Goal: Task Accomplishment & Management: Manage account settings

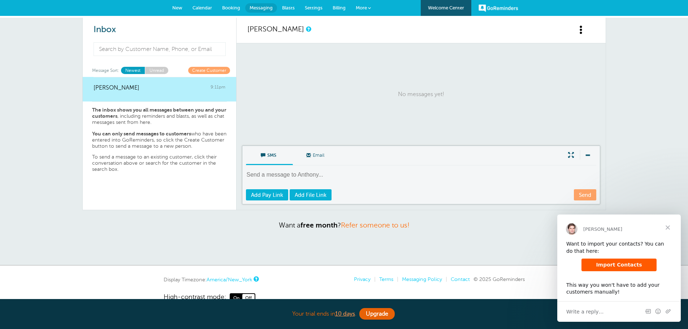
click at [621, 265] on span "Import Contacts" at bounding box center [619, 265] width 46 height 6
click at [668, 225] on span "Close" at bounding box center [668, 228] width 26 height 26
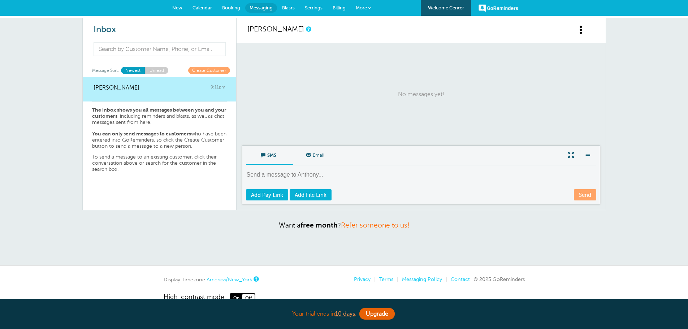
click at [333, 8] on span "Billing" at bounding box center [339, 7] width 13 height 5
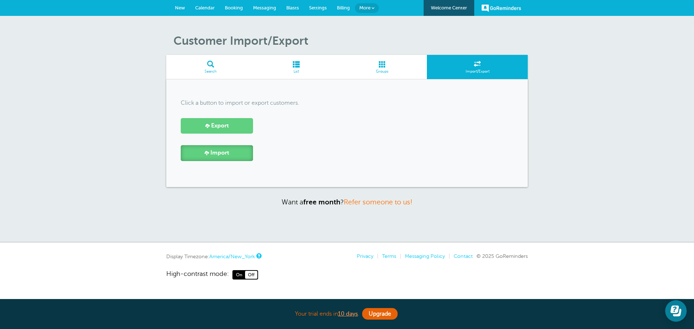
click at [221, 156] on span "Import" at bounding box center [219, 153] width 19 height 7
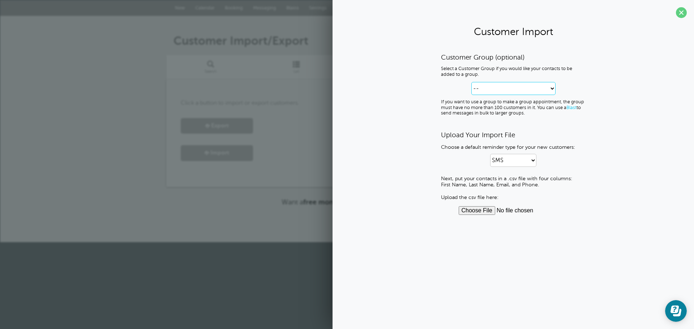
click at [525, 90] on select "-- Create new Customer Group" at bounding box center [513, 88] width 84 height 13
click at [683, 16] on span at bounding box center [681, 12] width 11 height 11
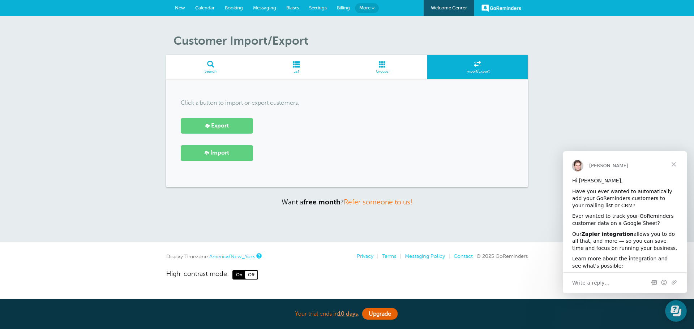
click at [183, 9] on span "New" at bounding box center [180, 7] width 10 height 5
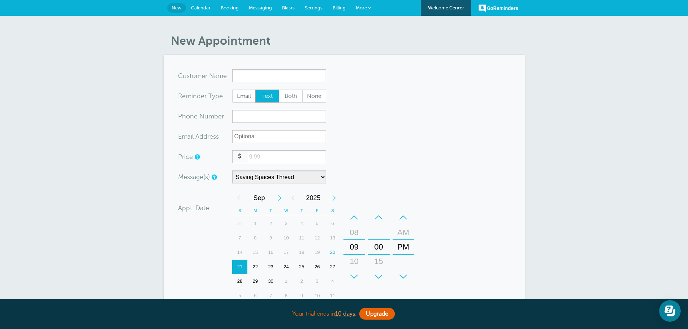
click at [258, 72] on input "x-no-autofill" at bounding box center [279, 75] width 94 height 13
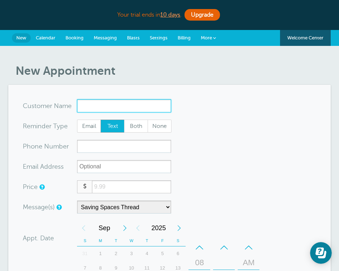
click at [108, 102] on input "x-no-autofill" at bounding box center [124, 105] width 94 height 13
type input "Dan"
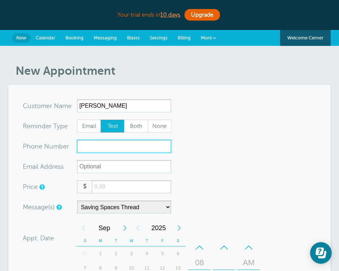
click at [92, 143] on input "xxx-no-autofill" at bounding box center [124, 146] width 94 height 13
type input "2158523890"
click at [118, 186] on input "number" at bounding box center [131, 186] width 79 height 13
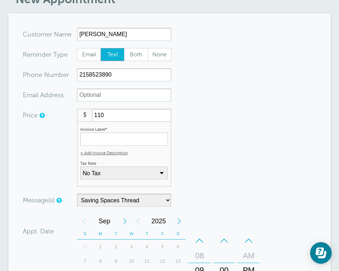
scroll to position [72, 0]
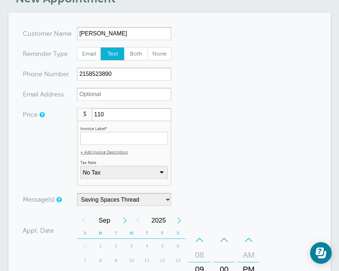
type input "110"
click at [127, 173] on select "No Tax PA Sales Tax: 6% (inclusive) + Add New Rate" at bounding box center [123, 172] width 87 height 13
select select "add-new-tax-rate"
click at [80, 166] on select "No Tax PA Sales Tax: 6% (inclusive) + Add New Rate" at bounding box center [123, 172] width 87 height 13
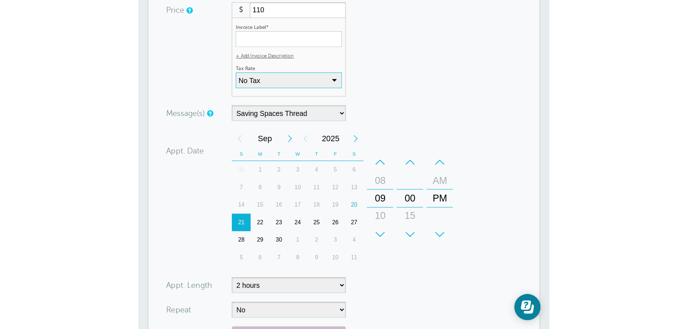
scroll to position [181, 0]
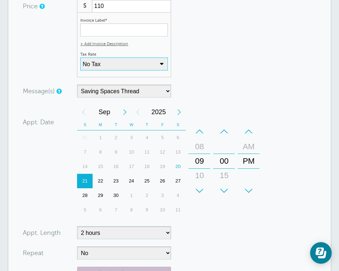
click at [131, 63] on select "No Tax PA Sales Tax: 6% (inclusive) + Add New Rate" at bounding box center [123, 63] width 87 height 13
select select "add-new-tax-rate"
click at [80, 57] on select "No Tax PA Sales Tax: 6% (inclusive) + Add New Rate" at bounding box center [123, 63] width 87 height 13
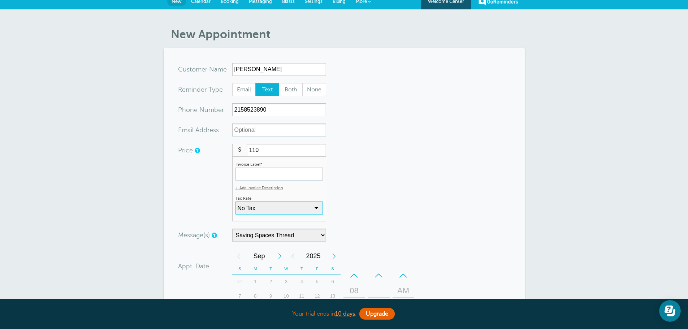
scroll to position [0, 0]
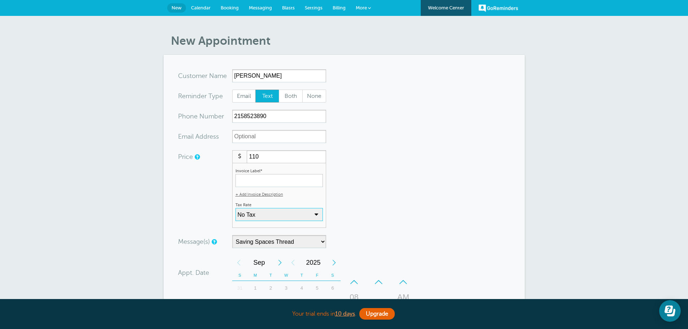
click at [314, 219] on select "No Tax PA Sales Tax: 6% (inclusive) + Add New Rate" at bounding box center [279, 214] width 87 height 13
select select "17"
click at [236, 208] on select "No Tax PA Sales Tax: 6% (inclusive) + Add New Rate" at bounding box center [279, 214] width 87 height 13
click at [289, 217] on select "No Tax PA Sales Tax: 6% (inclusive) + Add New Rate" at bounding box center [279, 214] width 87 height 13
drag, startPoint x: 307, startPoint y: 7, endPoint x: 385, endPoint y: 33, distance: 82.0
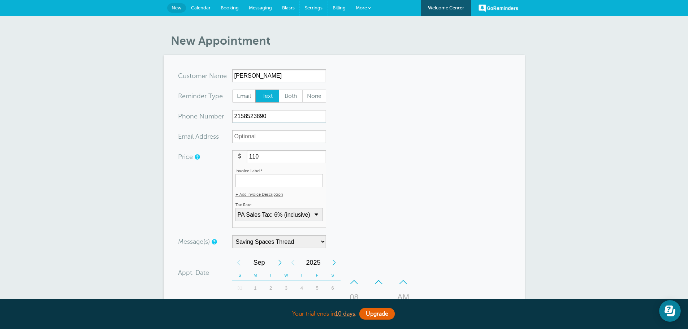
click at [307, 7] on span "Settings" at bounding box center [314, 7] width 18 height 5
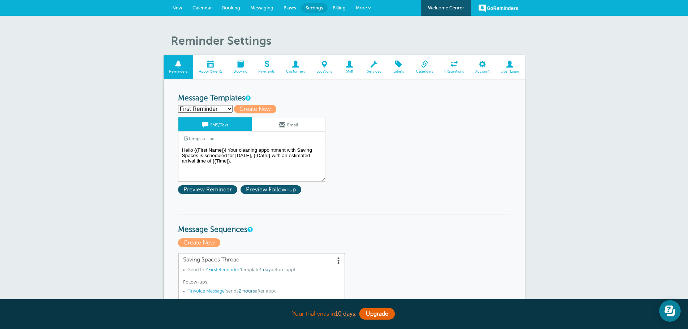
click at [262, 66] on span at bounding box center [267, 64] width 28 height 7
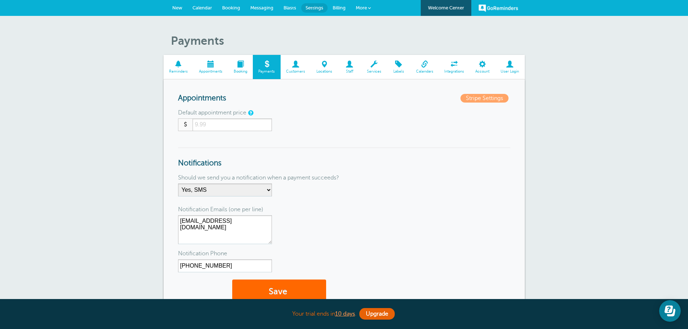
click at [368, 67] on span at bounding box center [374, 64] width 26 height 7
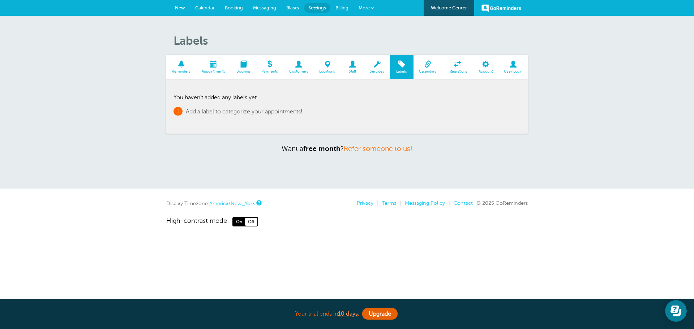
click at [182, 111] on span "+" at bounding box center [177, 111] width 9 height 9
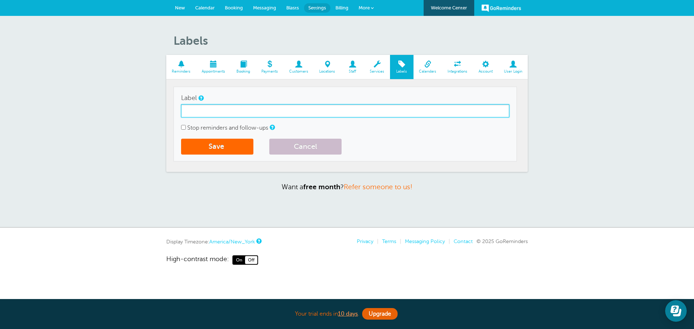
click at [228, 114] on input "Label" at bounding box center [345, 110] width 328 height 13
type input "Standard Cleaning Services"
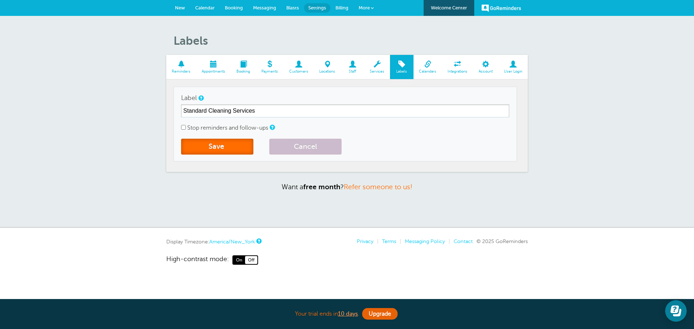
click at [246, 143] on button "Save" at bounding box center [217, 147] width 72 height 16
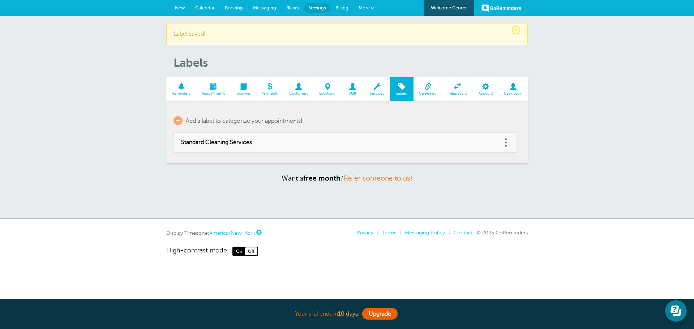
click at [481, 90] on span at bounding box center [485, 86] width 25 height 7
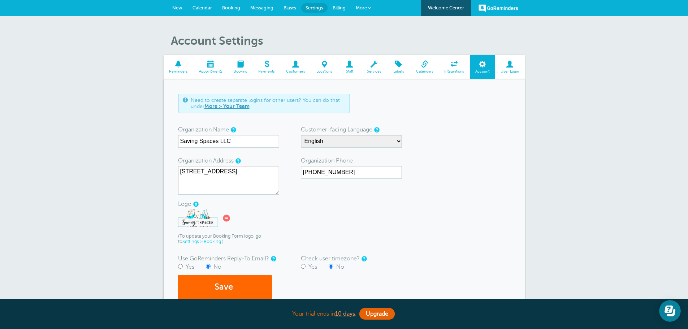
click at [339, 7] on span "Billing" at bounding box center [339, 7] width 13 height 5
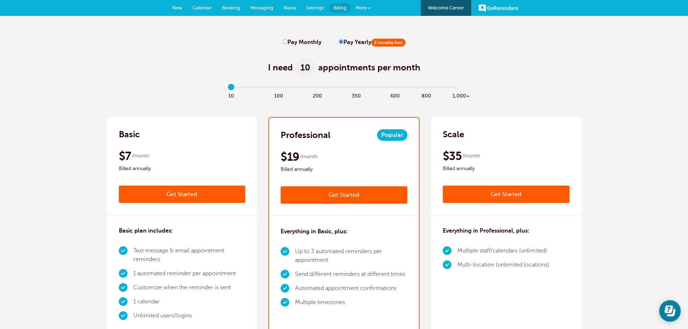
click at [365, 9] on span "More" at bounding box center [361, 7] width 11 height 5
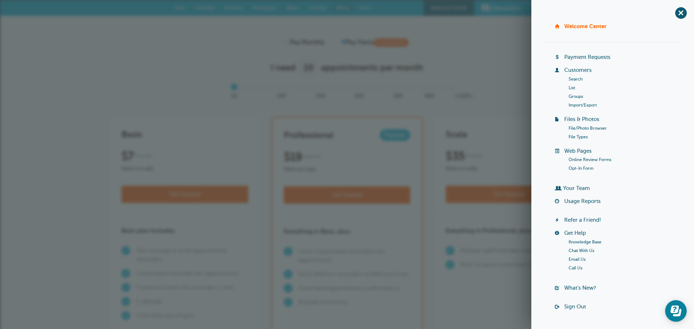
click at [575, 69] on link "Customers" at bounding box center [577, 70] width 27 height 6
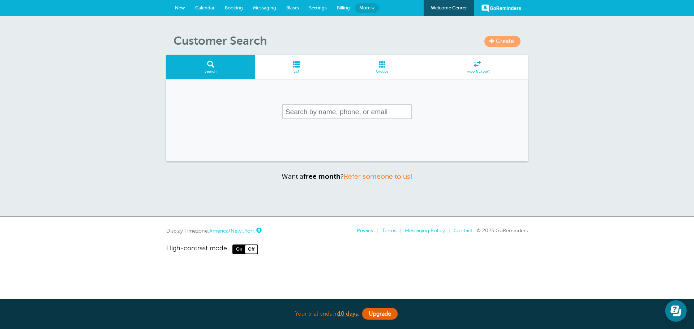
click at [302, 64] on span at bounding box center [296, 64] width 82 height 7
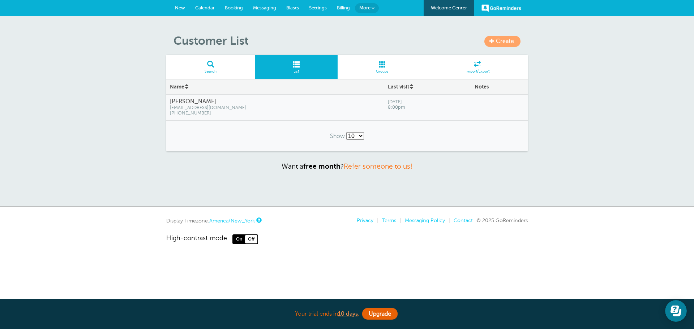
click at [323, 9] on span "Settings" at bounding box center [318, 7] width 18 height 5
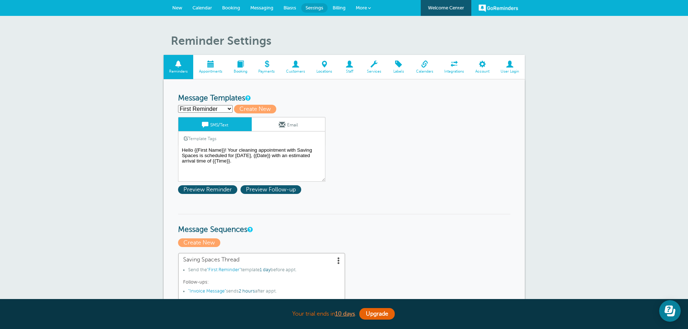
click at [267, 68] on span at bounding box center [267, 64] width 28 height 7
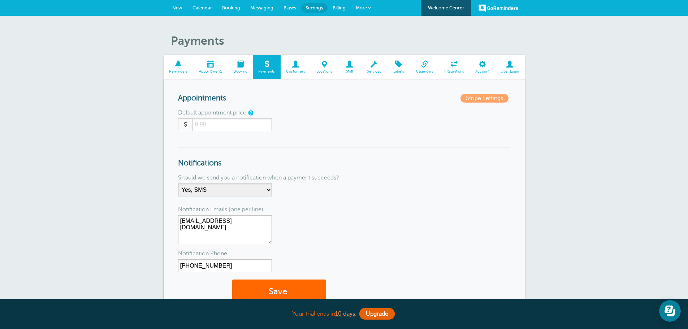
click at [361, 7] on span "More" at bounding box center [361, 7] width 11 height 5
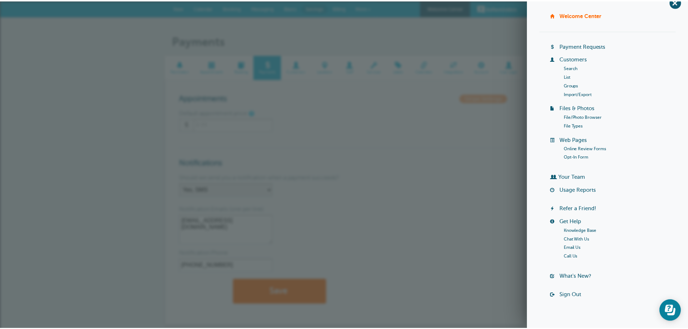
scroll to position [20, 0]
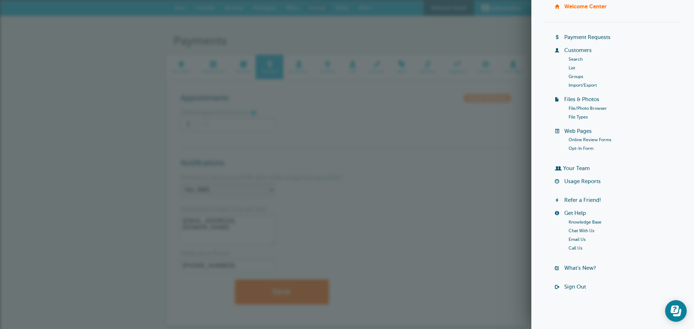
click at [667, 15] on li "Welcome Center" at bounding box center [618, 9] width 126 height 13
click at [515, 18] on div "Payments Reminders Appointments Booking Payments Customers Locations Staff Serv…" at bounding box center [347, 199] width 694 height 366
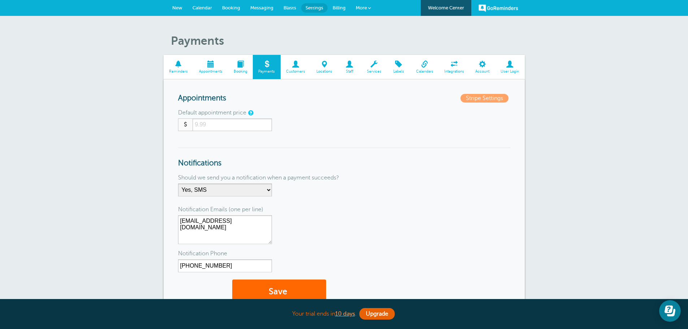
click at [479, 64] on span at bounding box center [482, 64] width 25 height 7
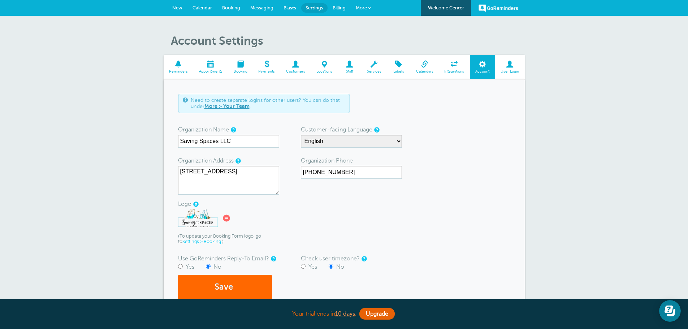
click at [270, 66] on span at bounding box center [267, 64] width 28 height 7
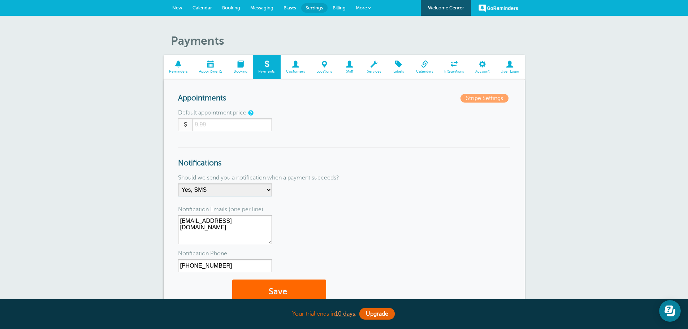
click at [471, 101] on link "Stripe Settings" at bounding box center [485, 98] width 48 height 9
click at [174, 3] on link "New" at bounding box center [177, 8] width 20 height 16
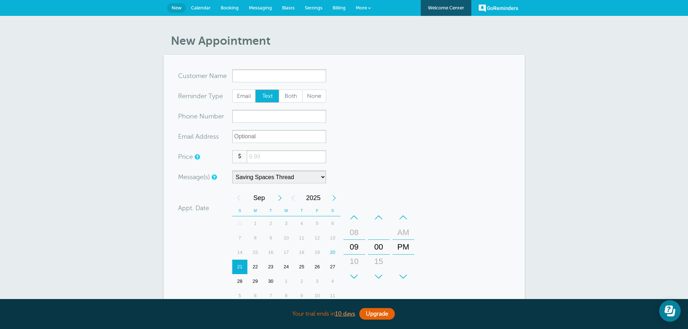
click at [258, 158] on input "number" at bounding box center [286, 156] width 79 height 13
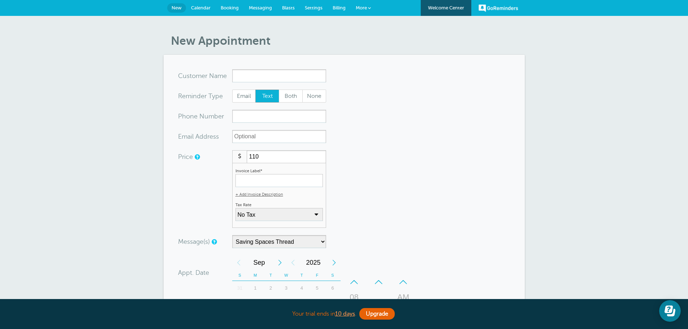
type input "110"
click at [427, 190] on form "You are creating a new customer. To use an existing customer select one from th…" at bounding box center [344, 280] width 332 height 422
click at [267, 183] on input "Invoice Label*" at bounding box center [279, 180] width 87 height 13
click at [259, 194] on span "+ Add Invoice Description" at bounding box center [260, 194] width 48 height 5
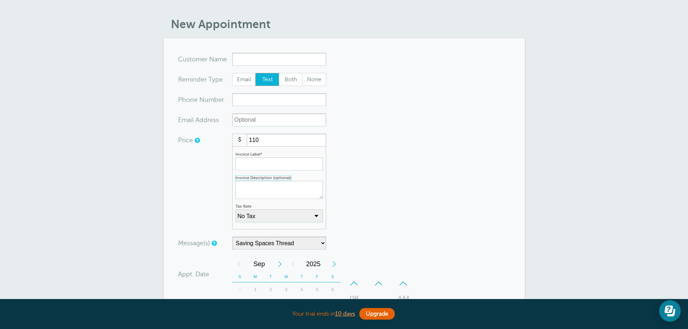
scroll to position [36, 0]
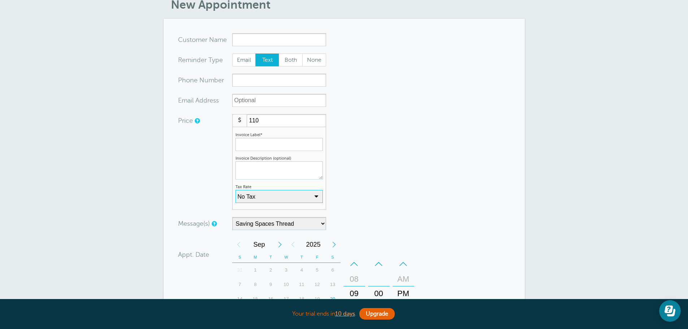
click at [310, 201] on select "No Tax PA Sales Tax: 6% (inclusive) + Add New Rate" at bounding box center [279, 196] width 87 height 13
select select "add-new-tax-rate"
click at [238, 190] on select "No Tax PA Sales Tax: 6% (inclusive) + Add New Rate" at bounding box center [279, 196] width 87 height 13
click at [258, 199] on select "No Tax PA Sales Tax: 6% (inclusive) + Add New Rate" at bounding box center [279, 196] width 87 height 13
select select "add-new-tax-rate"
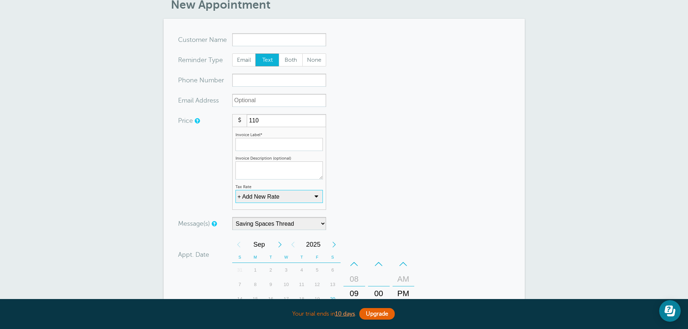
click at [238, 190] on select "No Tax PA Sales Tax: 6% (inclusive) + Add New Rate" at bounding box center [279, 196] width 87 height 13
click at [266, 200] on select "No Tax PA Sales Tax: 6% (inclusive) + Add New Rate" at bounding box center [279, 196] width 87 height 13
select select "17"
click at [236, 190] on select "No Tax PA Sales Tax: 6% (inclusive) + Add New Rate" at bounding box center [279, 196] width 87 height 13
click at [365, 190] on form "You are creating a new customer. To use an existing customer select one from th…" at bounding box center [344, 253] width 332 height 440
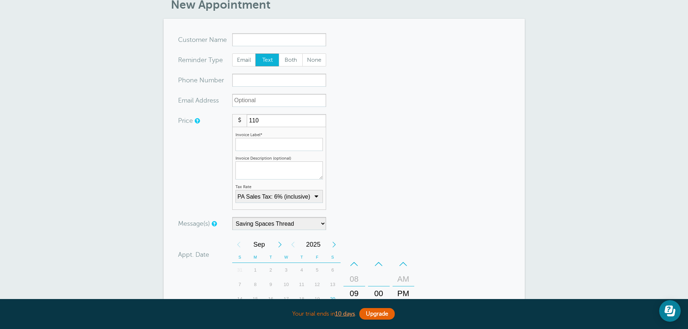
scroll to position [0, 0]
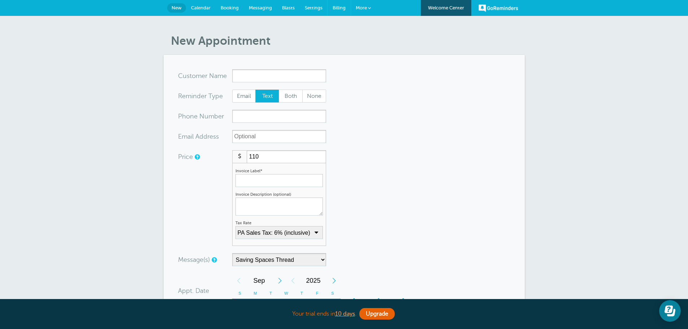
drag, startPoint x: 335, startPoint y: 8, endPoint x: 381, endPoint y: 28, distance: 50.5
click at [335, 8] on span "Billing" at bounding box center [339, 7] width 13 height 5
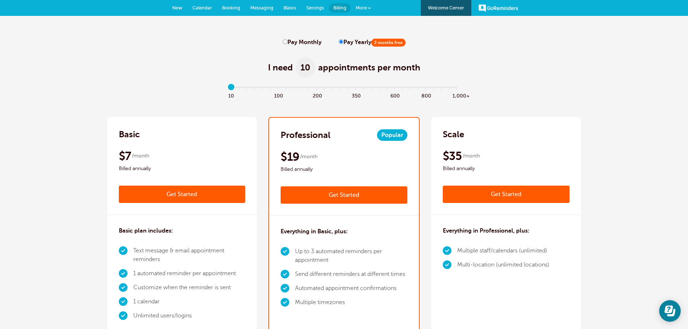
click at [361, 7] on span "More" at bounding box center [361, 7] width 11 height 5
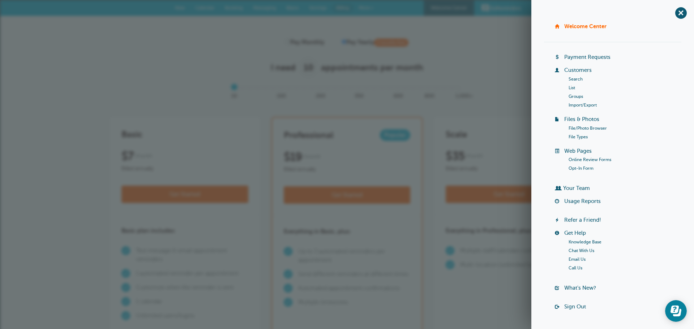
drag, startPoint x: 502, startPoint y: 97, endPoint x: 488, endPoint y: 109, distance: 18.5
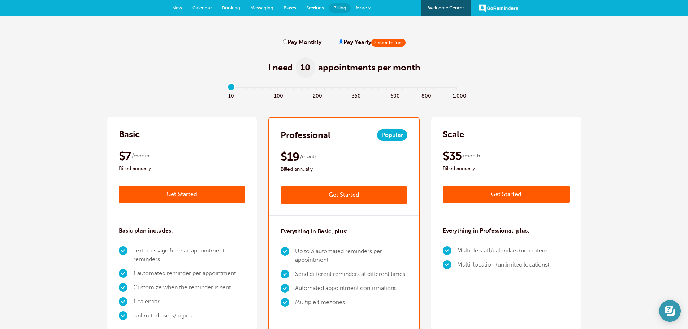
click at [672, 315] on icon "Open Learn | Contact Us" at bounding box center [671, 313] width 8 height 8
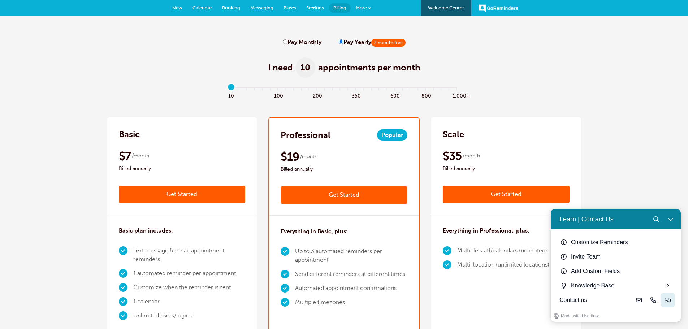
click at [667, 302] on icon "Live-chat" at bounding box center [668, 300] width 6 height 6
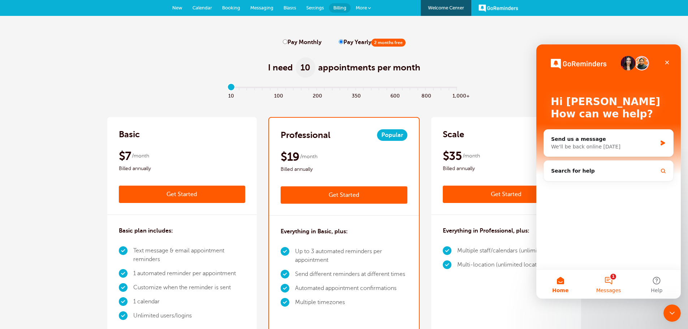
click at [616, 276] on button "1 Messages" at bounding box center [609, 284] width 48 height 29
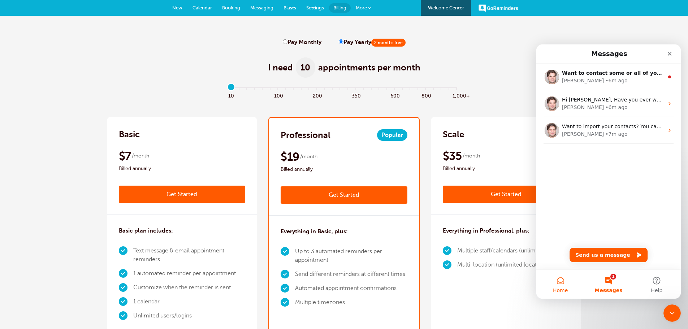
click at [558, 291] on span "Home" at bounding box center [560, 290] width 15 height 5
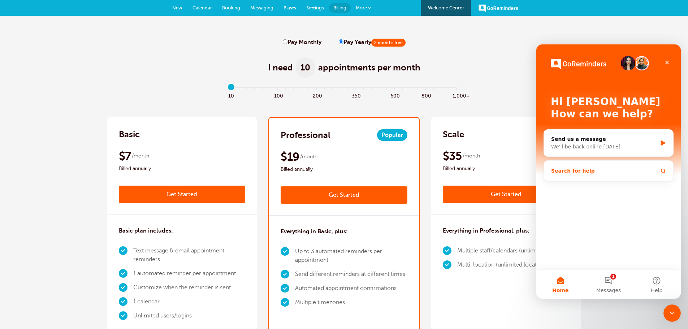
click at [589, 175] on button "Search for help" at bounding box center [609, 171] width 124 height 14
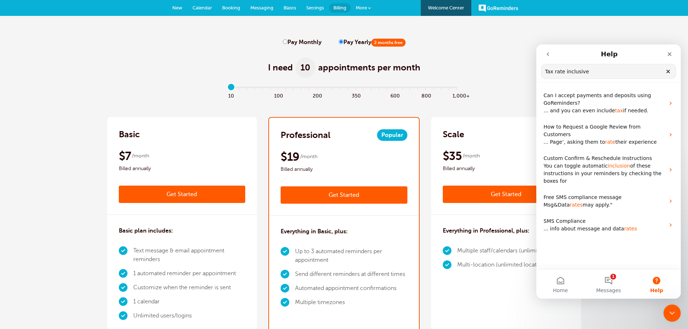
type input "Tax rate inclusive"
click at [355, 7] on link "More" at bounding box center [363, 8] width 25 height 16
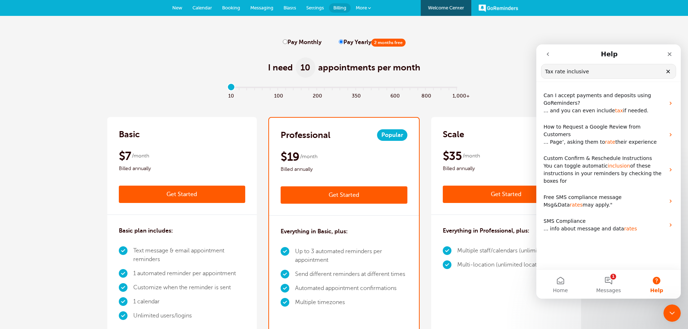
click at [180, 8] on span "New" at bounding box center [177, 7] width 10 height 5
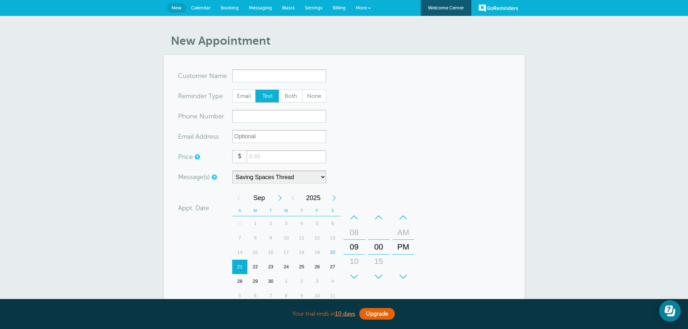
click at [360, 10] on span "More" at bounding box center [361, 7] width 11 height 5
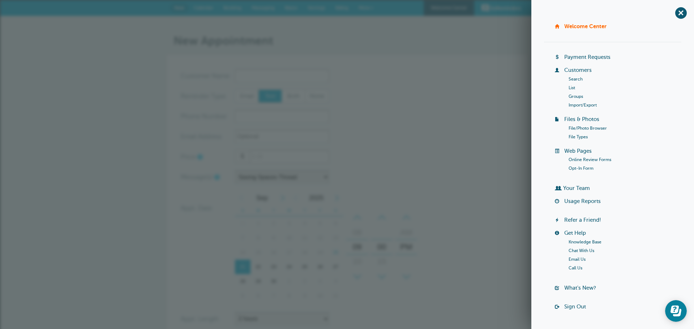
click at [593, 58] on link "Payment Requests" at bounding box center [587, 57] width 46 height 6
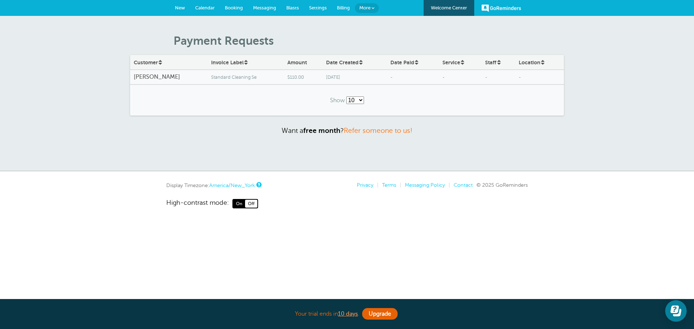
click at [241, 78] on span "Standard Cleaning Se" at bounding box center [245, 77] width 69 height 5
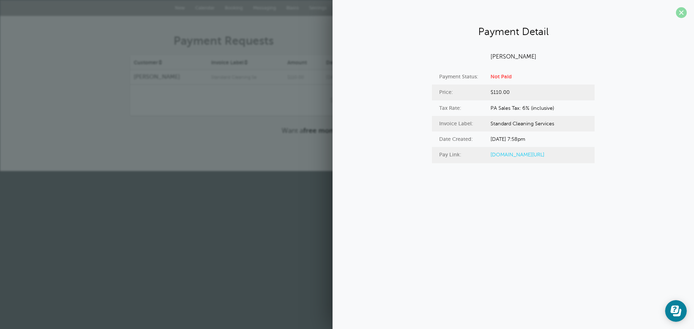
click at [683, 11] on span at bounding box center [681, 12] width 11 height 11
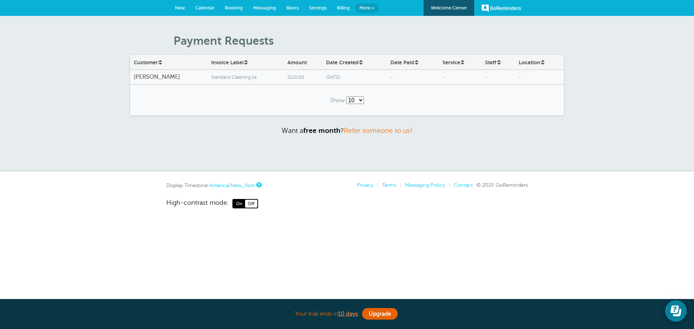
click at [250, 77] on span "Standard Cleaning Se" at bounding box center [245, 77] width 69 height 5
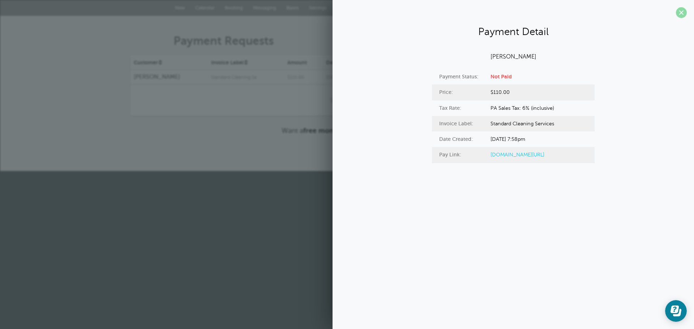
click at [684, 15] on span at bounding box center [681, 12] width 11 height 11
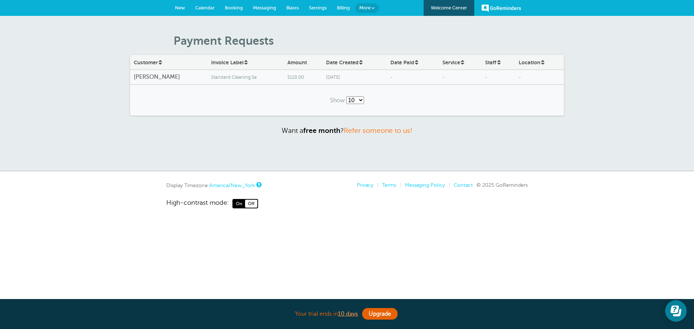
click at [364, 10] on link "More" at bounding box center [367, 8] width 24 height 10
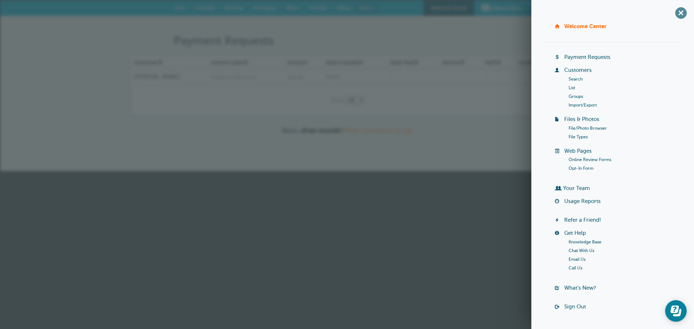
click at [672, 16] on span "+" at bounding box center [680, 13] width 16 height 16
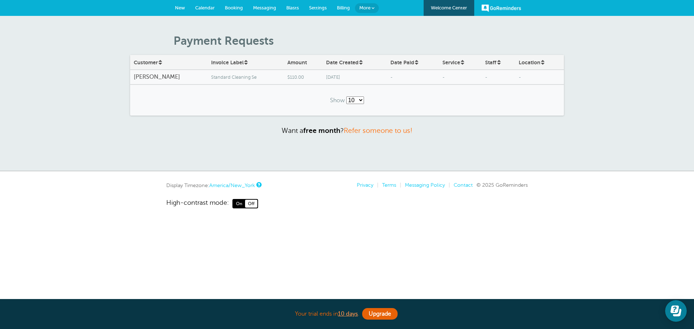
click at [326, 9] on link "Settings" at bounding box center [318, 8] width 28 height 16
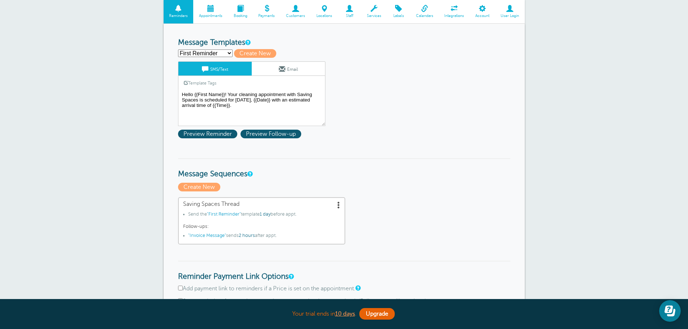
scroll to position [36, 0]
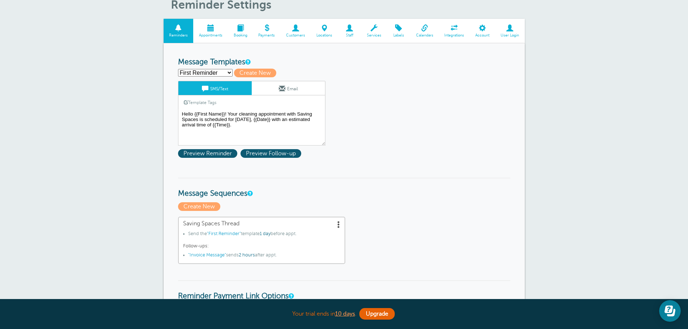
click at [513, 26] on span at bounding box center [510, 28] width 30 height 7
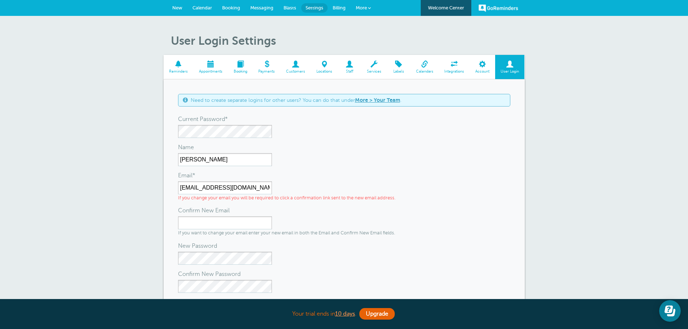
click at [490, 73] on span "Account" at bounding box center [483, 71] width 18 height 4
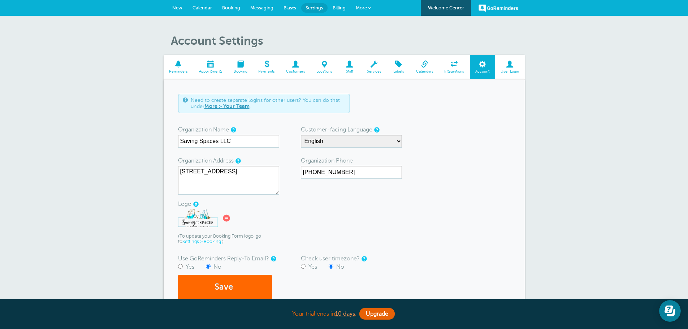
click at [459, 74] on link "Integrations" at bounding box center [454, 67] width 31 height 24
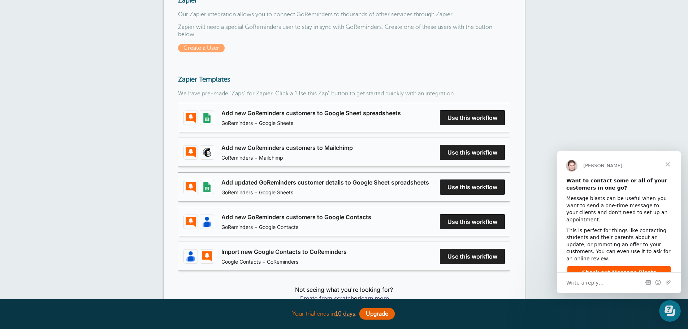
scroll to position [36, 0]
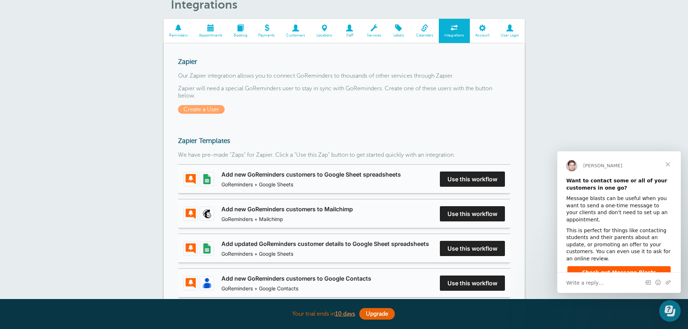
click at [396, 34] on span "Labels" at bounding box center [399, 35] width 16 height 4
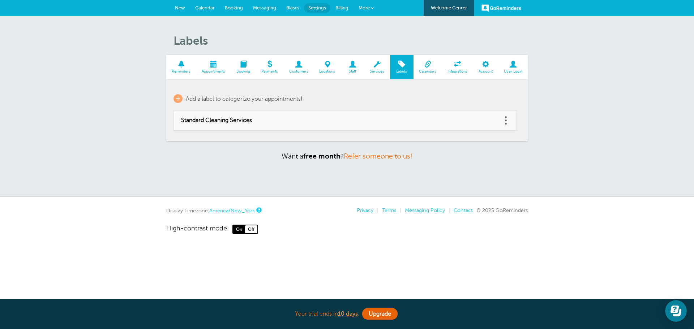
click at [507, 130] on td "Delete Edit" at bounding box center [509, 121] width 15 height 20
click at [504, 123] on link at bounding box center [505, 120] width 7 height 11
click at [379, 65] on span at bounding box center [377, 64] width 26 height 7
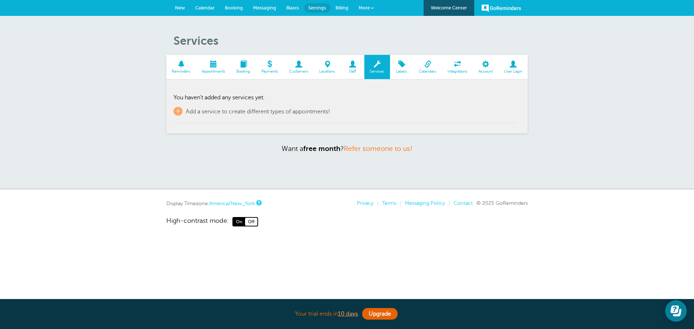
click at [354, 70] on span "Staff" at bounding box center [352, 71] width 16 height 4
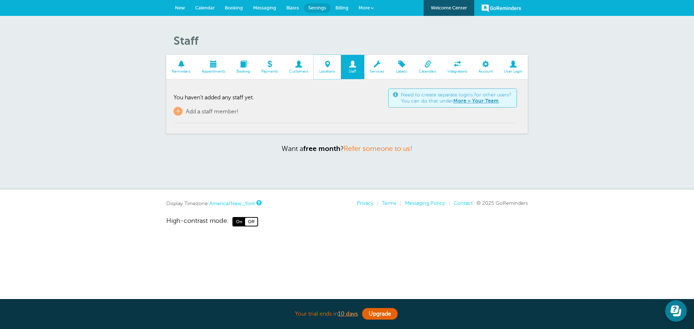
click at [333, 65] on span at bounding box center [327, 64] width 27 height 7
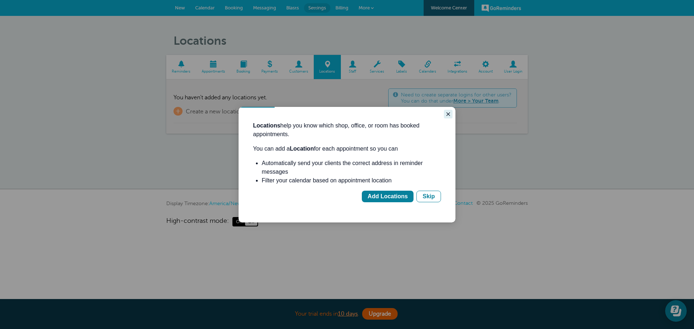
click at [450, 113] on icon "Close guide" at bounding box center [448, 114] width 6 height 6
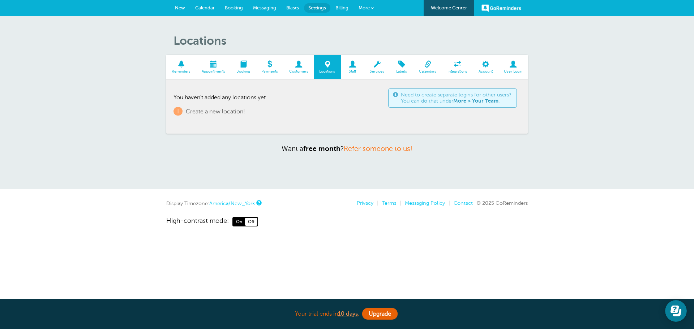
click at [293, 73] on span "Customers" at bounding box center [298, 71] width 23 height 4
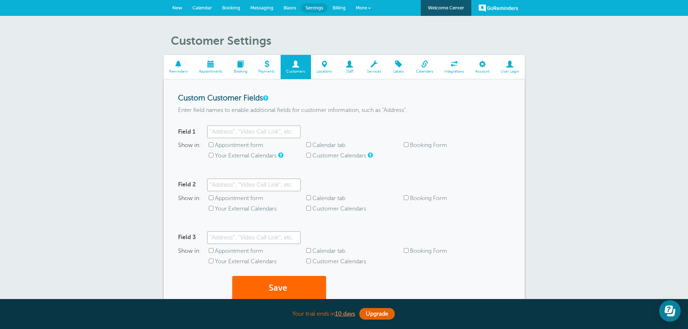
click at [271, 70] on span "Payments" at bounding box center [267, 71] width 21 height 4
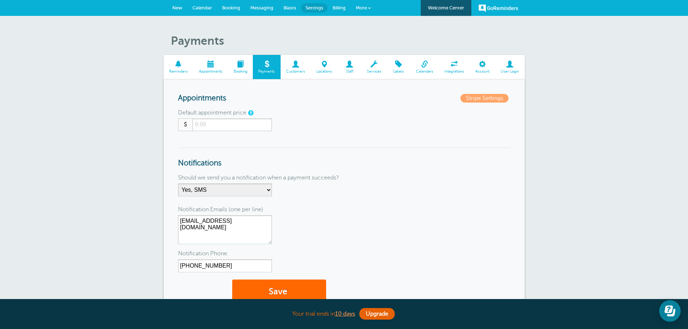
click at [231, 125] on input "number" at bounding box center [232, 125] width 79 height 13
click at [269, 123] on input "0.01" at bounding box center [232, 125] width 79 height 13
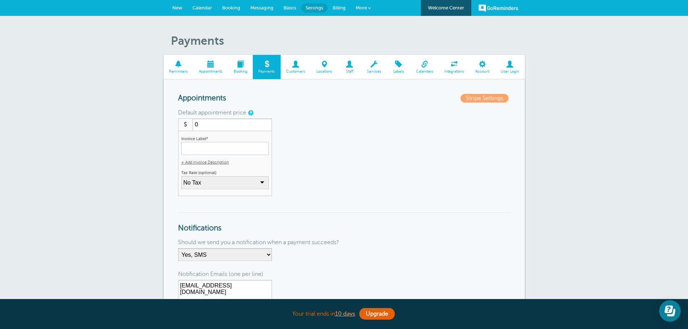
click at [268, 127] on input "0" at bounding box center [232, 125] width 79 height 13
click at [267, 128] on input "0" at bounding box center [232, 125] width 79 height 13
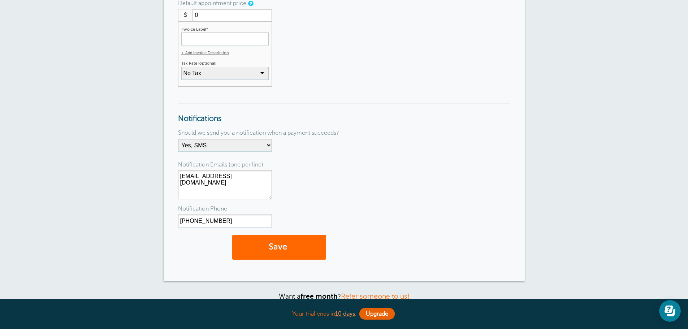
scroll to position [53, 0]
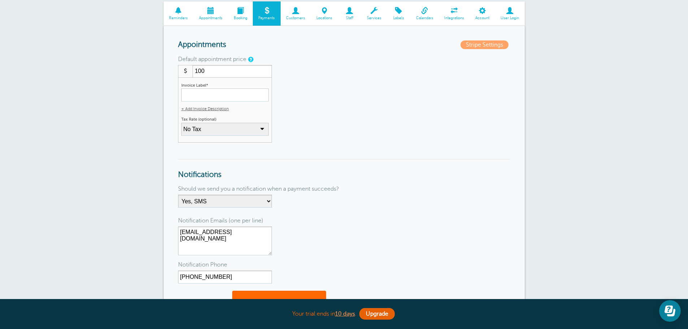
type input "100"
click at [302, 103] on div "Default appointment price $ 100 Invoice Label* + Add Invoice Description Invoic…" at bounding box center [344, 100] width 332 height 86
click at [244, 132] on select "No Tax PA Sales Tax: 6% (inclusive) + Add New Rate" at bounding box center [224, 129] width 87 height 13
select select "add-new-tax-rate"
click at [184, 123] on select "No Tax PA Sales Tax: 6% (inclusive) + Add New Rate" at bounding box center [224, 129] width 87 height 13
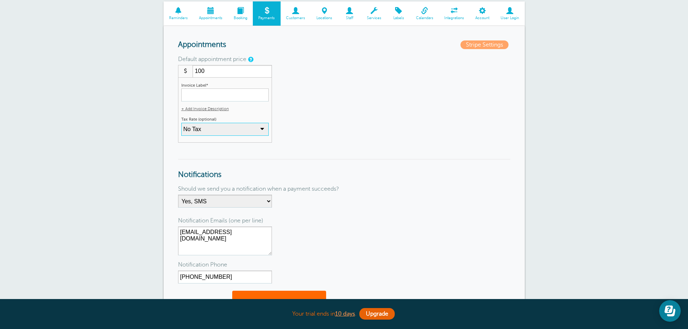
click at [200, 130] on select "No Tax PA Sales Tax: 6% (inclusive) + Add New Rate" at bounding box center [224, 129] width 87 height 13
select select "17"
click at [181, 123] on select "No Tax PA Sales Tax: 6% (inclusive) + Add New Rate" at bounding box center [224, 129] width 87 height 13
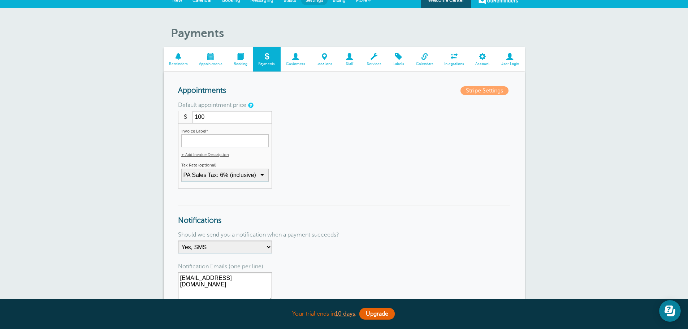
scroll to position [0, 0]
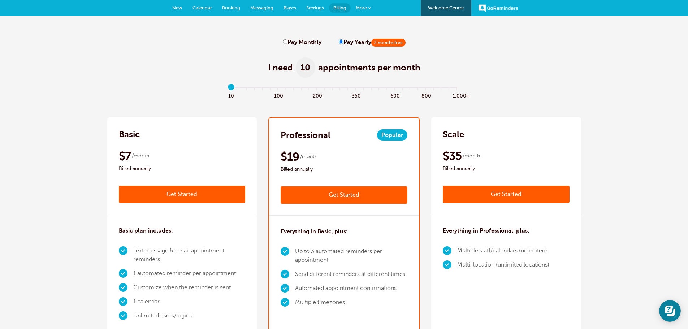
click at [173, 7] on span "New" at bounding box center [177, 7] width 10 height 5
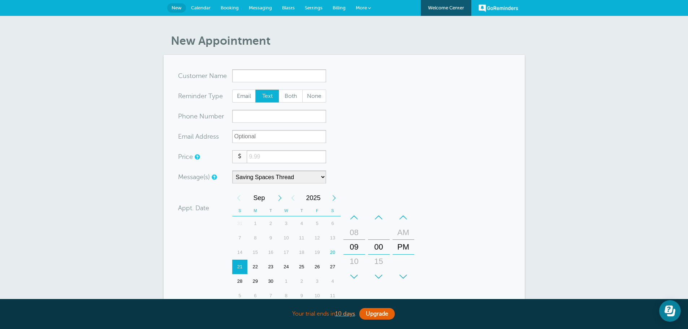
click at [335, 6] on span "Billing" at bounding box center [339, 7] width 13 height 5
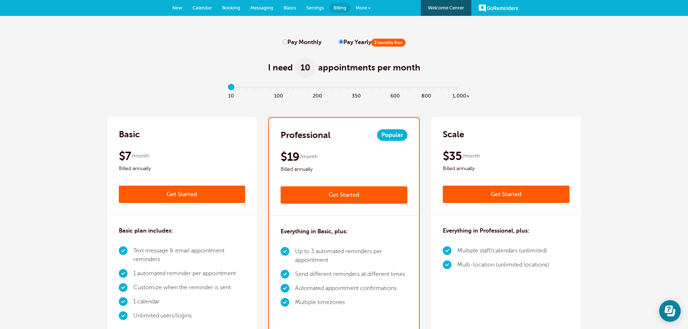
click at [365, 10] on span "More" at bounding box center [361, 7] width 11 height 5
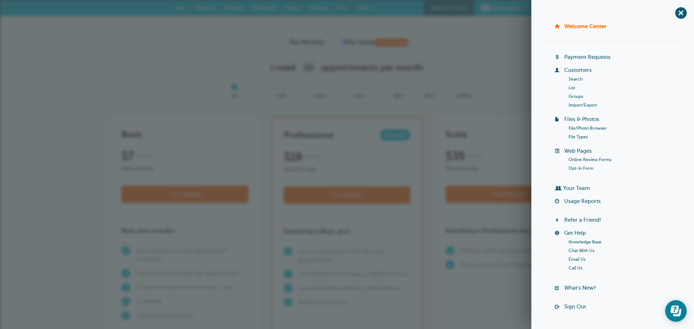
click at [581, 70] on link "Customers" at bounding box center [577, 70] width 27 height 6
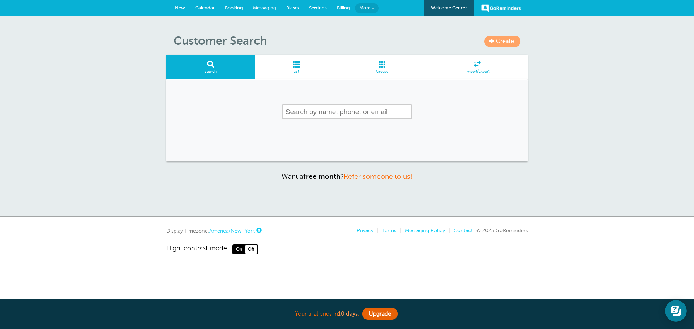
click at [301, 68] on span at bounding box center [296, 64] width 82 height 7
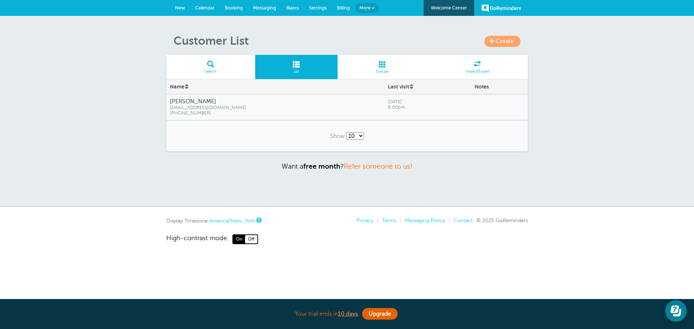
click at [204, 107] on span "savingspacesllc@gmail.com" at bounding box center [275, 107] width 211 height 5
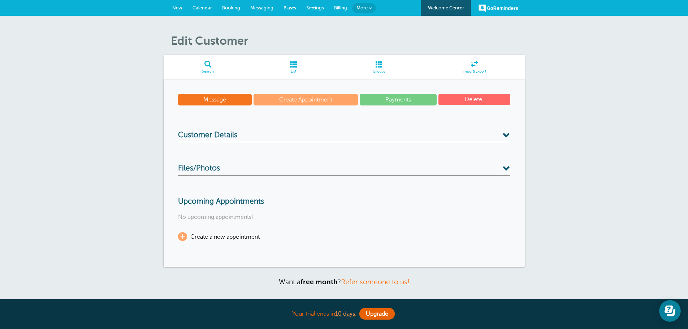
click at [492, 102] on button "Delete" at bounding box center [475, 99] width 72 height 11
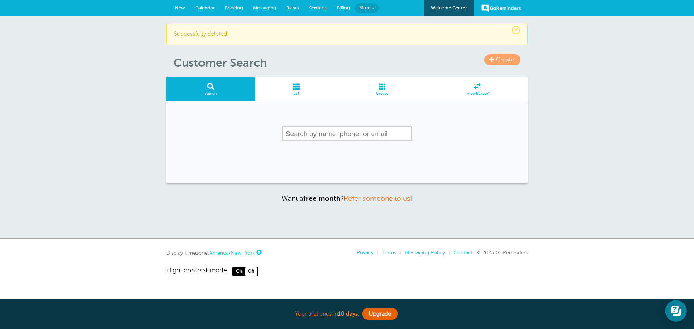
click at [298, 89] on span at bounding box center [296, 86] width 82 height 7
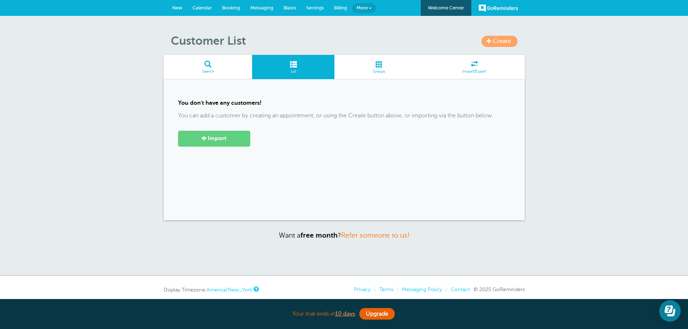
click at [215, 76] on link "Search" at bounding box center [208, 67] width 89 height 24
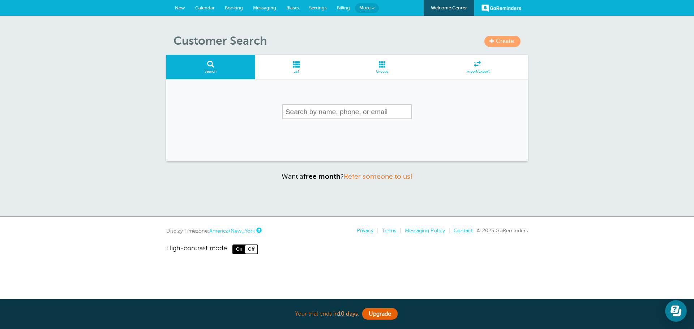
click at [185, 7] on link "New" at bounding box center [180, 8] width 20 height 16
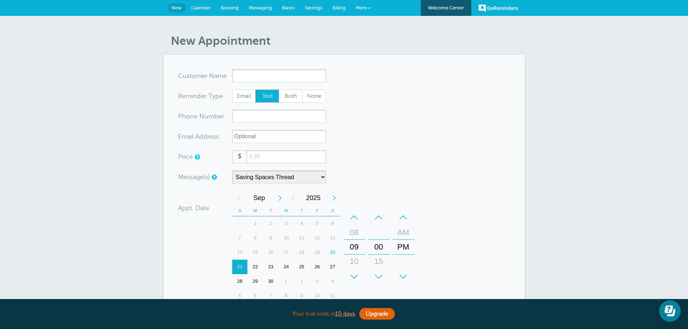
click at [278, 159] on input "number" at bounding box center [286, 156] width 79 height 13
click at [259, 75] on input "x-no-autofill" at bounding box center [279, 75] width 94 height 13
type input "Anthony"
click at [258, 111] on input "xxx-no-autofill" at bounding box center [279, 116] width 94 height 13
type input "2672100915"
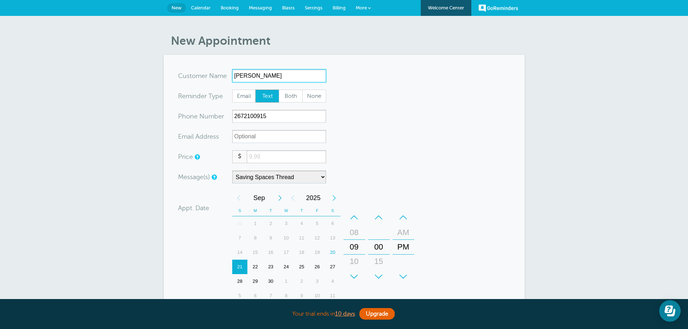
click at [245, 75] on input "Anthony" at bounding box center [279, 75] width 94 height 13
type input "Test"
click at [271, 157] on input "number" at bounding box center [286, 156] width 79 height 13
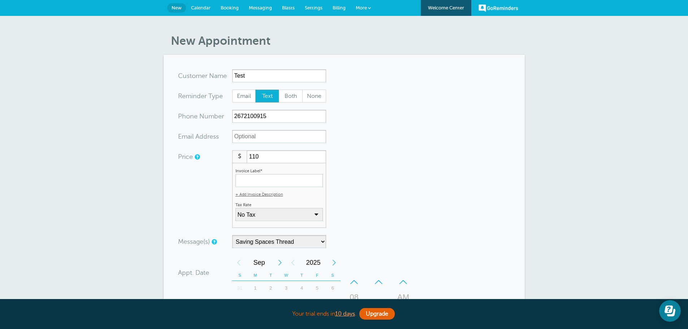
type input "110"
click at [285, 182] on input "Invoice Label*" at bounding box center [279, 180] width 87 height 13
click at [279, 212] on select "No Tax PA Sales Tax: 6% (inclusive) + Add New Rate" at bounding box center [279, 214] width 87 height 13
select select "add-new-tax-rate"
click at [238, 208] on select "No Tax PA Sales Tax: 6% (inclusive) + Add New Rate" at bounding box center [279, 214] width 87 height 13
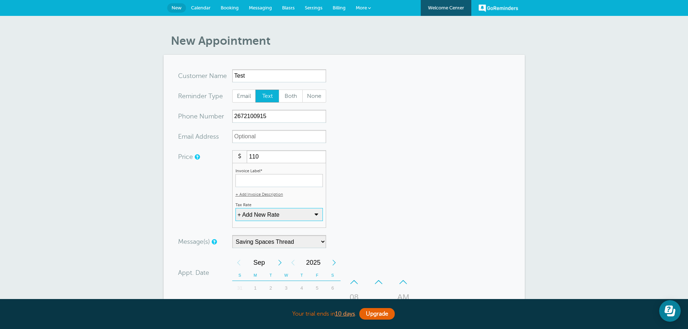
select select
click at [259, 182] on input "Invoice Label*" at bounding box center [279, 180] width 87 height 13
type input "Standard Cleaning"
click at [376, 159] on form "You are creating a new customer. To use an existing customer select one from th…" at bounding box center [344, 280] width 332 height 422
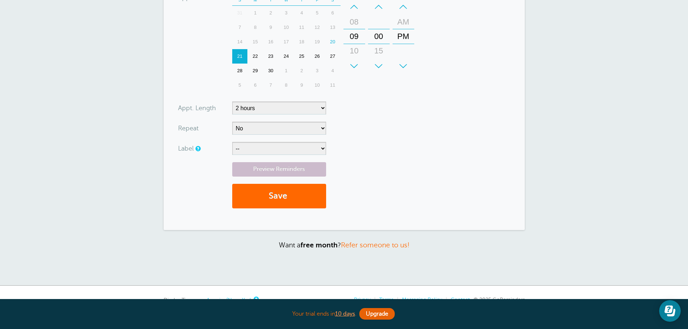
scroll to position [289, 0]
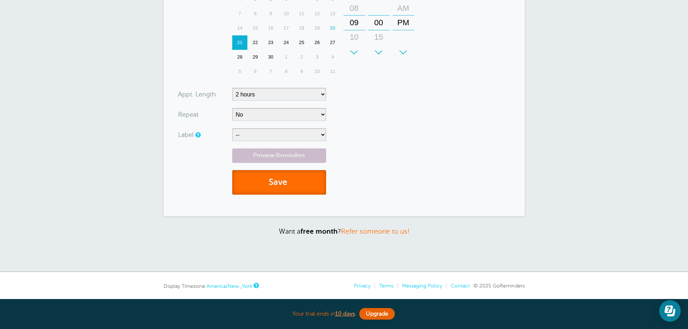
click at [274, 183] on button "Save" at bounding box center [279, 182] width 94 height 25
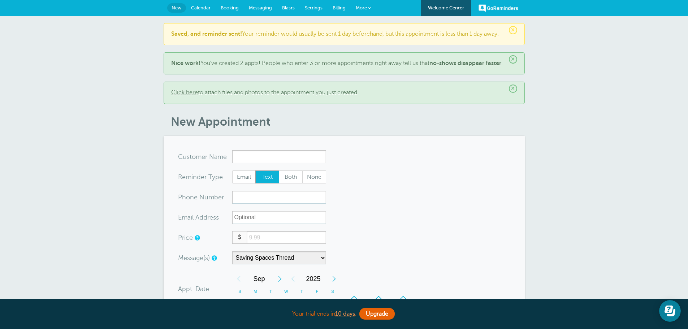
click at [255, 6] on span "Messaging" at bounding box center [260, 7] width 23 height 5
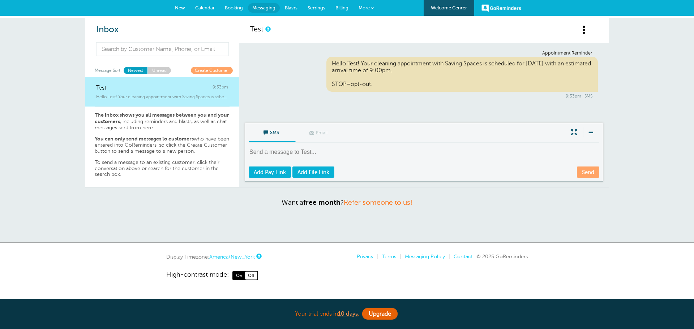
click at [369, 81] on div "Hello Test! Your cleaning appointment with Saving Spaces is scheduled for tomor…" at bounding box center [462, 74] width 272 height 35
click at [225, 5] on span "Booking" at bounding box center [234, 7] width 18 height 5
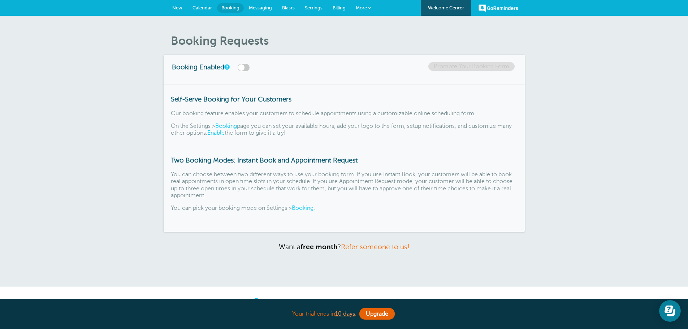
click at [212, 9] on link "Calendar" at bounding box center [203, 8] width 30 height 16
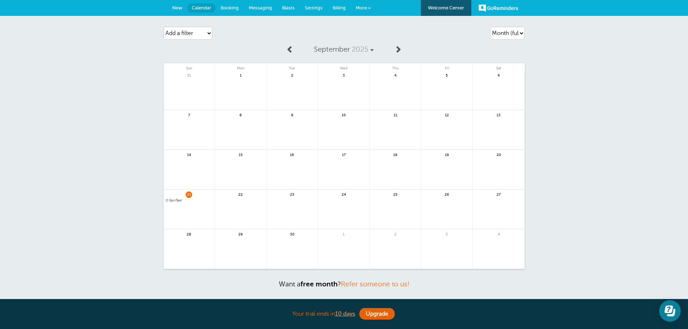
click at [176, 200] on span "9pm" at bounding box center [172, 201] width 7 height 4
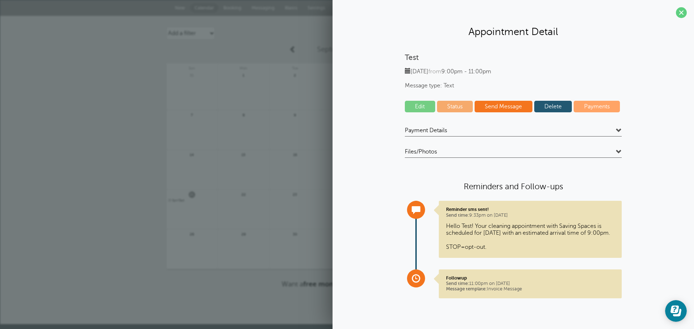
click at [450, 129] on h4 "Payment Details" at bounding box center [513, 132] width 217 height 10
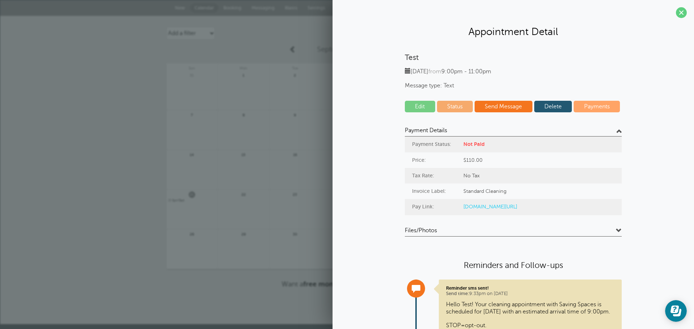
click at [482, 208] on link "goreminders.co/py/63unefhr4b0m3" at bounding box center [490, 207] width 54 height 6
click at [677, 16] on span at bounding box center [681, 12] width 11 height 11
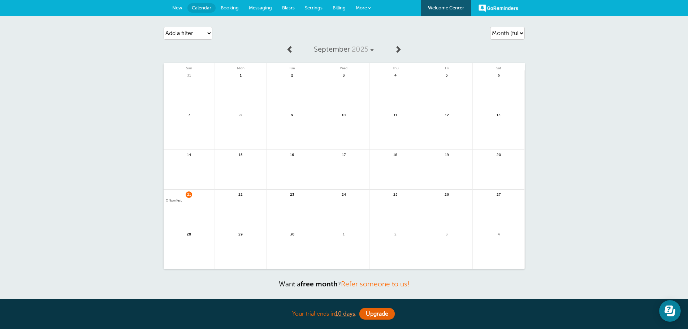
click at [237, 10] on span "Booking" at bounding box center [230, 7] width 18 height 5
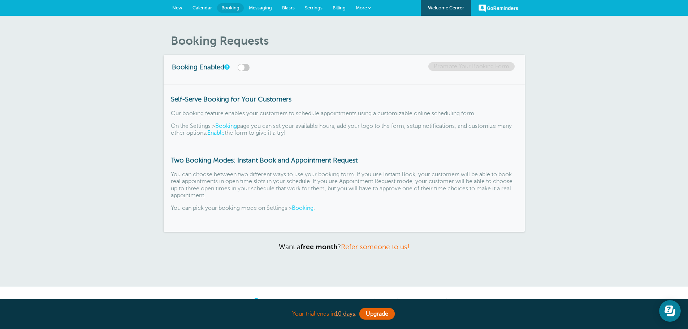
click at [201, 6] on span "Calendar" at bounding box center [203, 7] width 20 height 5
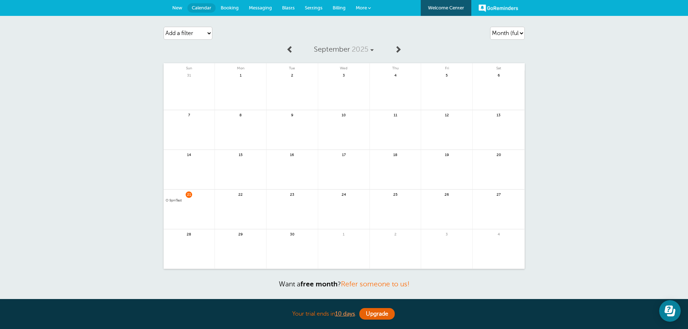
click at [175, 201] on span "9pm" at bounding box center [172, 201] width 7 height 4
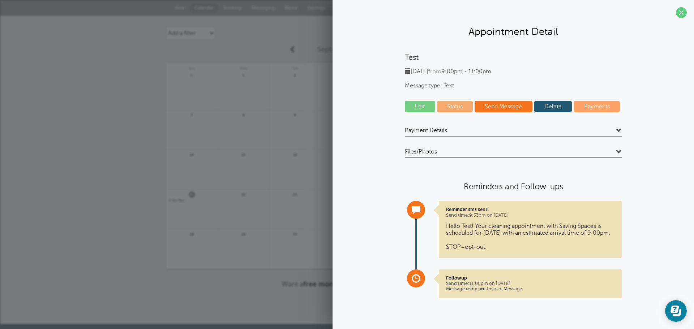
click at [421, 108] on link "Edit" at bounding box center [420, 107] width 30 height 12
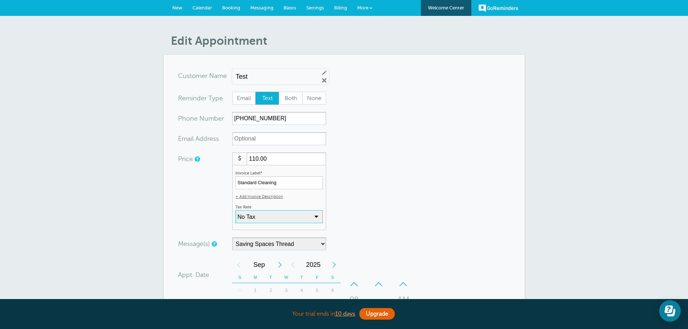
click at [274, 211] on select "No Tax PA Sales Tax: 6% (inclusive) + Add New Rate" at bounding box center [279, 216] width 87 height 13
select select "17"
click at [236, 210] on select "No Tax PA Sales Tax: 6% (inclusive) + Add New Rate" at bounding box center [279, 216] width 87 height 13
click at [256, 161] on input "110.00" at bounding box center [286, 158] width 79 height 13
click at [258, 160] on input "110.00" at bounding box center [286, 158] width 79 height 13
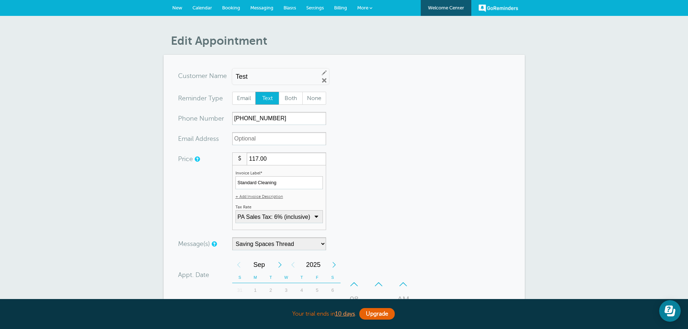
type input "117.00"
click at [478, 194] on form "You are creating a new customer. To use an existing customer select one from th…" at bounding box center [344, 270] width 332 height 403
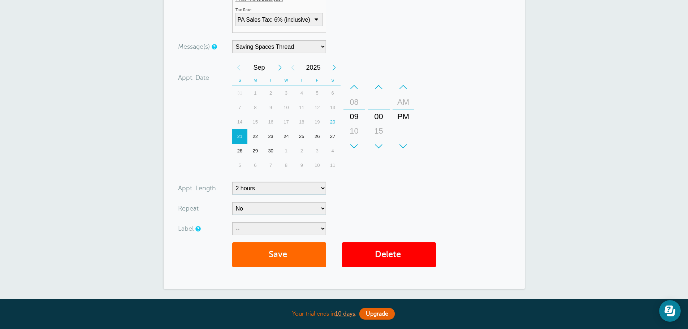
scroll to position [217, 0]
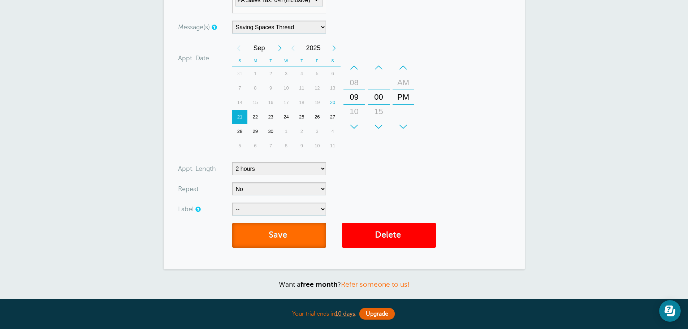
click at [287, 232] on button "Save" at bounding box center [279, 235] width 94 height 25
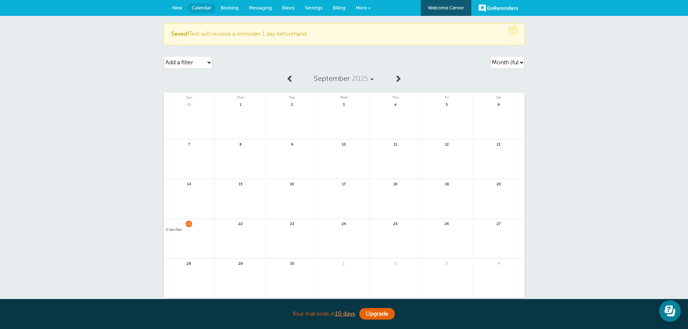
click at [175, 229] on span "9pm" at bounding box center [172, 230] width 7 height 4
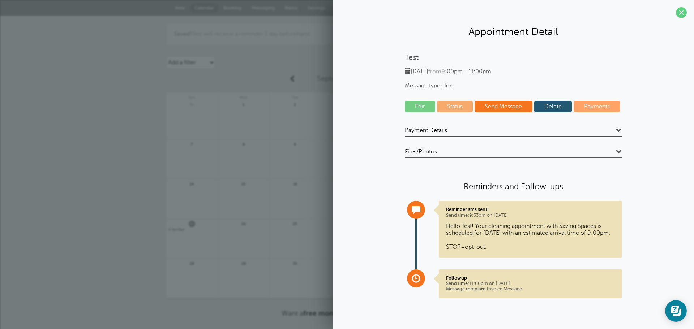
click at [600, 131] on h4 "Payment Details" at bounding box center [513, 132] width 217 height 10
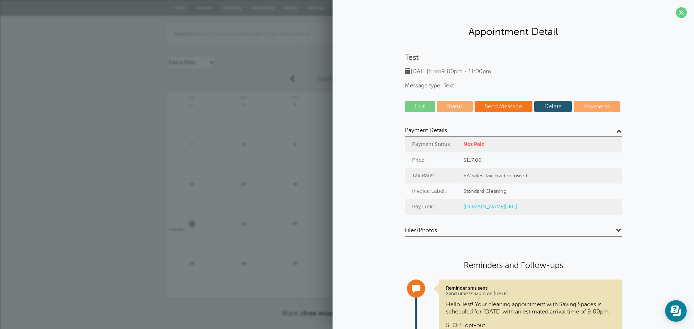
click at [492, 207] on link "goreminders.co/py/63unefhr4b0m3" at bounding box center [490, 207] width 54 height 6
click at [611, 131] on h4 "Payment Details" at bounding box center [513, 132] width 217 height 10
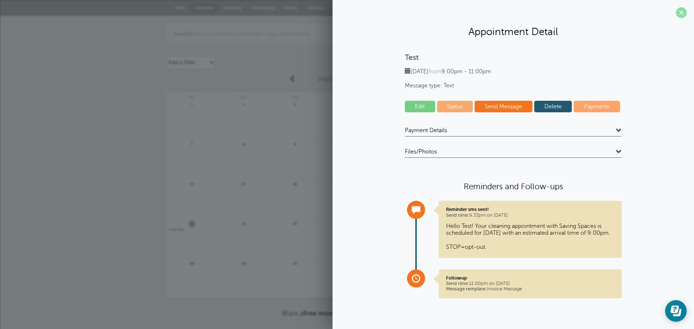
click at [685, 15] on span at bounding box center [681, 12] width 11 height 11
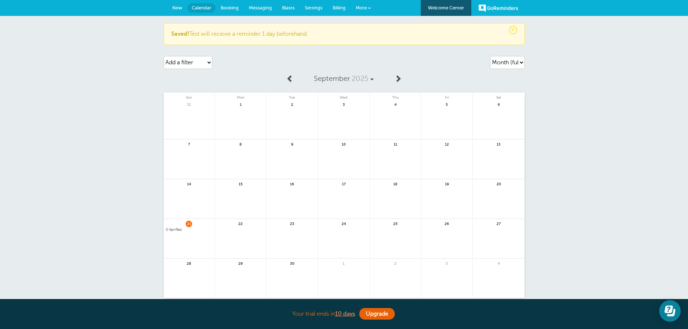
click at [173, 231] on span "9pm" at bounding box center [172, 230] width 7 height 4
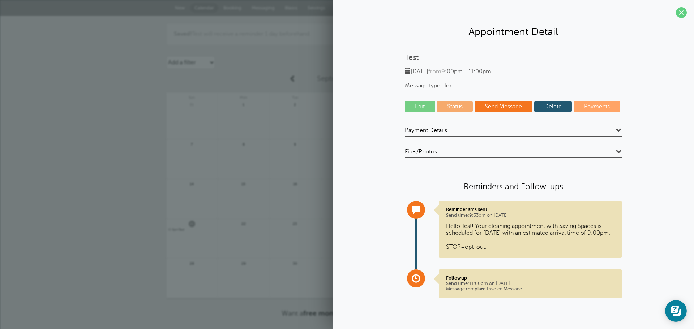
click at [421, 104] on link "Edit" at bounding box center [420, 107] width 30 height 12
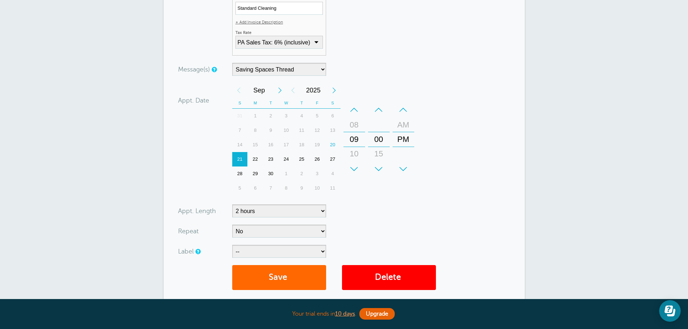
scroll to position [181, 0]
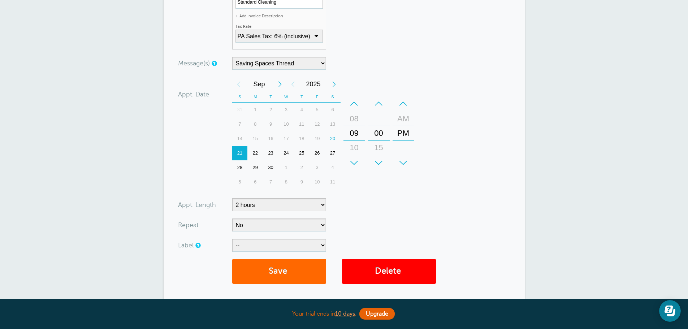
click at [253, 154] on div "22" at bounding box center [256, 153] width 16 height 14
click at [280, 266] on button "Save" at bounding box center [279, 271] width 94 height 25
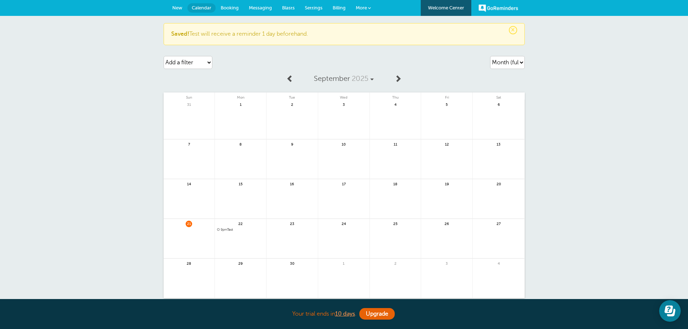
click at [227, 230] on span "9pm" at bounding box center [224, 230] width 7 height 4
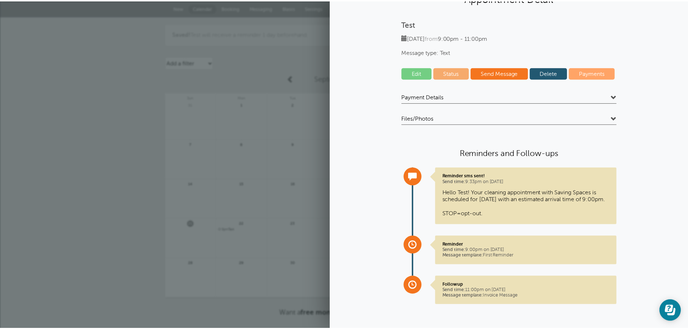
scroll to position [40, 0]
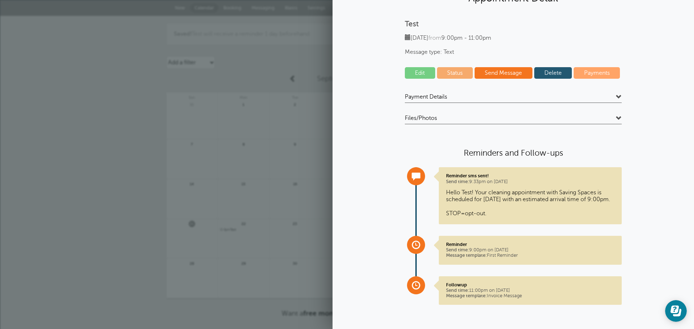
click at [474, 291] on p "Followup Send time: 11:00pm on Sep. 22, 2025 Message template: Invoice Message" at bounding box center [530, 290] width 168 height 17
click at [511, 297] on p "Followup Send time: 11:00pm on Sep. 22, 2025 Message template: Invoice Message" at bounding box center [530, 290] width 168 height 17
click at [424, 93] on span "Payment Details" at bounding box center [426, 96] width 42 height 7
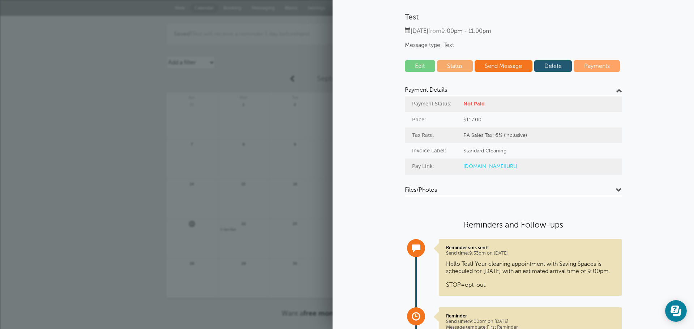
click at [498, 168] on link "goreminders.co/py/63unefhr4b0m3" at bounding box center [490, 166] width 54 height 6
drag, startPoint x: 555, startPoint y: 70, endPoint x: 379, endPoint y: 21, distance: 183.4
click at [555, 69] on link "Delete" at bounding box center [553, 66] width 38 height 12
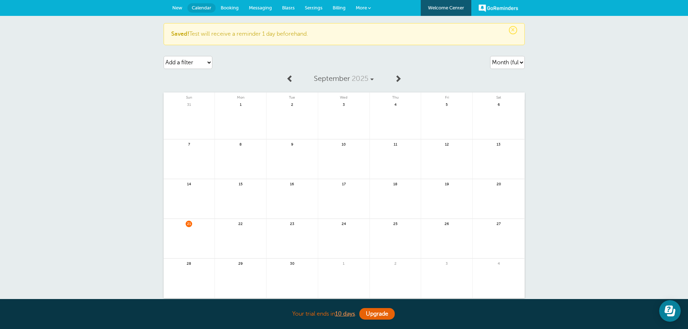
click at [197, 232] on link at bounding box center [189, 242] width 51 height 31
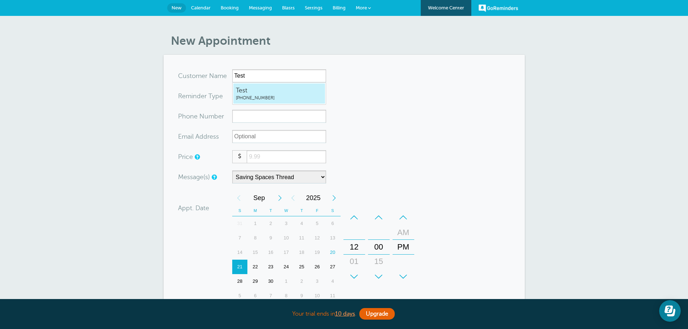
click at [262, 88] on span "Test" at bounding box center [279, 90] width 87 height 9
type input "Test2672100915"
type input "Test"
type input "(267) 210-0915"
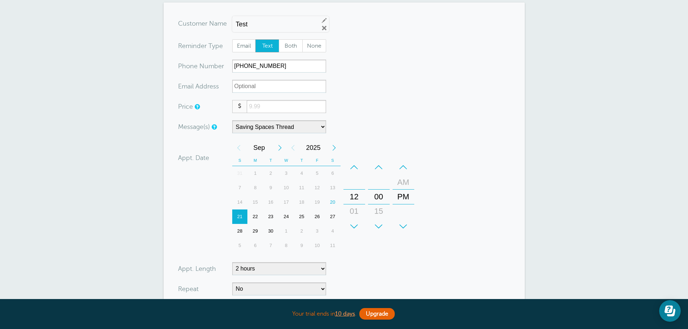
scroll to position [72, 0]
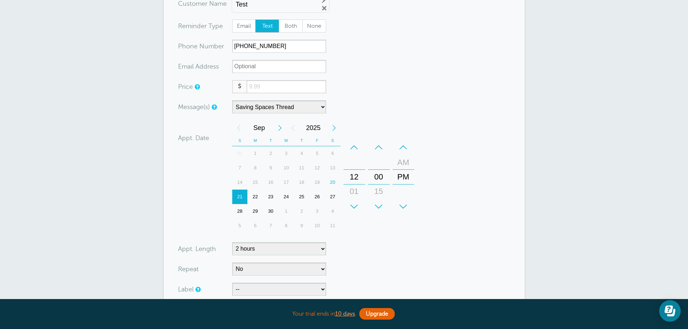
click at [262, 84] on input "number" at bounding box center [286, 86] width 79 height 13
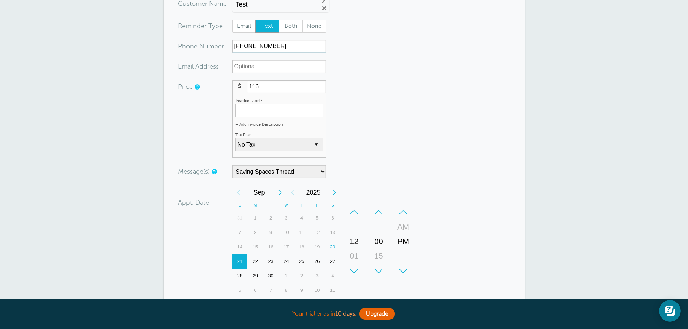
type input "116"
click at [283, 144] on select "No Tax PA Sales Tax: 6% (inclusive) + Add New Rate" at bounding box center [279, 144] width 87 height 13
select select "17"
click at [236, 138] on select "No Tax PA Sales Tax: 6% (inclusive) + Add New Rate" at bounding box center [279, 144] width 87 height 13
click at [267, 105] on input "Invoice Label*" at bounding box center [279, 110] width 87 height 13
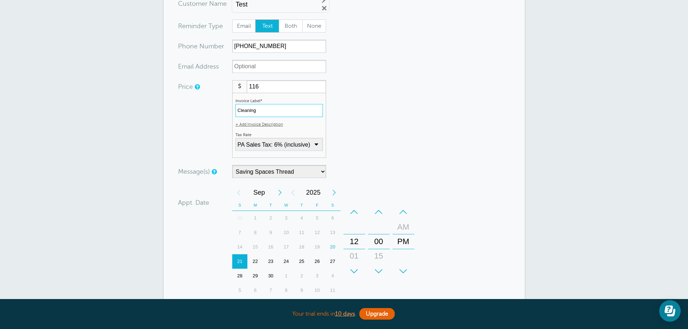
click at [253, 261] on div "22" at bounding box center [256, 261] width 16 height 14
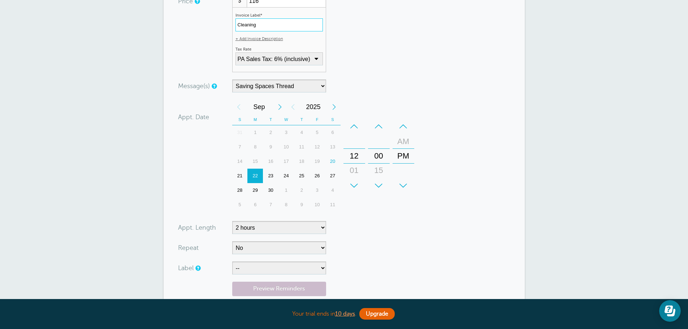
scroll to position [253, 0]
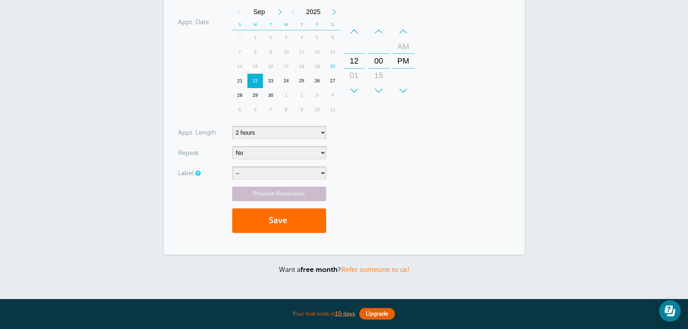
type input "Cleaning"
click at [275, 221] on button "Save" at bounding box center [279, 220] width 94 height 25
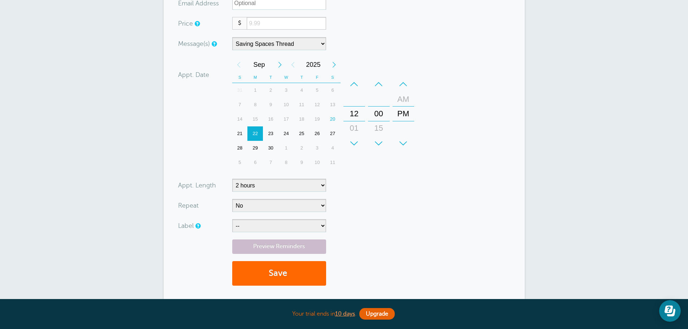
scroll to position [253, 0]
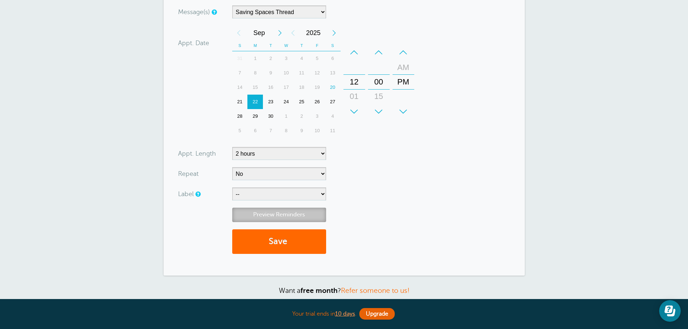
click at [272, 219] on link "Preview Reminders" at bounding box center [279, 215] width 94 height 14
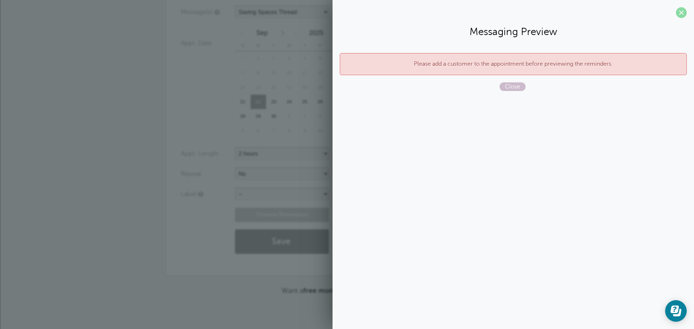
click at [679, 8] on span at bounding box center [681, 12] width 11 height 11
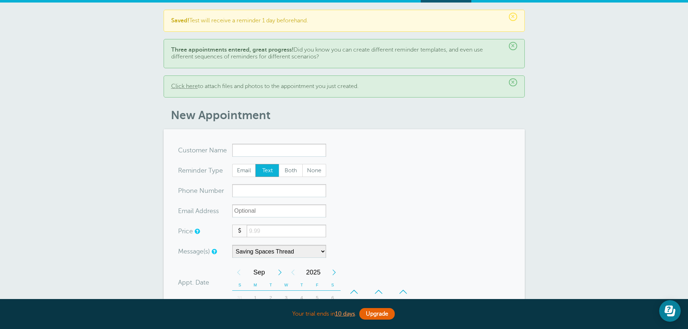
scroll to position [0, 0]
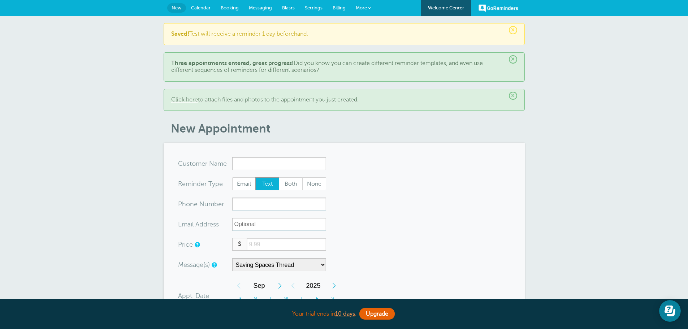
click at [226, 9] on span "Booking" at bounding box center [230, 7] width 18 height 5
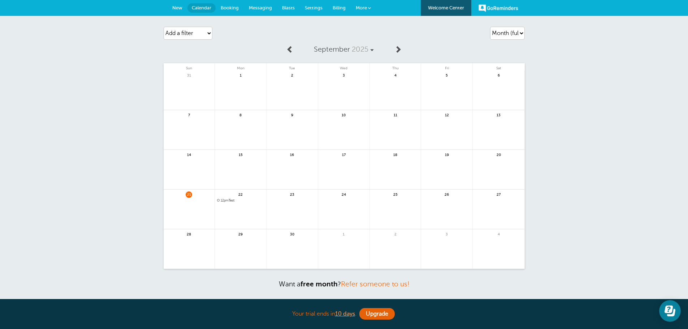
click at [226, 198] on div "22 12pm Test" at bounding box center [241, 210] width 52 height 40
click at [226, 201] on span "12pm" at bounding box center [225, 201] width 8 height 4
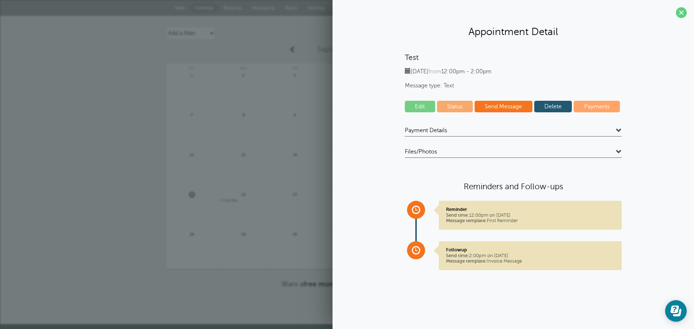
click at [440, 130] on span "Payment Details" at bounding box center [426, 130] width 42 height 7
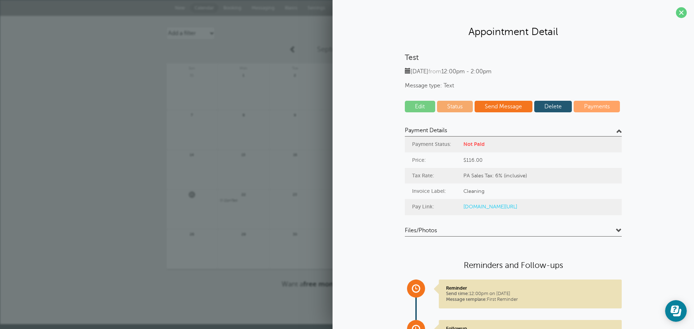
click at [487, 208] on link "[DOMAIN_NAME][URL]" at bounding box center [490, 207] width 54 height 6
click at [676, 15] on span at bounding box center [681, 12] width 11 height 11
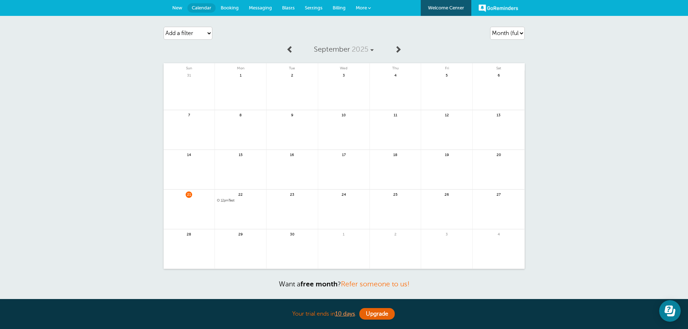
click at [230, 8] on span "Booking" at bounding box center [230, 7] width 18 height 5
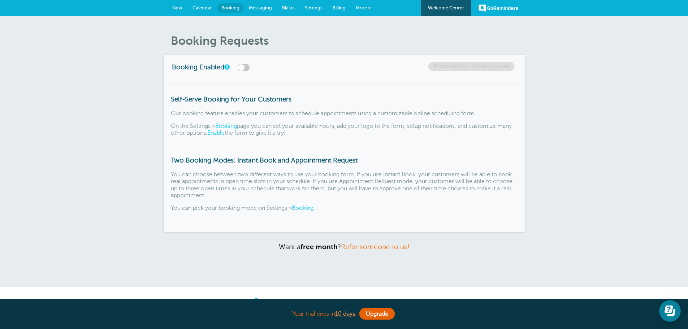
click at [206, 7] on span "Calendar" at bounding box center [203, 7] width 20 height 5
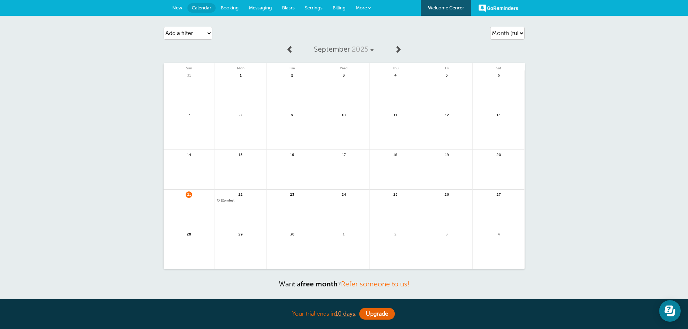
click at [234, 201] on span "12pm Test" at bounding box center [240, 201] width 47 height 4
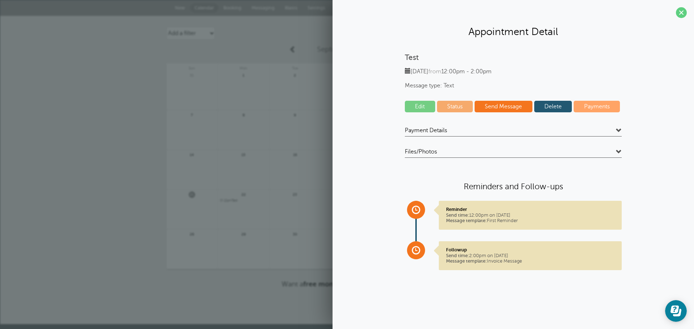
click at [453, 105] on link "Status" at bounding box center [455, 107] width 36 height 12
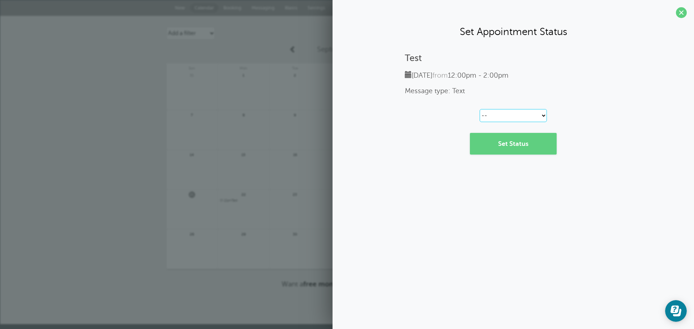
click at [509, 113] on select "-- Confirmed Reschedule Requested Cancelled" at bounding box center [512, 115] width 67 height 13
click at [518, 100] on div "Test [DATE] from 12:00pm - 2:00pm Message type: Text -- Confirmed Reschedule Re…" at bounding box center [513, 104] width 347 height 102
click at [515, 117] on select "-- Confirmed Reschedule Requested Cancelled" at bounding box center [512, 115] width 67 height 13
select select "confirmed"
click at [479, 109] on select "-- Confirmed Reschedule Requested Cancelled" at bounding box center [512, 115] width 67 height 13
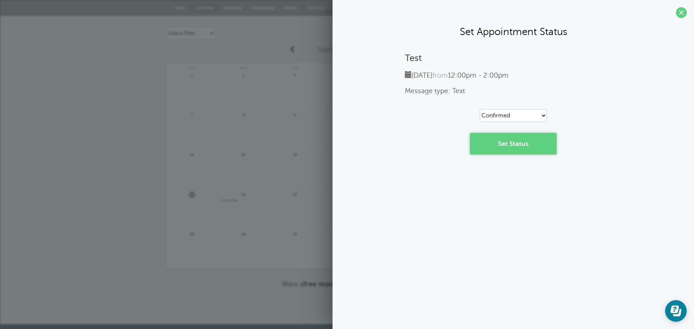
click at [513, 147] on link "Set Status" at bounding box center [513, 144] width 87 height 22
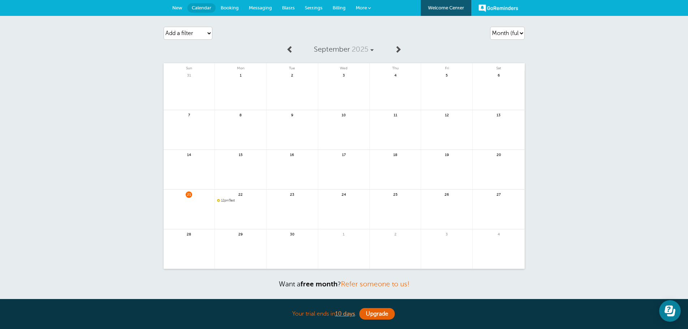
click at [227, 200] on span "12pm" at bounding box center [225, 201] width 8 height 4
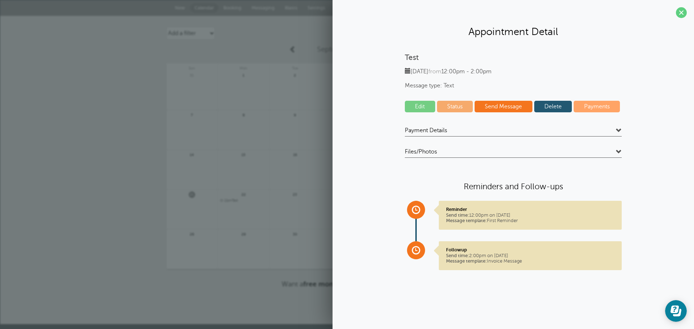
click at [597, 106] on link "Payments" at bounding box center [596, 107] width 46 height 12
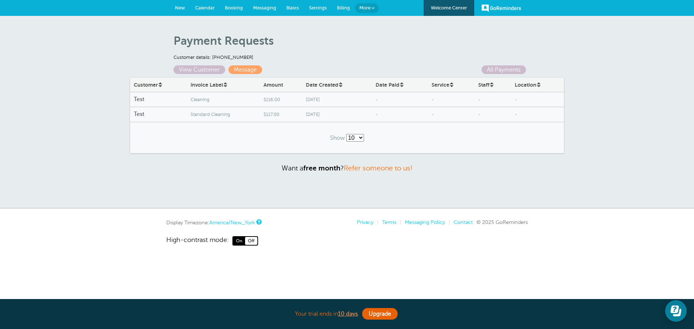
click at [210, 113] on span "Standard Cleaning" at bounding box center [223, 114] width 66 height 5
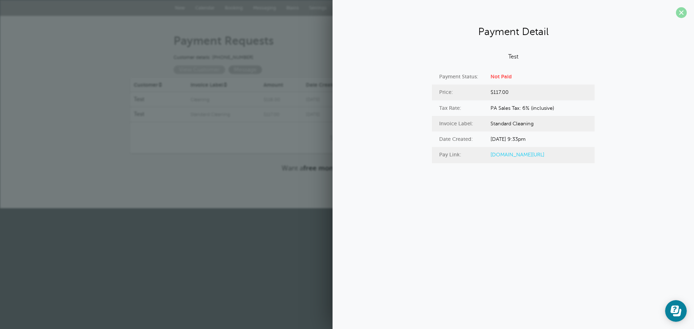
click at [684, 12] on span at bounding box center [681, 12] width 11 height 11
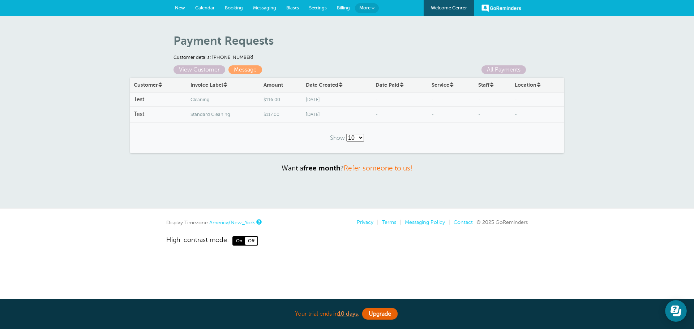
click at [204, 117] on span "Standard Cleaning" at bounding box center [223, 114] width 66 height 5
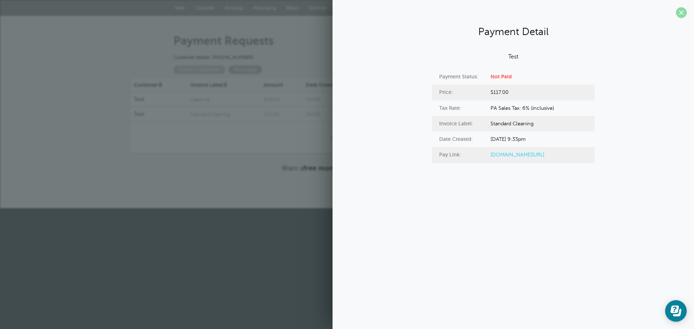
click at [684, 16] on span at bounding box center [681, 12] width 11 height 11
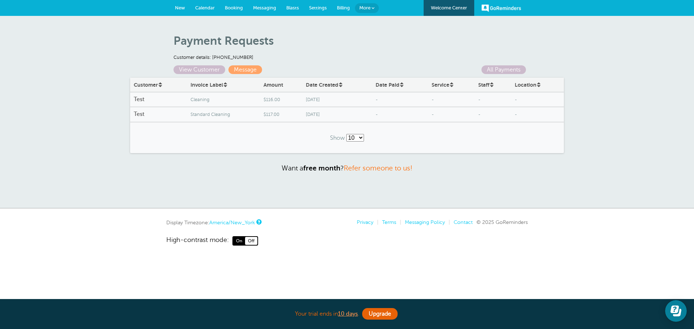
click at [192, 99] on span "Cleaning" at bounding box center [223, 99] width 66 height 5
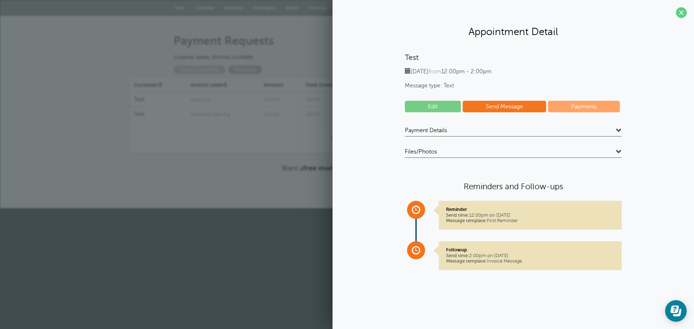
click at [579, 109] on link "Payments" at bounding box center [584, 107] width 72 height 12
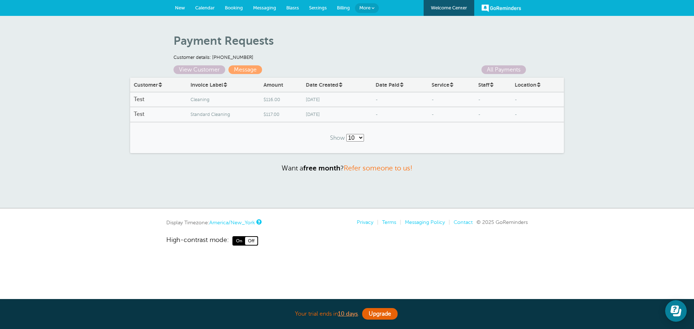
click at [223, 99] on span "Cleaning" at bounding box center [223, 99] width 66 height 5
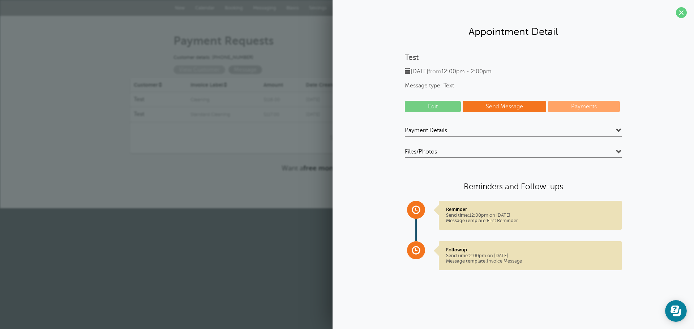
click at [464, 131] on h4 "Payment Details" at bounding box center [513, 132] width 217 height 10
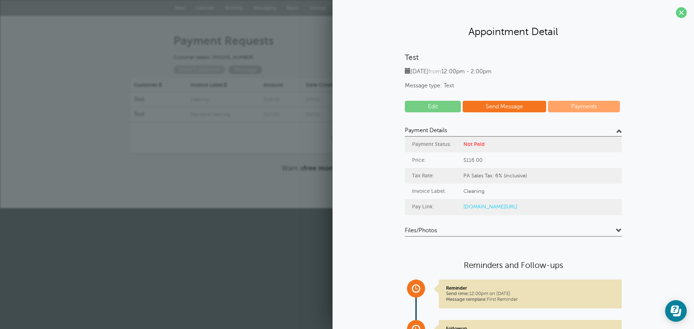
click at [464, 131] on h4 "Payment Details" at bounding box center [513, 132] width 217 height 10
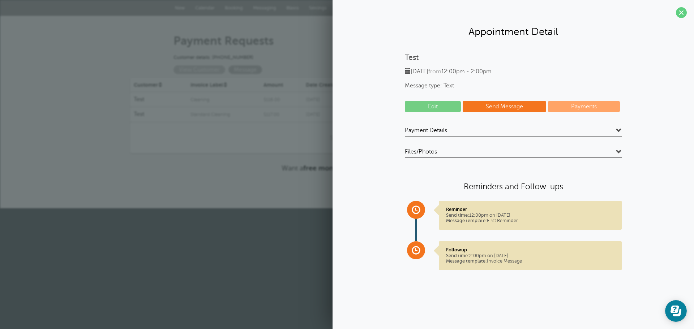
click at [464, 131] on h4 "Payment Details" at bounding box center [513, 132] width 217 height 10
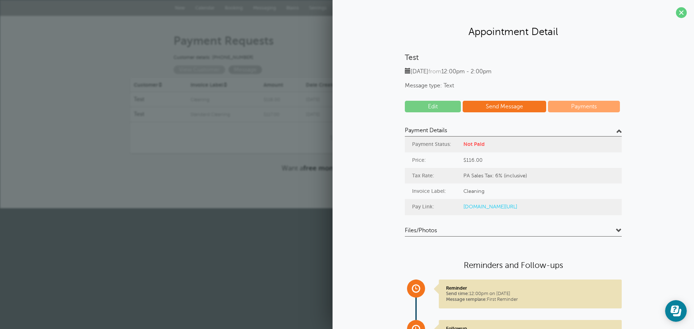
click at [464, 132] on h4 "Payment Details" at bounding box center [513, 132] width 217 height 10
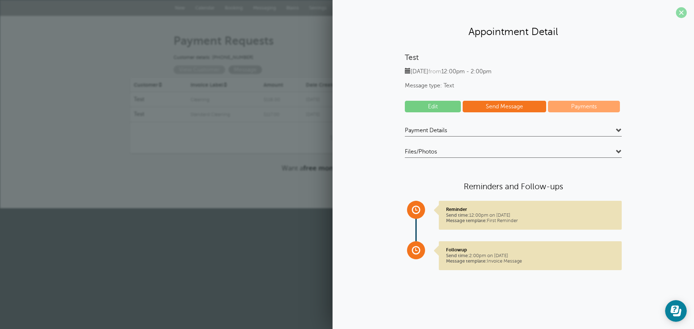
click at [678, 17] on span at bounding box center [681, 12] width 11 height 11
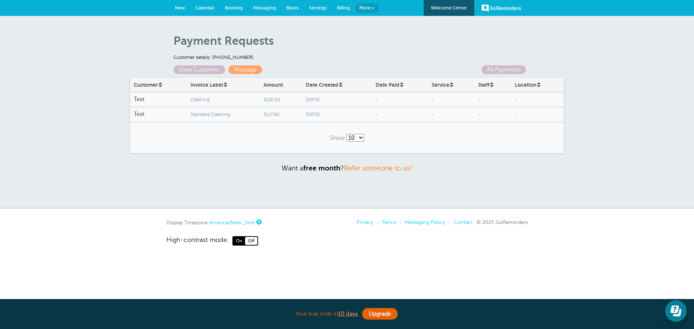
click at [308, 101] on span "[DATE]" at bounding box center [337, 99] width 63 height 5
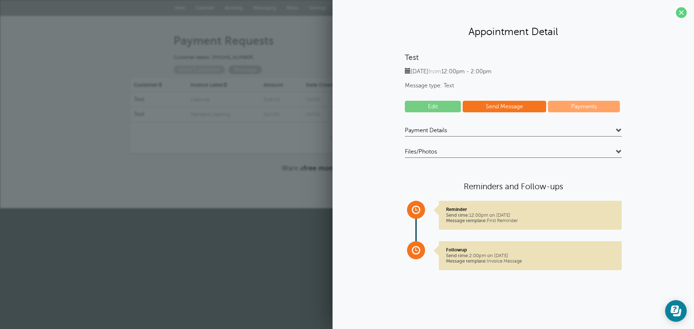
click at [599, 111] on link "Payments" at bounding box center [584, 107] width 72 height 12
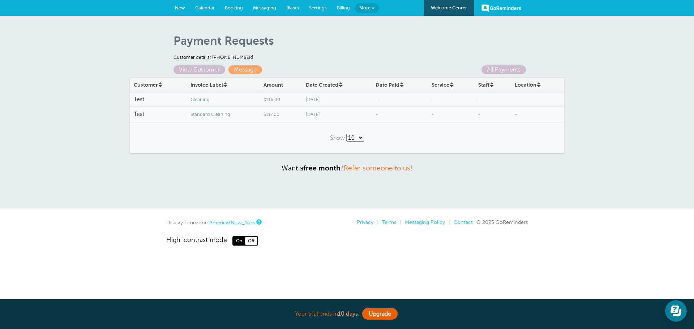
click at [331, 99] on span "9/21/2025" at bounding box center [337, 99] width 63 height 5
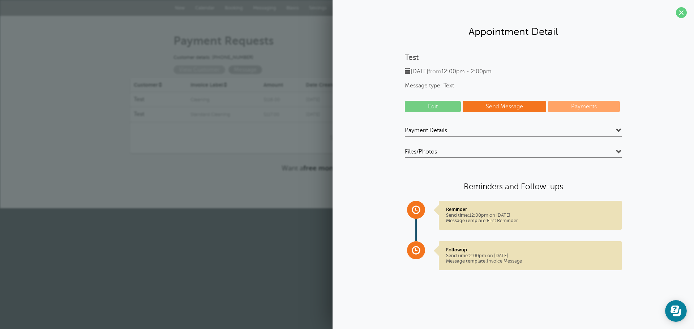
click at [618, 131] on span at bounding box center [619, 131] width 6 height 6
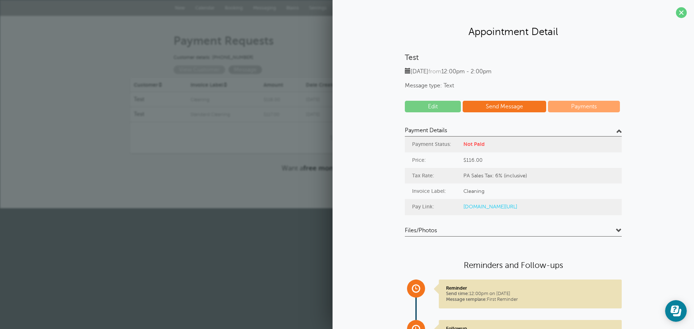
click at [516, 207] on link "[DOMAIN_NAME][URL]" at bounding box center [490, 207] width 54 height 6
click at [440, 107] on link "Edit" at bounding box center [433, 107] width 56 height 12
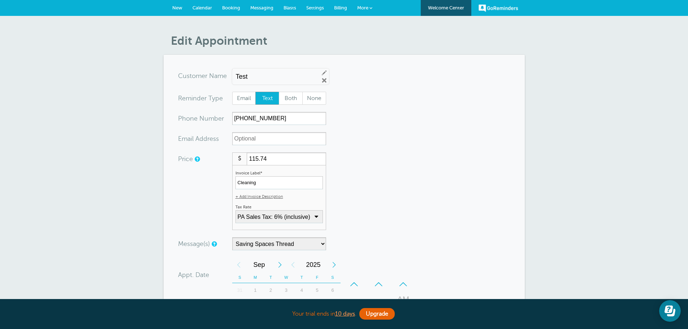
click at [320, 161] on input "115.74" at bounding box center [286, 158] width 79 height 13
drag, startPoint x: 299, startPoint y: 156, endPoint x: 230, endPoint y: 155, distance: 69.0
click at [230, 155] on div "Price $ 115.74 Invoice Label* Cleaning + Add Invoice Description Invoice Descri…" at bounding box center [252, 191] width 148 height 78
type input "100"
click at [500, 151] on form "You are creating a new customer. To use an existing customer select one from th…" at bounding box center [344, 270] width 332 height 403
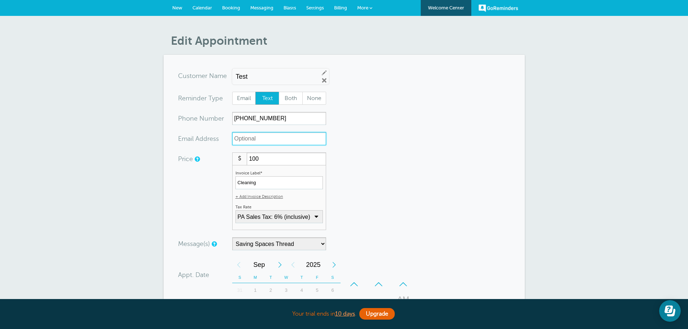
click at [260, 140] on input "xx-no-autofill" at bounding box center [279, 138] width 94 height 13
click at [456, 163] on form "You are creating a new customer. To use an existing customer select one from th…" at bounding box center [344, 270] width 332 height 403
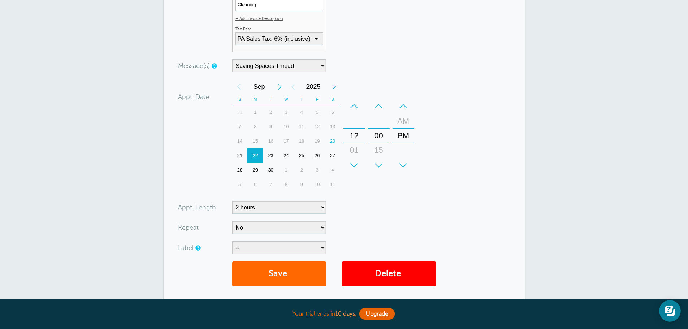
scroll to position [181, 0]
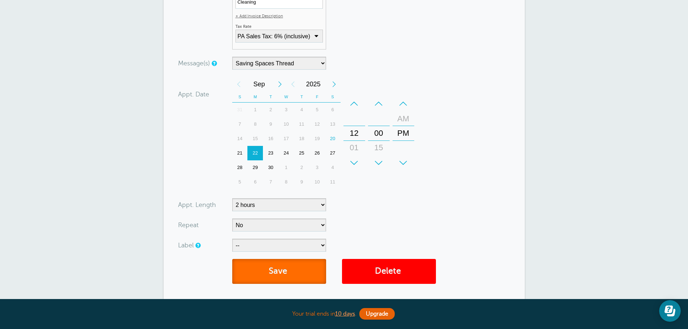
click at [297, 275] on button "Save" at bounding box center [279, 271] width 94 height 25
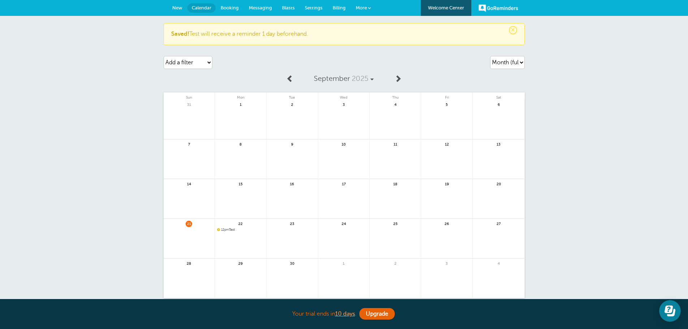
click at [225, 229] on span "12pm" at bounding box center [225, 230] width 8 height 4
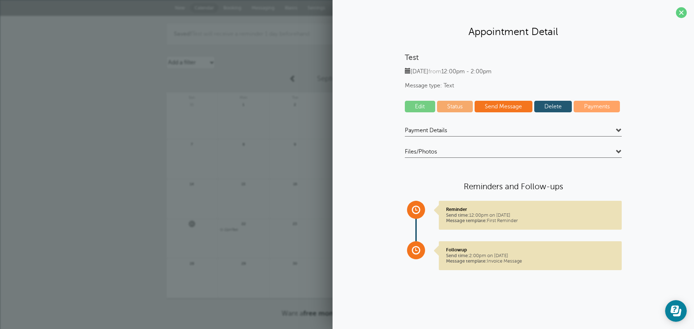
click at [517, 134] on h4 "Payment Details" at bounding box center [513, 132] width 217 height 10
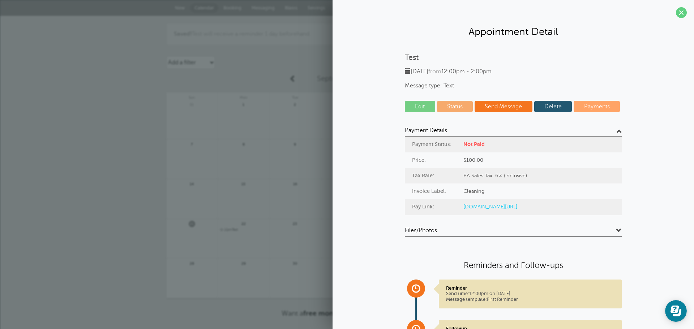
click at [504, 206] on link "[DOMAIN_NAME][URL]" at bounding box center [490, 207] width 54 height 6
click at [102, 49] on div "× Saved! Test will receive a reminder 1 day beforehand. Agenda Day Week Month (…" at bounding box center [347, 185] width 694 height 338
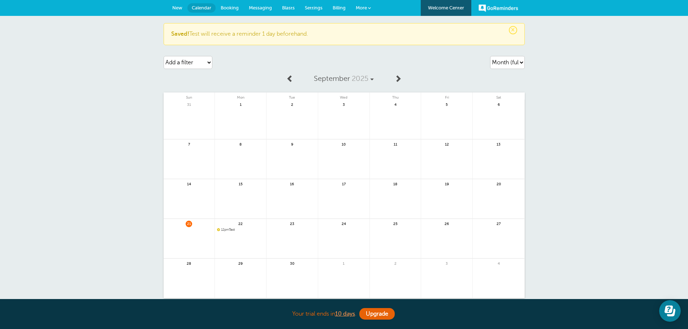
click at [234, 229] on span "12pm Test" at bounding box center [240, 230] width 47 height 4
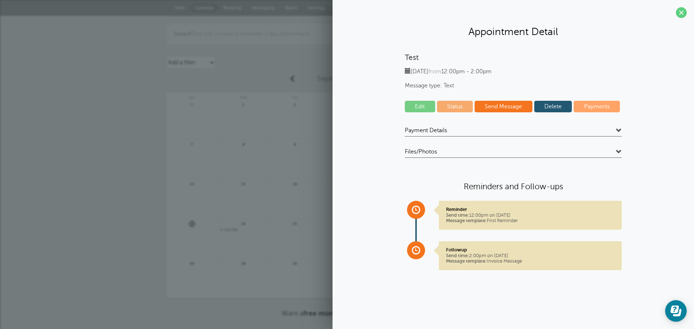
click at [544, 110] on link "Delete" at bounding box center [553, 107] width 38 height 12
click at [688, 18] on section "Appointment Detail Test [DATE] from 12:00pm - 2:00pm Message type: Text Edit St…" at bounding box center [512, 147] width 361 height 294
click at [683, 16] on span at bounding box center [681, 12] width 11 height 11
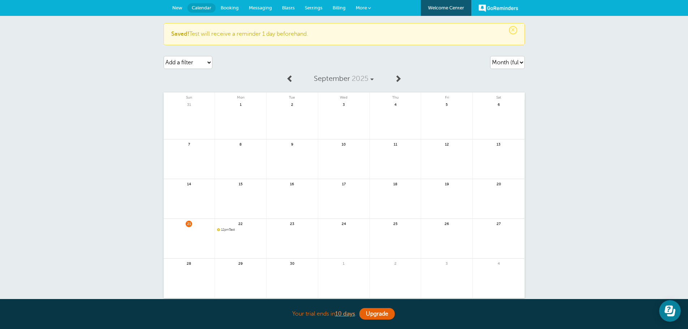
click at [336, 9] on span "Billing" at bounding box center [339, 7] width 13 height 5
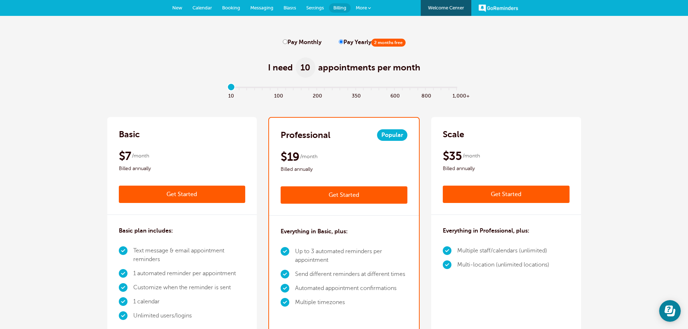
click at [266, 10] on span "Messaging" at bounding box center [261, 7] width 23 height 5
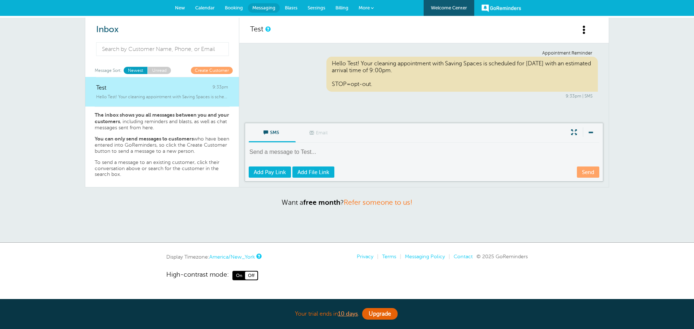
click at [207, 92] on div "Hello Test! Your cleaning appointment with Saving Spaces is scheduled for t" at bounding box center [162, 95] width 132 height 8
click at [285, 150] on textarea at bounding box center [425, 157] width 352 height 18
click at [152, 122] on p "The inbox shows you all messages between you and your customers , including rem…" at bounding box center [162, 121] width 135 height 19
click at [592, 131] on span at bounding box center [589, 132] width 15 height 9
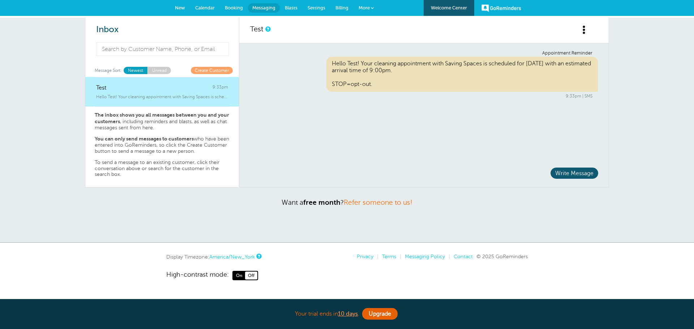
click at [161, 97] on span "Hello Test! Your cleaning appointment with Saving Spaces is scheduled for t" at bounding box center [162, 96] width 132 height 5
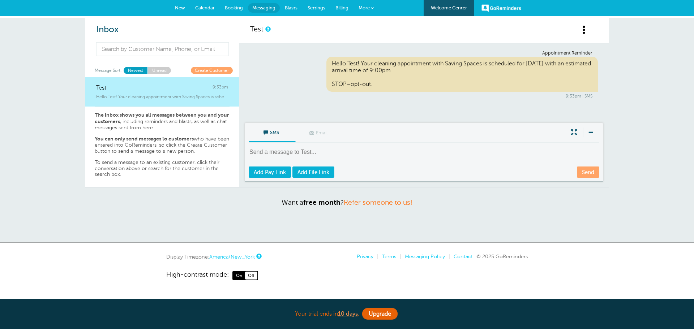
click at [302, 150] on textarea at bounding box center [425, 157] width 352 height 18
type textarea "This is a reminder, you are overdue"
click at [202, 5] on span "Calendar" at bounding box center [205, 7] width 20 height 5
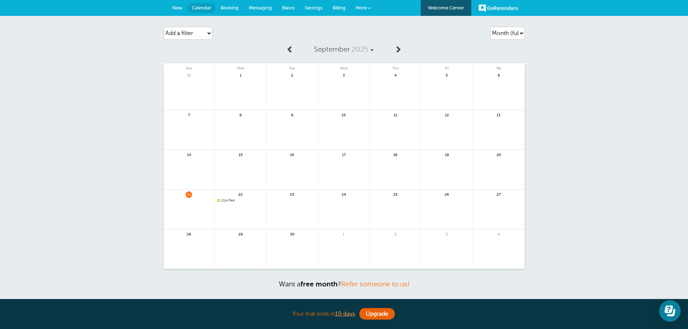
click at [225, 204] on link at bounding box center [240, 219] width 51 height 31
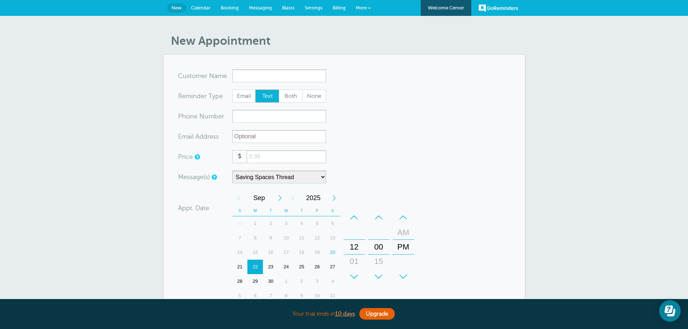
click at [207, 10] on span "Calendar" at bounding box center [201, 7] width 20 height 5
click at [226, 10] on span "Booking" at bounding box center [230, 7] width 18 height 5
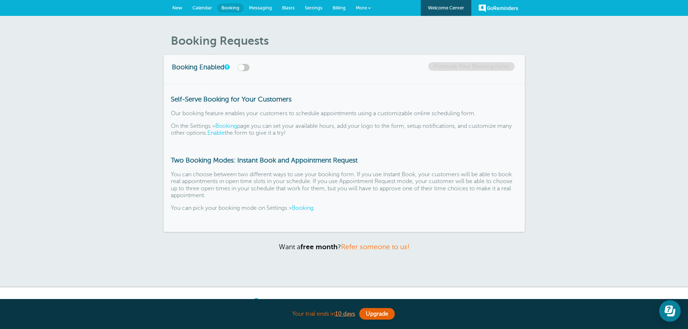
click at [226, 10] on span "Booking" at bounding box center [230, 7] width 18 height 5
click at [199, 7] on span "Calendar" at bounding box center [203, 7] width 20 height 5
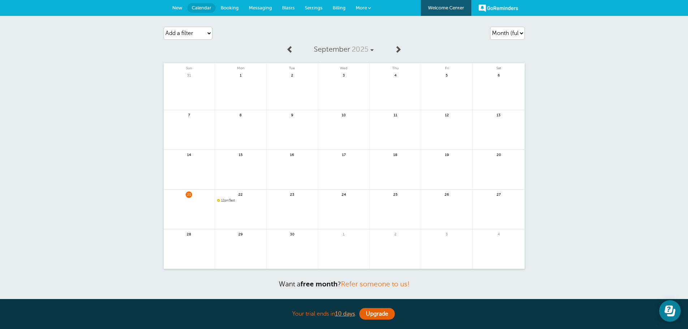
click at [229, 200] on span "12pm" at bounding box center [225, 201] width 8 height 4
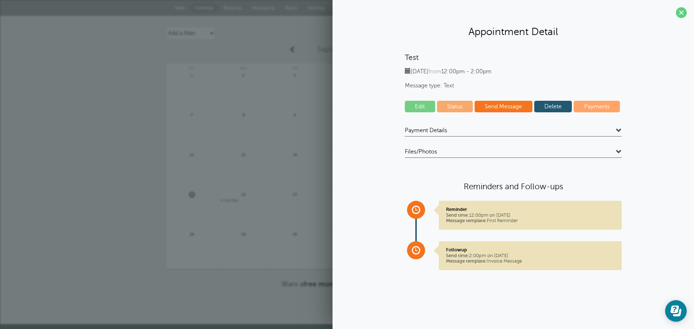
click at [614, 132] on h4 "Payment Details" at bounding box center [513, 132] width 217 height 10
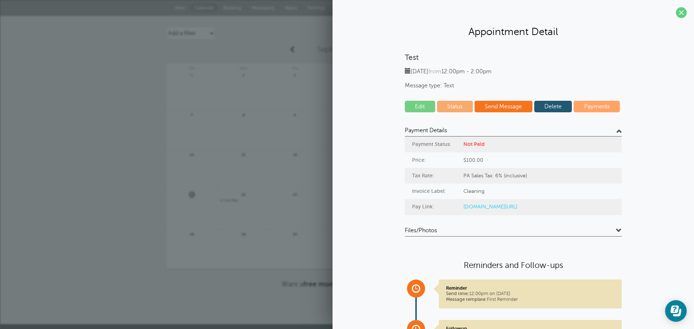
drag, startPoint x: 499, startPoint y: 207, endPoint x: 454, endPoint y: 241, distance: 55.7
click at [453, 240] on div "Payment Details Payment Status: Not Paid Price: $100.00 Tax Rate: PA Sales Tax:…" at bounding box center [513, 243] width 217 height 233
click at [679, 10] on span at bounding box center [681, 12] width 11 height 11
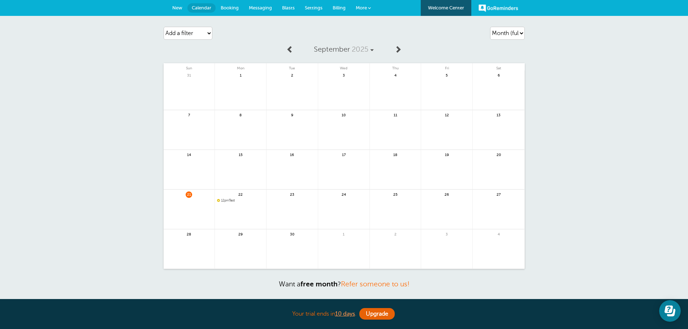
click at [255, 10] on link "Messaging" at bounding box center [260, 8] width 33 height 16
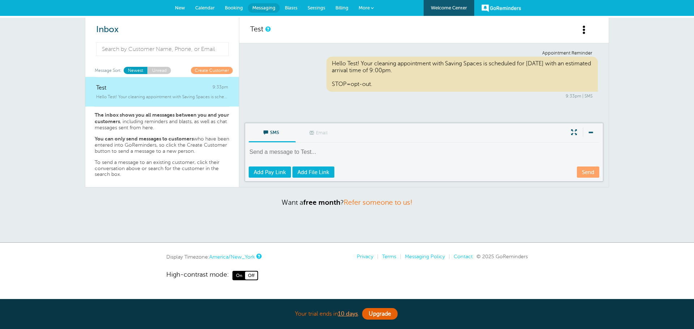
click at [314, 152] on textarea at bounding box center [425, 157] width 352 height 18
paste textarea "[URL][DOMAIN_NAME]"
drag, startPoint x: 403, startPoint y: 153, endPoint x: 275, endPoint y: 150, distance: 128.3
click at [275, 150] on textarea "Overdue: [URL][DOMAIN_NAME]" at bounding box center [425, 157] width 352 height 18
type textarea "Overdue: [URL][DOMAIN_NAME]"
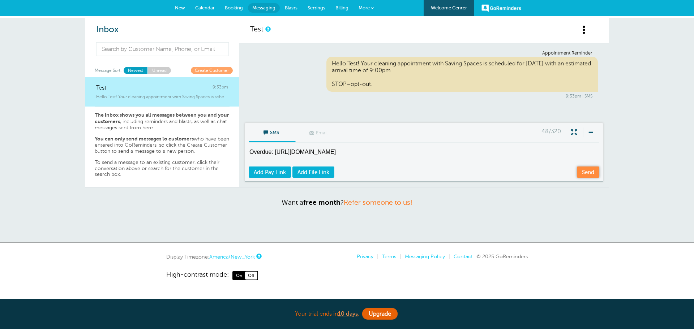
click at [588, 175] on link "Send" at bounding box center [588, 172] width 22 height 11
click at [360, 7] on span "More" at bounding box center [363, 7] width 11 height 5
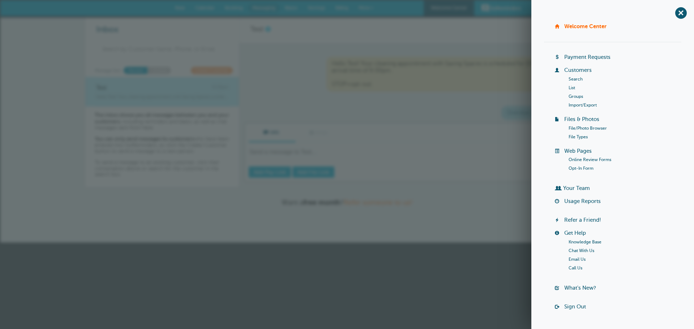
click at [587, 57] on link "Payment Requests" at bounding box center [587, 57] width 46 height 6
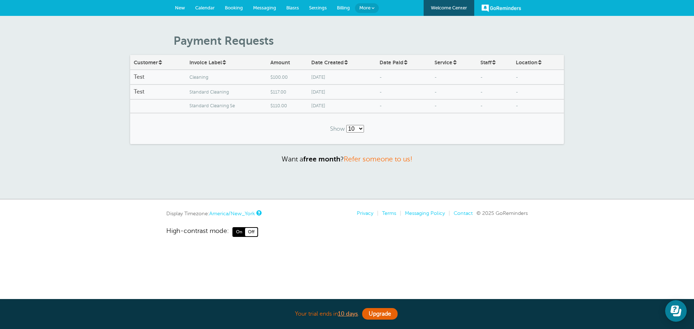
click at [218, 106] on span "Standard Cleaning Se" at bounding box center [226, 105] width 74 height 5
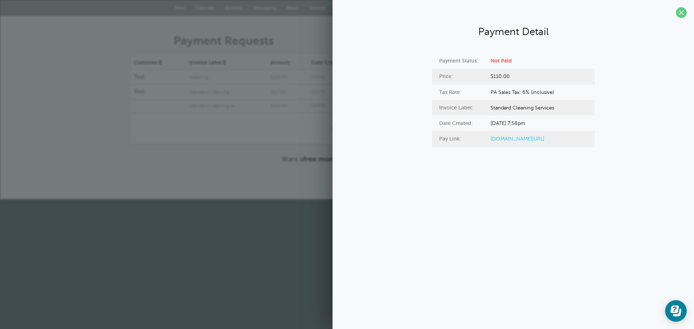
click at [673, 12] on section "Payment Detail Payment Status: Not Paid Price: $110.00 Tax Rate: PA Sales Tax: …" at bounding box center [512, 82] width 361 height 164
click at [676, 13] on span at bounding box center [681, 12] width 11 height 11
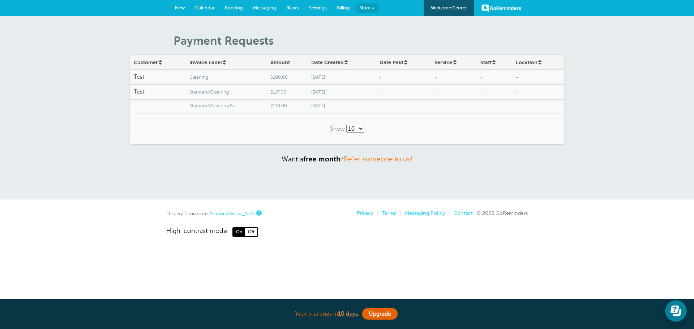
click at [340, 8] on span "Billing" at bounding box center [343, 7] width 13 height 5
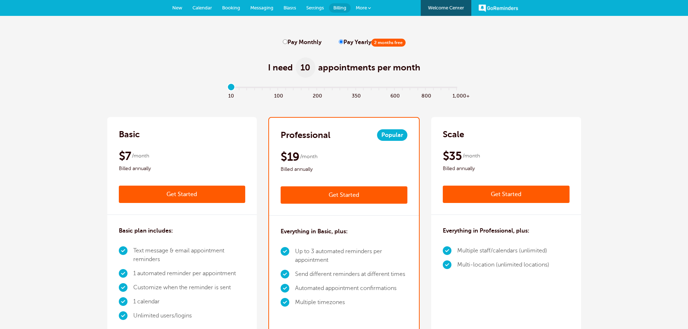
click at [320, 9] on span "Settings" at bounding box center [315, 7] width 18 height 5
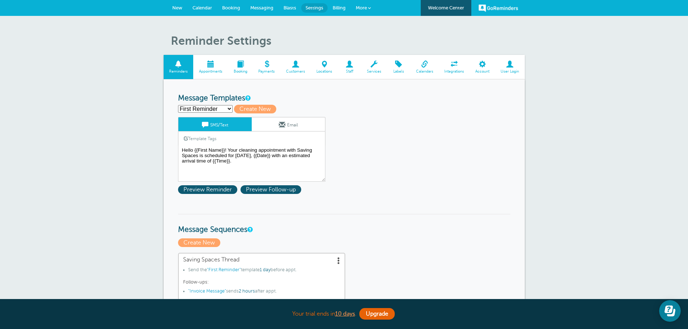
click at [269, 65] on span at bounding box center [267, 64] width 28 height 7
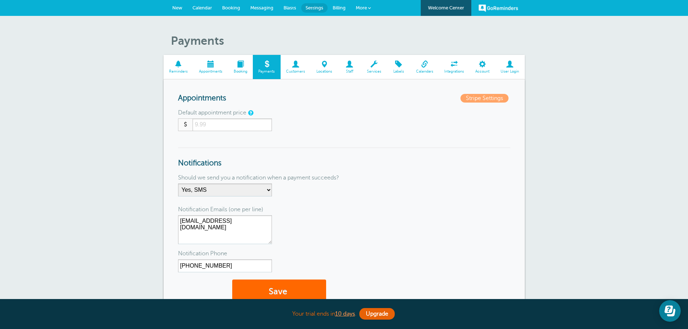
click at [257, 7] on span "Messaging" at bounding box center [261, 7] width 23 height 5
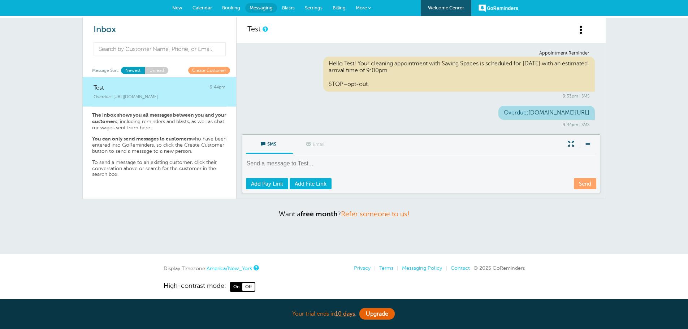
click at [233, 10] on link "Booking" at bounding box center [231, 8] width 28 height 16
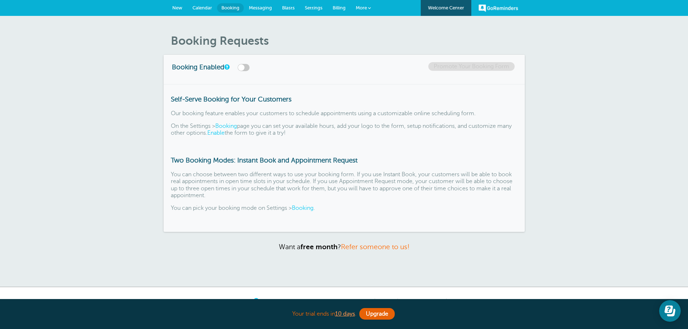
click at [207, 10] on span "Calendar" at bounding box center [203, 7] width 20 height 5
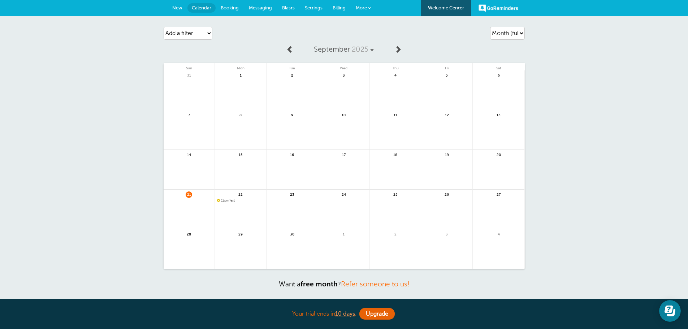
click at [222, 201] on span "12pm" at bounding box center [225, 201] width 8 height 4
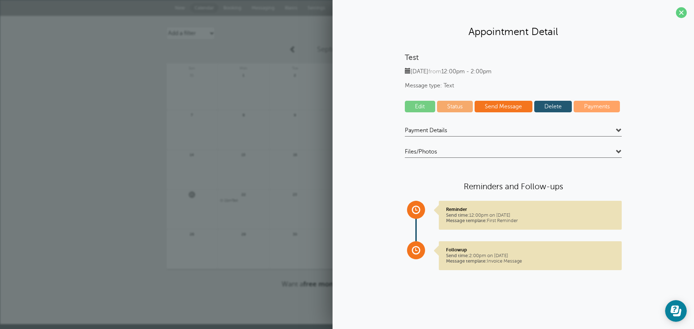
click at [561, 110] on link "Delete" at bounding box center [553, 107] width 38 height 12
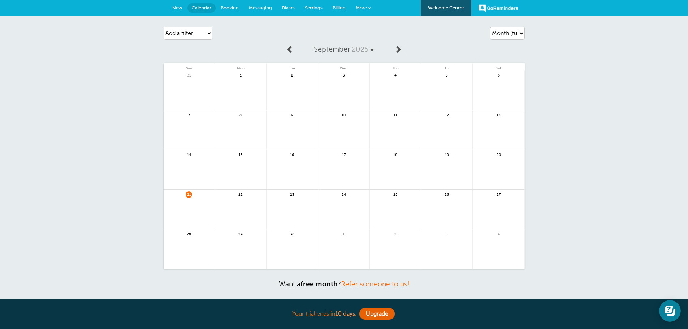
click at [366, 8] on span "More" at bounding box center [361, 7] width 11 height 5
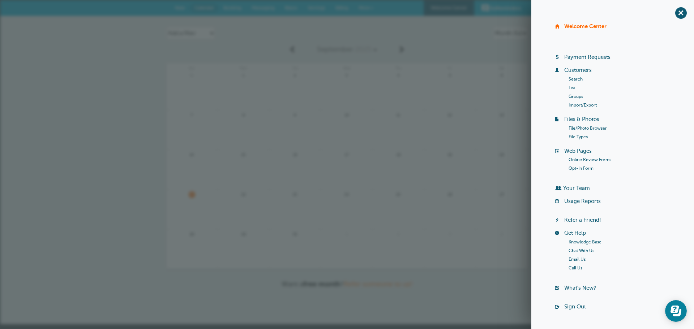
click at [580, 56] on link "Payment Requests" at bounding box center [587, 57] width 46 height 6
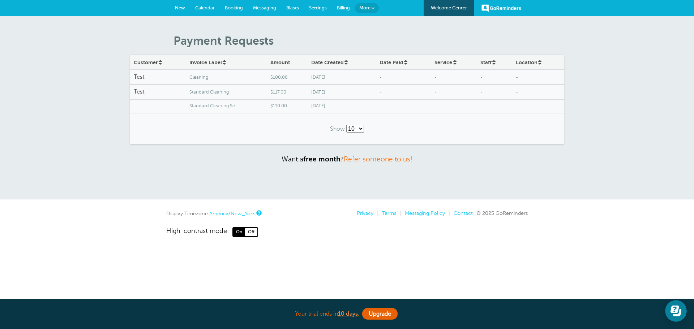
click at [138, 76] on h4 "Test" at bounding box center [158, 77] width 48 height 7
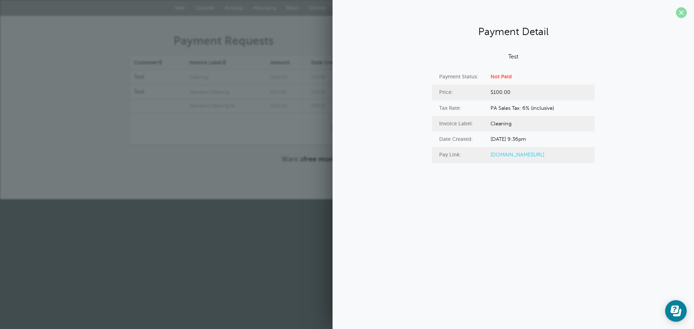
click at [677, 15] on span at bounding box center [681, 12] width 11 height 11
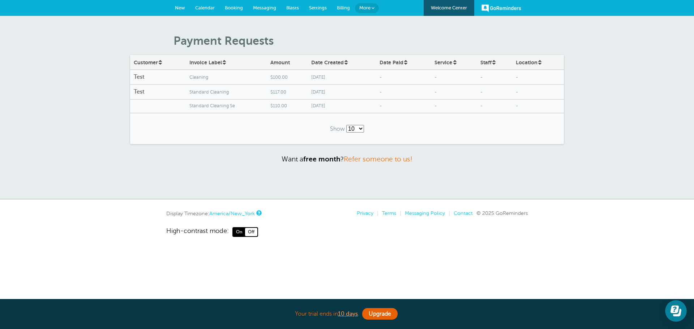
click at [344, 66] on span at bounding box center [346, 64] width 4 height 4
click at [357, 7] on link "More" at bounding box center [367, 8] width 24 height 10
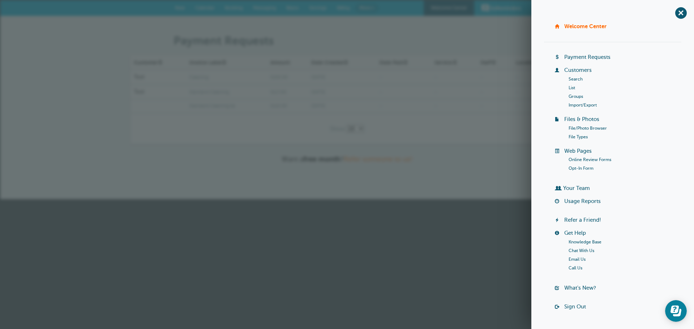
click at [571, 85] on link "List" at bounding box center [571, 87] width 7 height 5
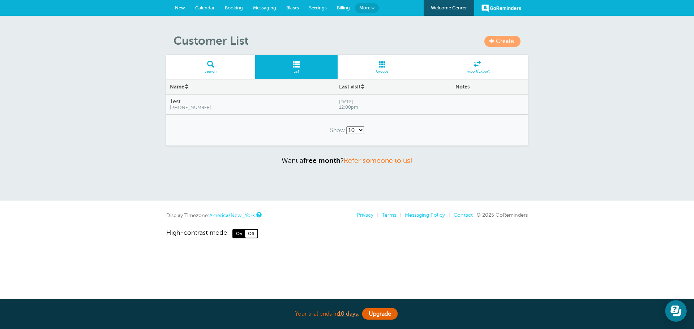
click at [339, 103] on span "Monday, Sep. 22" at bounding box center [393, 101] width 109 height 5
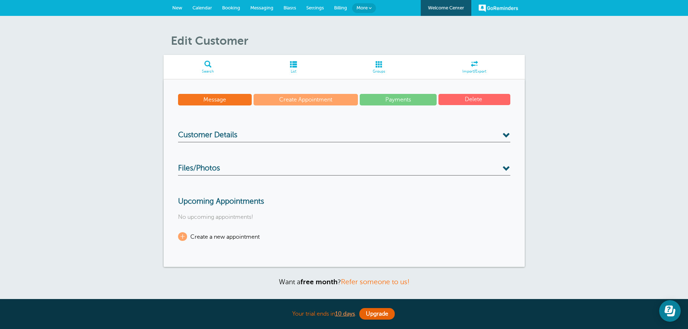
click at [483, 100] on span "submit" at bounding box center [482, 99] width 1 height 7
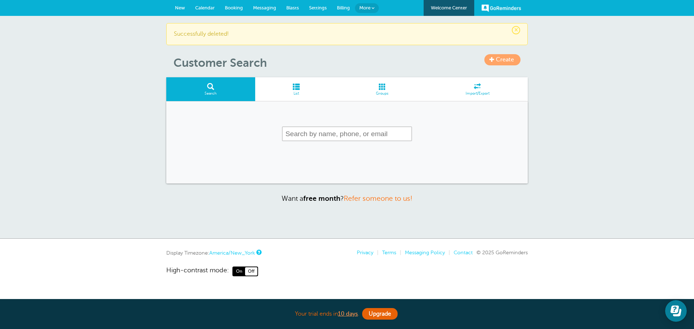
click at [361, 8] on span "More" at bounding box center [364, 7] width 11 height 5
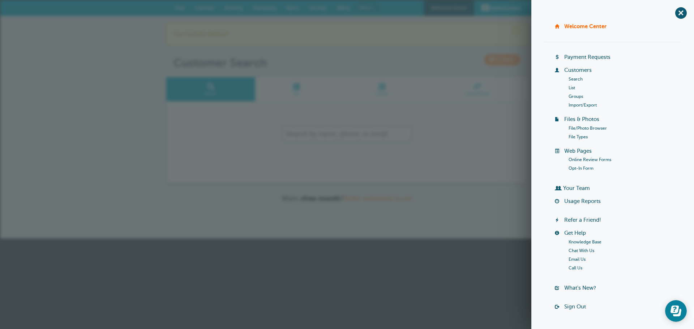
click at [579, 57] on link "Payment Requests" at bounding box center [587, 57] width 46 height 6
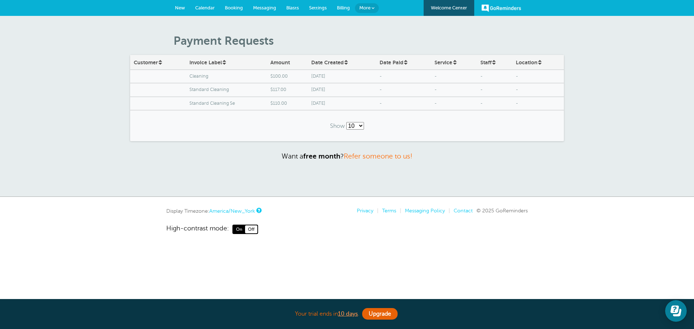
click at [195, 77] on span "Cleaning" at bounding box center [226, 76] width 74 height 5
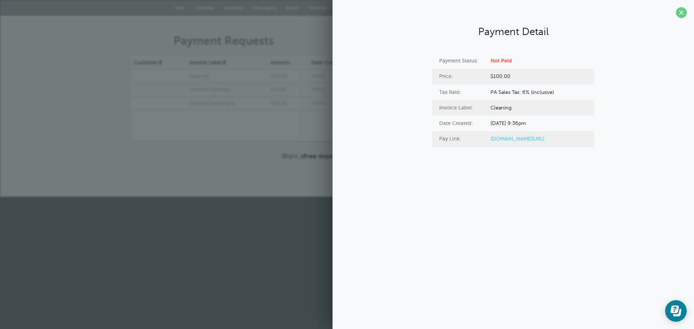
click at [524, 140] on link "goreminders.co/py/63unefhr5v70r" at bounding box center [517, 139] width 54 height 6
click at [675, 14] on section "Payment Detail Payment Status: Not Paid Price: $100.00 Tax Rate: PA Sales Tax: …" at bounding box center [512, 82] width 361 height 164
click at [678, 14] on span at bounding box center [681, 12] width 11 height 11
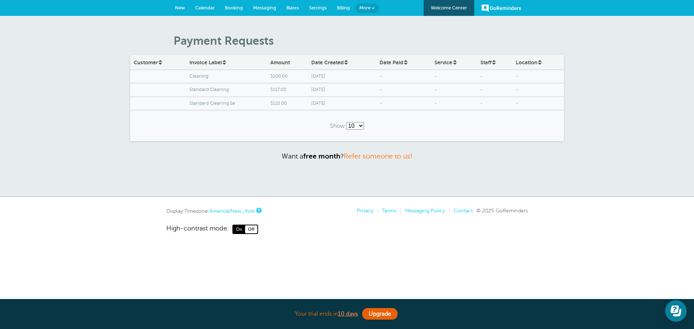
click at [181, 7] on span "New" at bounding box center [180, 7] width 10 height 5
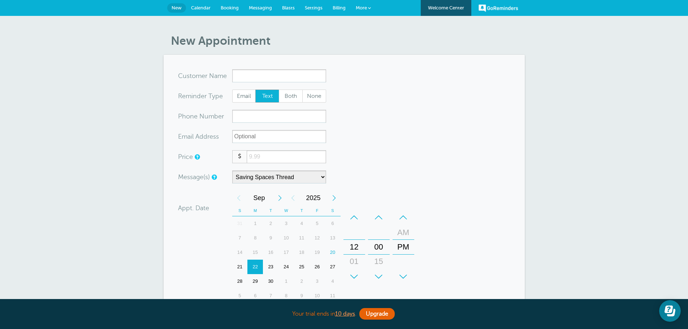
click at [450, 8] on link "Welcome Center" at bounding box center [446, 8] width 51 height 16
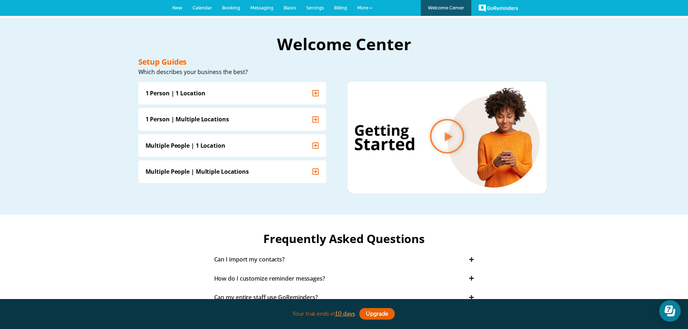
click at [504, 9] on link "GoReminders" at bounding box center [499, 8] width 40 height 16
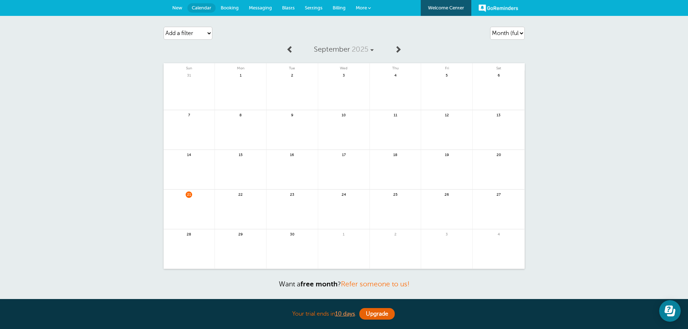
click at [365, 9] on span "More" at bounding box center [361, 7] width 11 height 5
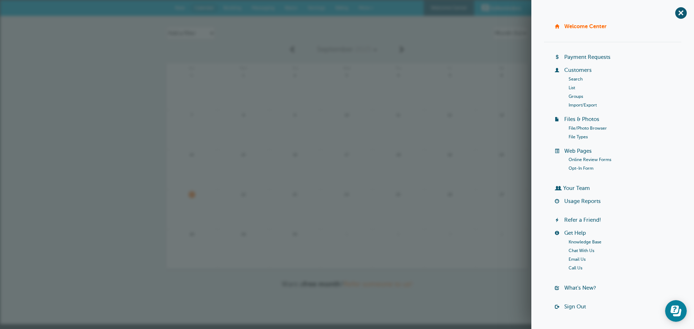
click at [550, 57] on ul "Billing Payment Requests Customers Search List Groups Import/Export Files & Pho…" at bounding box center [612, 116] width 137 height 125
click at [574, 28] on link "Welcome Center" at bounding box center [585, 26] width 42 height 6
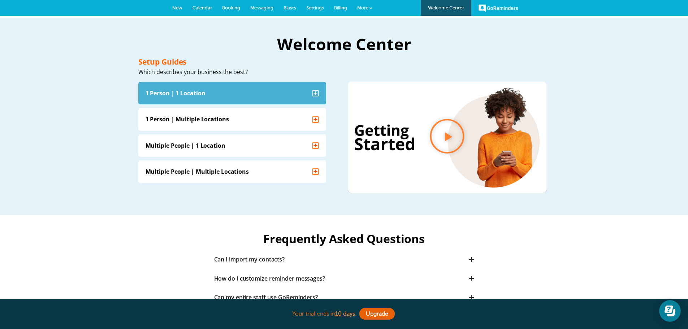
click at [314, 93] on icon "Accordion. Open links with Enter or Space, close with Escape, and navigate with…" at bounding box center [316, 92] width 7 height 7
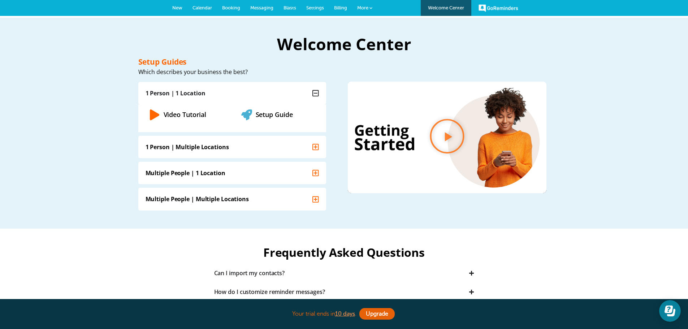
click at [314, 93] on icon "Accordion. Open links with Enter or Space, close with Escape, and navigate with…" at bounding box center [316, 93] width 7 height 7
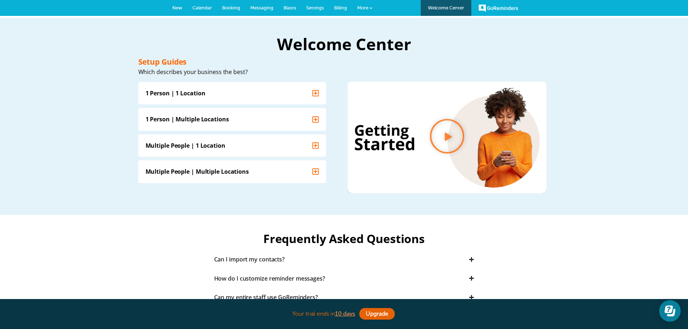
click at [317, 7] on span "Settings" at bounding box center [315, 7] width 18 height 5
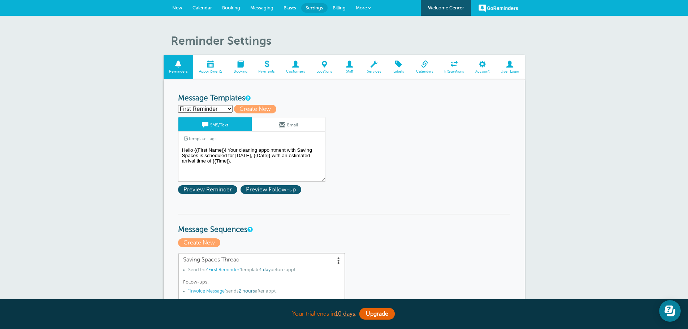
click at [209, 67] on span at bounding box center [210, 64] width 35 height 7
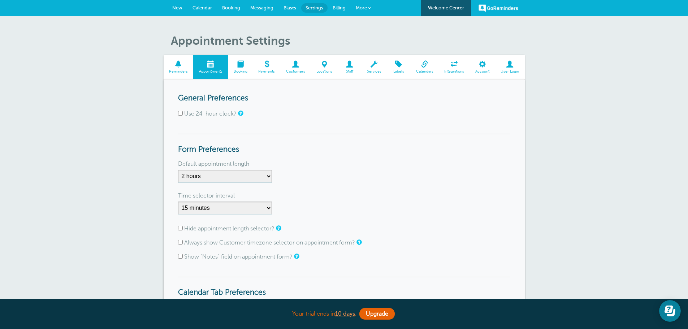
click at [248, 68] on link "Booking" at bounding box center [240, 67] width 25 height 24
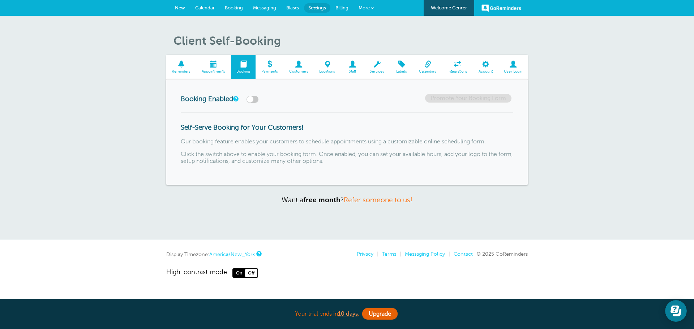
click at [271, 66] on span at bounding box center [269, 64] width 28 height 7
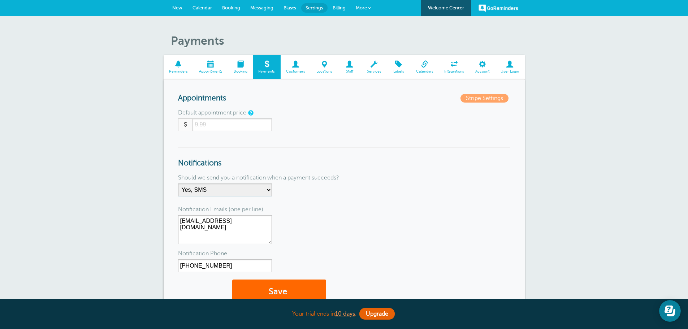
click at [298, 69] on span "Customers" at bounding box center [295, 71] width 23 height 4
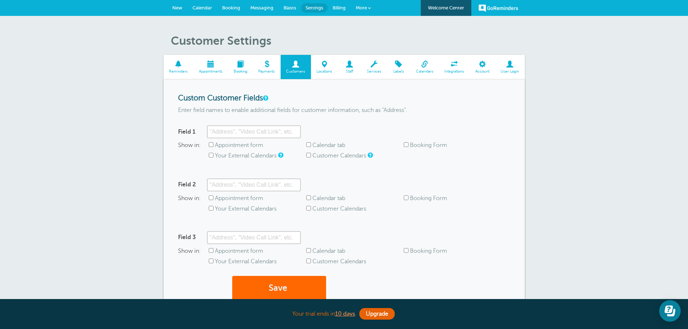
click at [377, 68] on span at bounding box center [374, 64] width 26 height 7
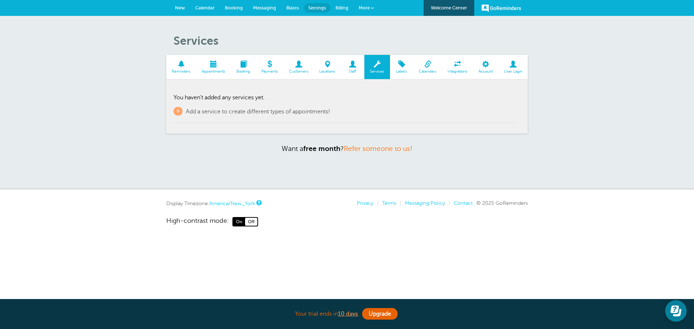
click at [397, 68] on link "Labels" at bounding box center [401, 67] width 23 height 24
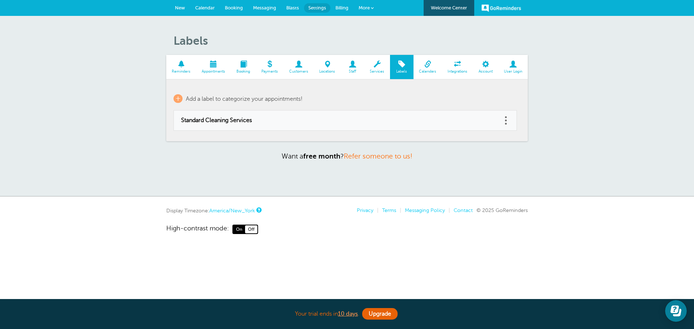
click at [507, 121] on link at bounding box center [505, 120] width 7 height 11
click at [472, 103] on button "Delete" at bounding box center [473, 101] width 22 height 13
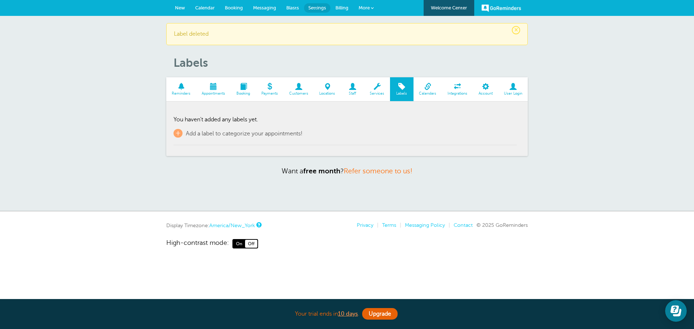
click at [485, 92] on span "Account" at bounding box center [485, 93] width 18 height 4
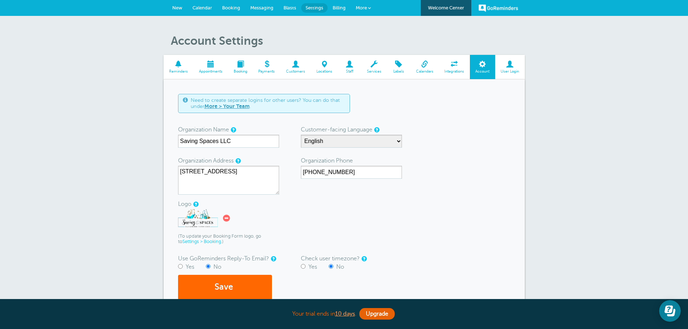
click at [513, 69] on span "User Login" at bounding box center [510, 71] width 22 height 4
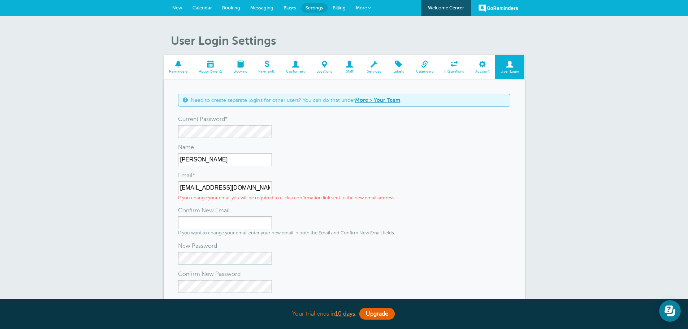
click at [177, 62] on span at bounding box center [179, 64] width 30 height 7
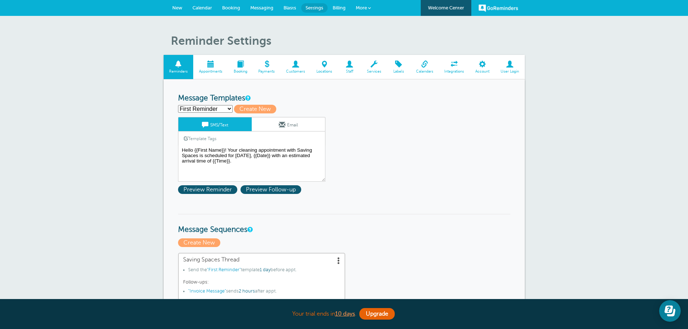
click at [494, 4] on link "GoReminders" at bounding box center [499, 8] width 40 height 16
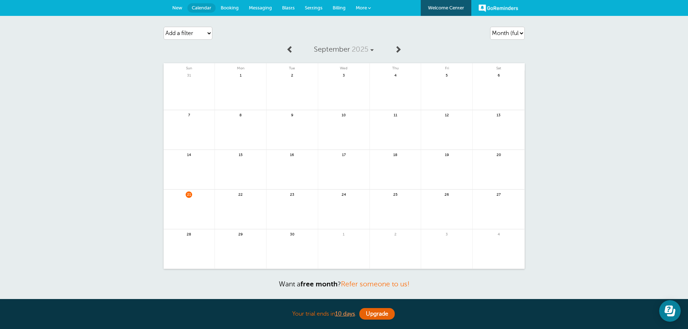
click at [456, 10] on link "Welcome Center" at bounding box center [446, 8] width 51 height 16
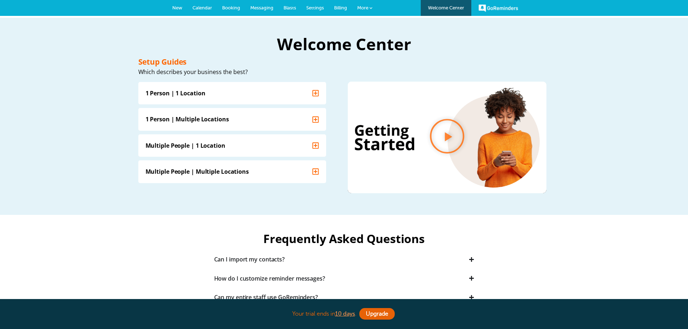
click at [489, 10] on link "GoReminders" at bounding box center [499, 8] width 40 height 16
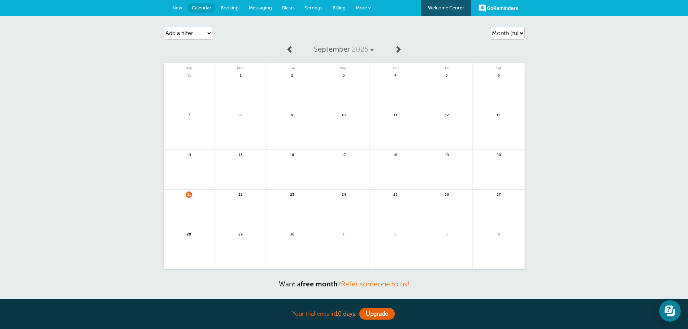
click at [352, 6] on link "More" at bounding box center [363, 8] width 25 height 16
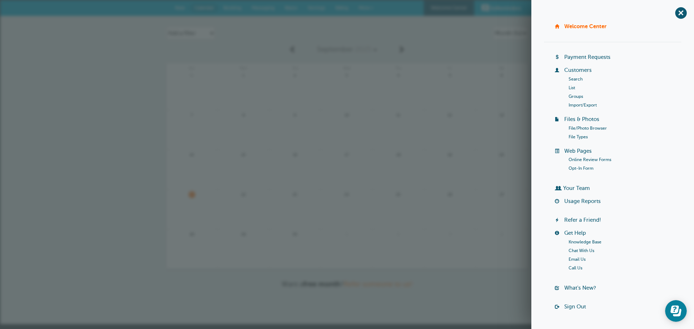
click at [580, 55] on link "Payment Requests" at bounding box center [587, 57] width 46 height 6
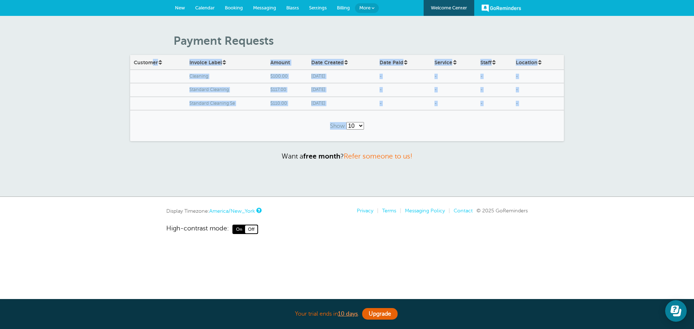
drag, startPoint x: 524, startPoint y: 125, endPoint x: 56, endPoint y: 71, distance: 471.0
click at [30, 69] on div "Payment Requests Customer Invoice Label Amount Date Created Date Paid Service S…" at bounding box center [347, 106] width 694 height 181
copy div "Customer Invoice Label Amount Date Created Date Paid Service Staff Location Cle…"
click at [157, 119] on div "Show 10 25 50 100" at bounding box center [347, 125] width 434 height 31
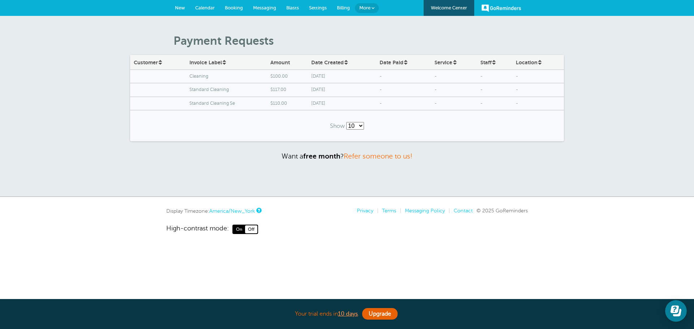
click at [386, 74] on span "-" at bounding box center [403, 76] width 48 height 5
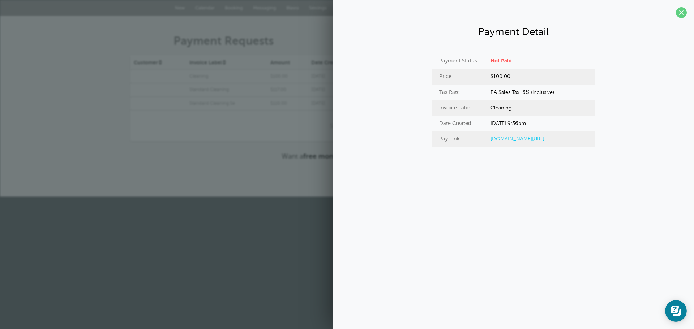
drag, startPoint x: 588, startPoint y: 139, endPoint x: 398, endPoint y: 54, distance: 208.1
click at [398, 54] on div "Payment Status: Not Paid Price: $100.00 Tax Rate: PA Sales Tax: 6% (inclusive) …" at bounding box center [513, 100] width 347 height 94
copy div "Payment Status: Not Paid Price: $100.00 Tax Rate: PA Sales Tax: 6% (inclusive) …"
drag, startPoint x: 629, startPoint y: 79, endPoint x: 632, endPoint y: 70, distance: 9.6
click at [628, 79] on div "Payment Status: Not Paid Price: $100.00 Tax Rate: PA Sales Tax: 6% (inclusive) …" at bounding box center [513, 100] width 347 height 94
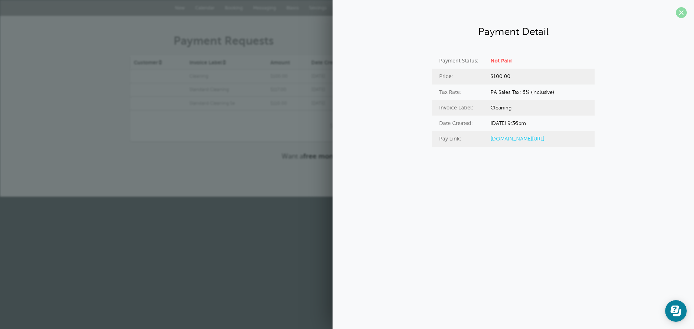
click at [680, 13] on span at bounding box center [681, 12] width 11 height 11
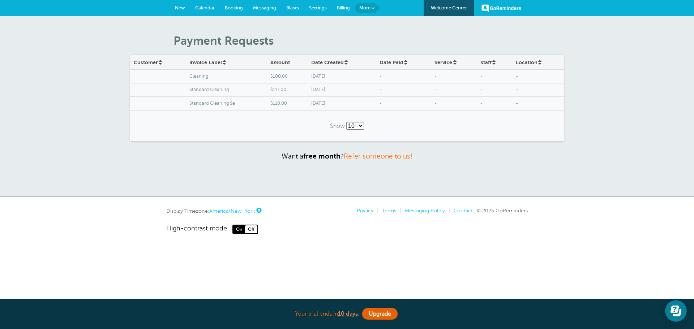
click at [195, 74] on span "Cleaning" at bounding box center [226, 76] width 74 height 5
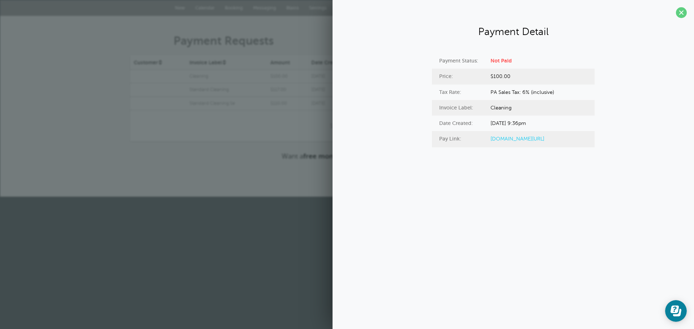
click at [498, 113] on div "Invoice Label: Cleaning" at bounding box center [513, 108] width 163 height 16
click at [496, 106] on span "Cleaning" at bounding box center [500, 108] width 21 height 10
click at [523, 138] on link "goreminders.co/py/63unefhr5v70r" at bounding box center [517, 139] width 54 height 6
click at [680, 12] on span at bounding box center [681, 12] width 11 height 11
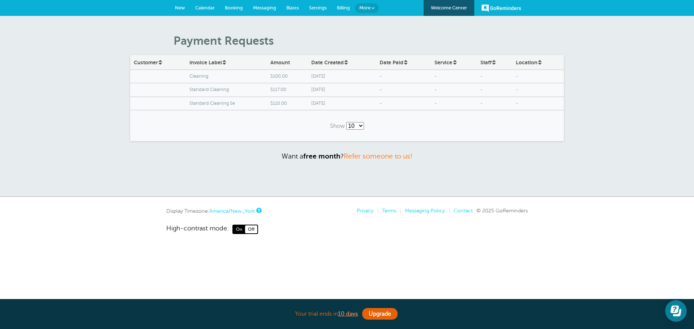
click at [179, 7] on span "New" at bounding box center [180, 7] width 10 height 5
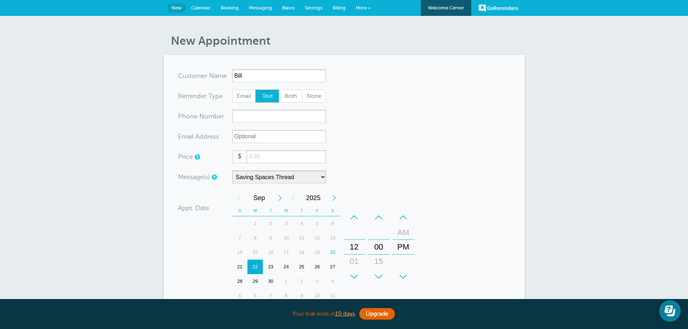
type input "Bill"
click at [255, 115] on input "xxx-no-autofill" at bounding box center [279, 116] width 94 height 13
type input "2677359617"
click at [273, 153] on input "number" at bounding box center [286, 156] width 79 height 13
click at [275, 158] on input "number" at bounding box center [286, 156] width 79 height 13
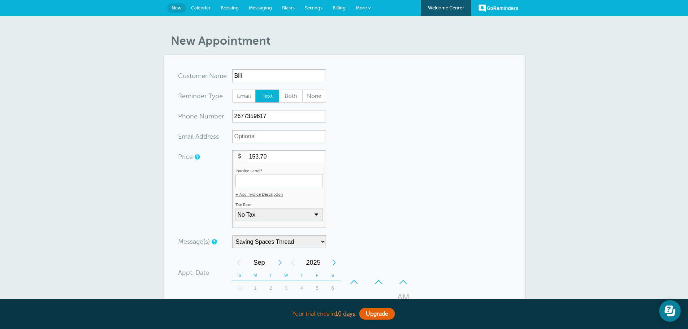
type input "153.70"
click at [337, 178] on form "You are creating a new customer. To use an existing customer select one from th…" at bounding box center [344, 269] width 332 height 401
click at [296, 181] on input "Invoice Label*" at bounding box center [279, 180] width 87 height 13
click at [278, 212] on select "No Tax PA Sales Tax: 6% (inclusive) + Add New Rate" at bounding box center [279, 214] width 87 height 13
select select "17"
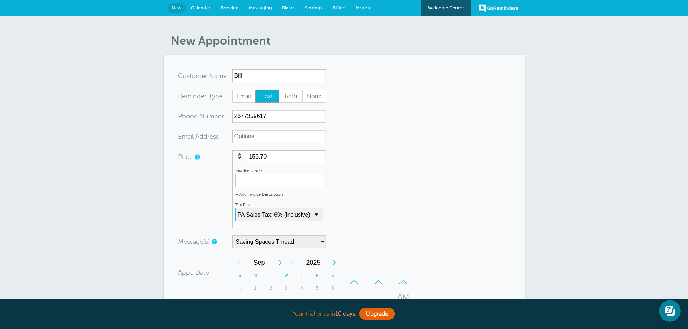
click at [236, 208] on select "No Tax PA Sales Tax: 6% (inclusive) + Add New Rate" at bounding box center [279, 214] width 87 height 13
click at [253, 180] on input "Invoice Label*" at bounding box center [279, 180] width 87 height 13
click at [239, 183] on input "Cleaning" at bounding box center [279, 180] width 87 height 13
click at [310, 181] on input "Standard Cleaning" at bounding box center [279, 180] width 87 height 13
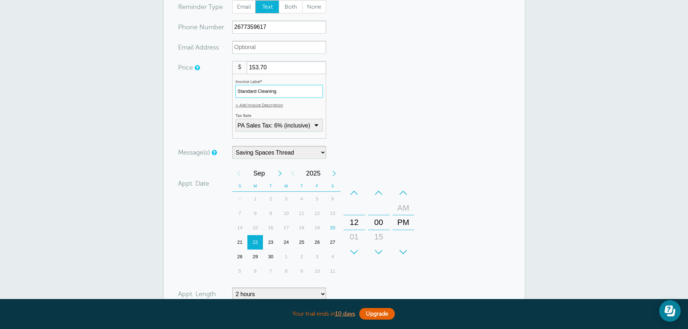
scroll to position [108, 0]
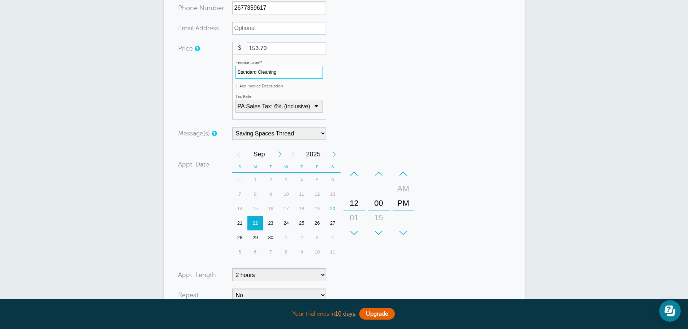
click at [256, 221] on div "22" at bounding box center [256, 223] width 16 height 14
type input "Standard Cleaning"
click at [356, 175] on div "–" at bounding box center [355, 174] width 22 height 14
click at [405, 186] on div "AM" at bounding box center [403, 189] width 17 height 14
click at [357, 177] on div "–" at bounding box center [355, 174] width 22 height 14
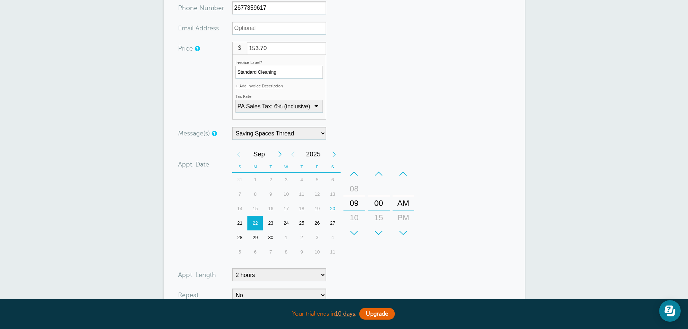
click at [462, 231] on form "You are creating a new customer. To use an existing customer select one from th…" at bounding box center [344, 161] width 332 height 401
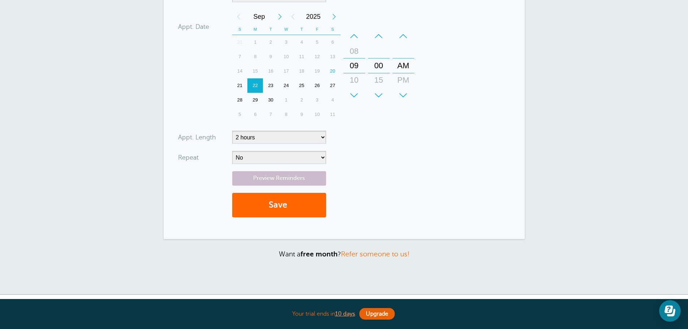
scroll to position [253, 0]
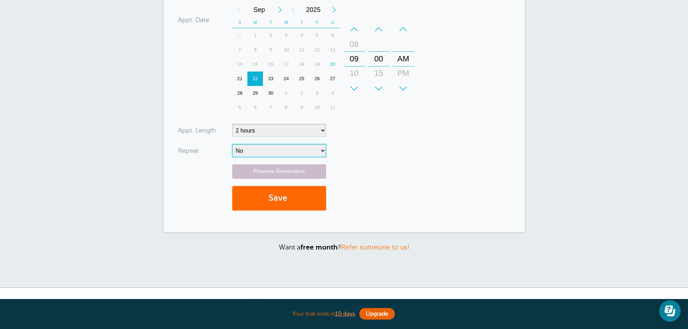
click at [269, 152] on select "No Daily Weekly Every 2 weeks Every 3 weeks Every 4 weeks Monthly Every 5 weeks…" at bounding box center [279, 150] width 94 height 13
select select "RRULE:FREQ=WEEKLY;INTERVAL=2"
click at [232, 144] on select "No Daily Weekly Every 2 weeks Every 3 weeks Every 4 weeks Monthly Every 5 weeks…" at bounding box center [279, 150] width 94 height 13
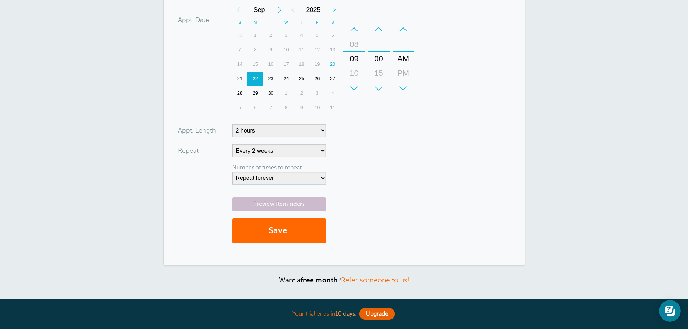
click at [442, 128] on form "You are creating a new customer. To use an existing customer select one from th…" at bounding box center [344, 33] width 332 height 434
click at [280, 203] on link "Preview Reminders" at bounding box center [279, 204] width 94 height 14
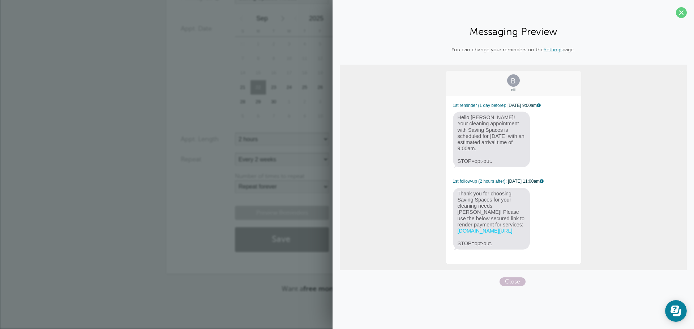
click at [510, 228] on link "goreminders.co/py/63unefhri69f9" at bounding box center [484, 231] width 55 height 6
click at [682, 16] on span at bounding box center [681, 12] width 11 height 11
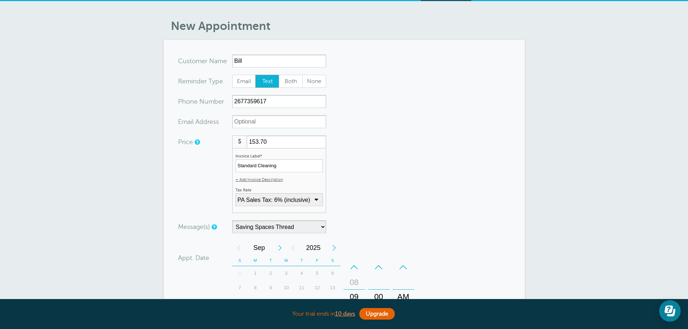
scroll to position [0, 0]
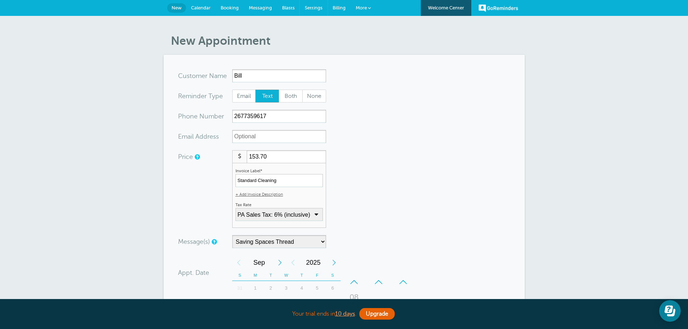
drag, startPoint x: 310, startPoint y: 5, endPoint x: 378, endPoint y: 28, distance: 71.3
click at [310, 5] on span "Settings" at bounding box center [314, 7] width 18 height 5
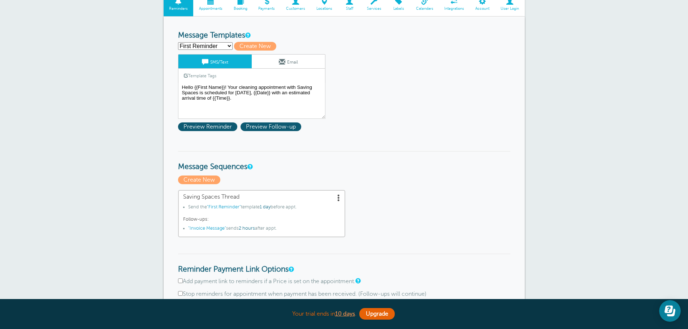
scroll to position [72, 0]
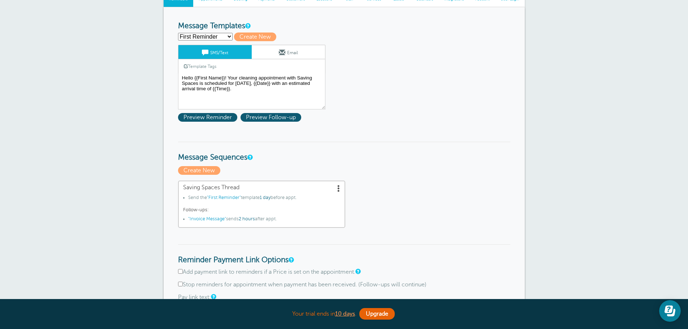
click at [205, 39] on select "First Reminder Invoice Message Second Reminder Third Reminder Create new..." at bounding box center [205, 37] width 55 height 8
select select "162053"
click at [178, 33] on select "First Reminder Invoice Message Second Reminder Third Reminder Create new..." at bounding box center [205, 37] width 55 height 8
type input "Invoice Message"
type textarea "Thank you for choosing Saving Spaces for your cleaning needs {{First Name}}! Pl…"
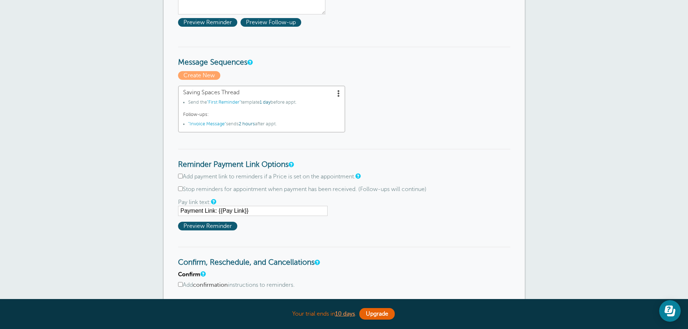
scroll to position [181, 0]
click at [336, 94] on span at bounding box center [338, 92] width 7 height 7
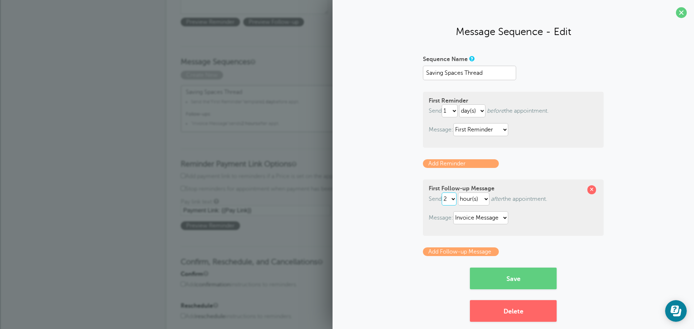
click at [449, 198] on select "1 2 3 4 5 6 7 8 9 10 11 12 13 14 15 16 17 18 19 20 21 22 23 24 25 26 27 28 29 30" at bounding box center [449, 199] width 15 height 13
click at [442, 193] on select "1 2 3 4 5 6 7 8 9 10 11 12 13 14 15 16 17 18 19 20 21 22 23 24 25 26 27 28 29 30" at bounding box center [449, 199] width 15 height 13
click at [481, 198] on select "hour(s) day(s) month(s)" at bounding box center [473, 199] width 31 height 13
click at [528, 165] on p "Add Reminder" at bounding box center [513, 163] width 181 height 9
click at [452, 199] on select "1 2 3 4 5 6 7 8 9 10 11 12 13 14 15 16 17 18 19 20 21 22 23 24 25 26 27 28 29 30" at bounding box center [449, 199] width 15 height 13
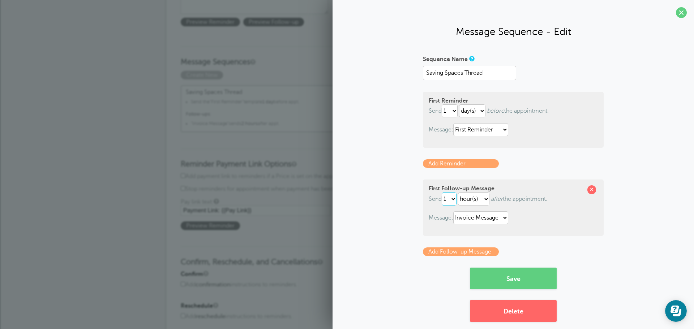
select select "2"
click at [442, 193] on select "1 2 3 4 5 6 7 8 9 10 11 12 13 14 15 16 17 18 19 20 21 22 23 24 25 26 27 28 29 30" at bounding box center [449, 199] width 15 height 13
click at [676, 11] on span at bounding box center [681, 12] width 11 height 11
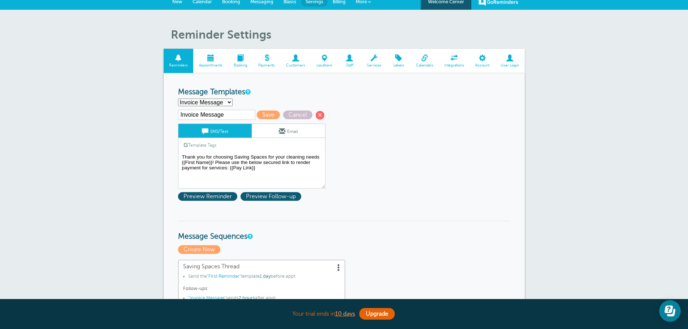
scroll to position [0, 0]
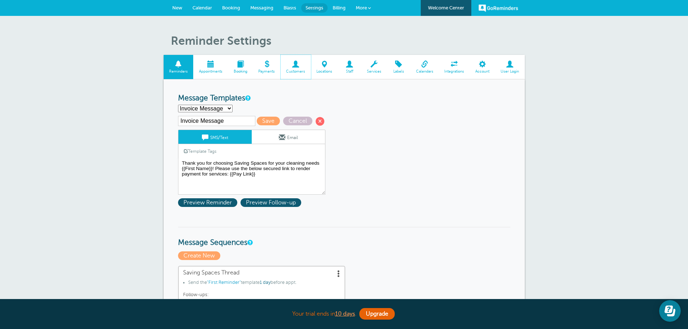
drag, startPoint x: 302, startPoint y: 66, endPoint x: 380, endPoint y: 28, distance: 87.1
click at [302, 66] on span at bounding box center [296, 64] width 30 height 7
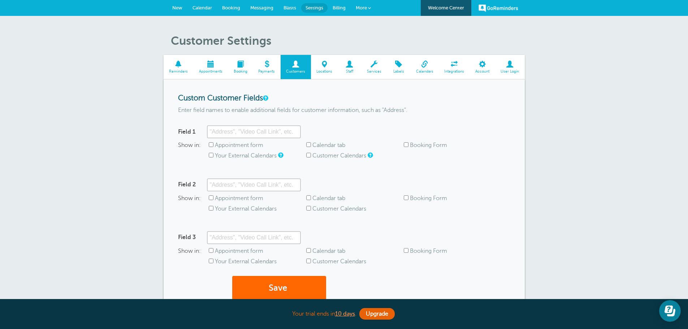
click at [178, 7] on span "New" at bounding box center [177, 7] width 10 height 5
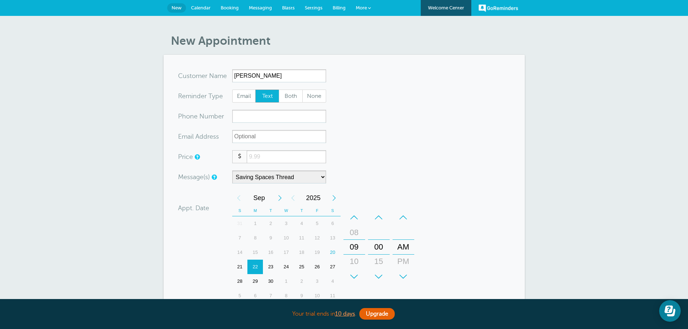
type input "[PERSON_NAME]"
click at [294, 152] on input "number" at bounding box center [286, 156] width 79 height 13
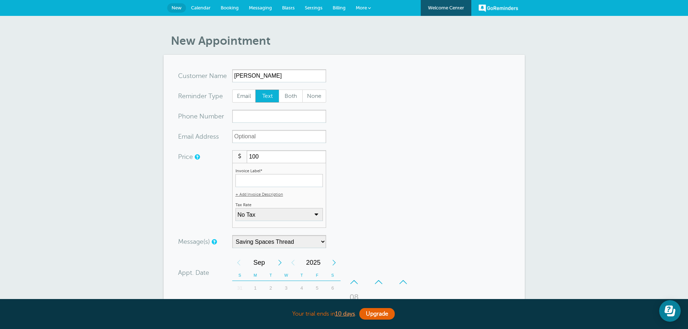
type input "100"
drag, startPoint x: 357, startPoint y: 155, endPoint x: 348, endPoint y: 157, distance: 9.6
click at [358, 155] on form "You are creating a new customer. To use an existing customer select one from th…" at bounding box center [344, 269] width 332 height 401
click at [290, 180] on input "Invoice Label*" at bounding box center [279, 180] width 87 height 13
click at [265, 212] on select "No Tax PA Sales Tax: 6% (inclusive) + Add New Rate" at bounding box center [279, 214] width 87 height 13
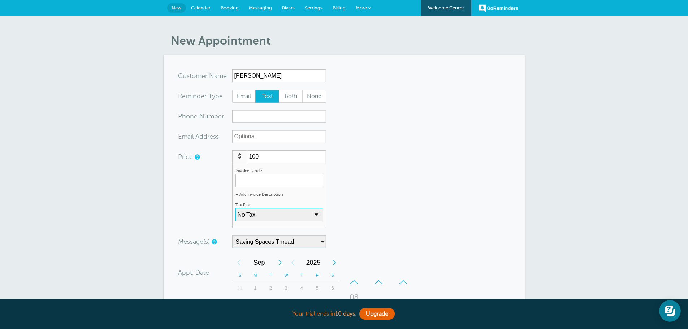
select select "17"
click at [236, 208] on select "No Tax PA Sales Tax: 6% (inclusive) + Add New Rate" at bounding box center [279, 214] width 87 height 13
click at [369, 208] on form "You are creating a new customer. To use an existing customer select one from th…" at bounding box center [344, 269] width 332 height 401
click at [266, 116] on input "xxx-no-autofill" at bounding box center [279, 116] width 94 height 13
type input "2672100915"
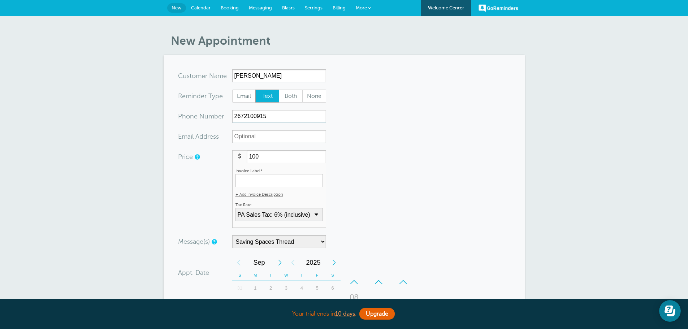
click at [412, 142] on form "You are creating a new customer. To use an existing customer select one from th…" at bounding box center [344, 269] width 332 height 401
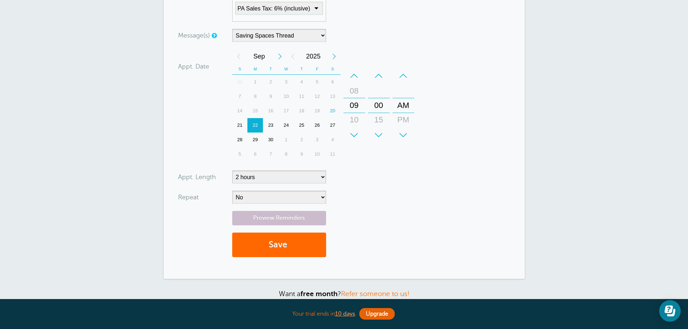
scroll to position [217, 0]
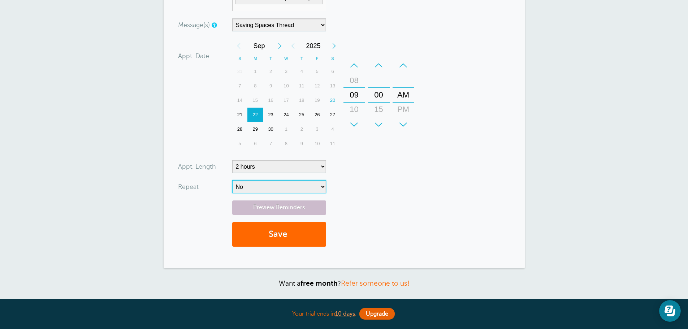
click at [282, 191] on select "No Daily Weekly Every 2 weeks Every 3 weeks Every 4 weeks Monthly Every 5 weeks…" at bounding box center [279, 186] width 94 height 13
select select "RRULE:FREQ=WEEKLY"
click at [232, 180] on select "No Daily Weekly Every 2 weeks Every 3 weeks Every 4 weeks Monthly Every 5 weeks…" at bounding box center [279, 186] width 94 height 13
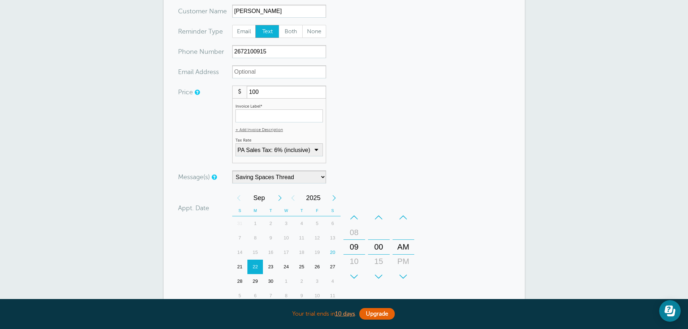
scroll to position [36, 0]
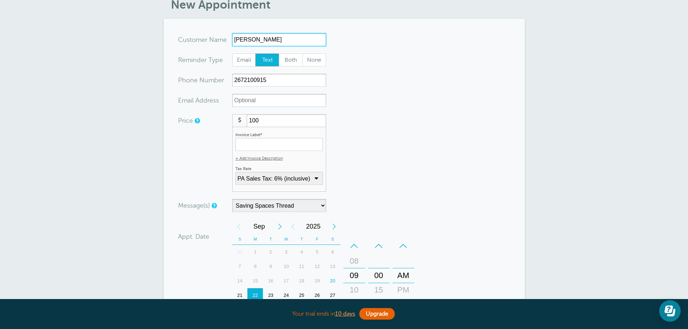
click at [248, 39] on input "Anthony" at bounding box center [279, 39] width 94 height 13
type input "Bill"
click at [260, 77] on input "2672100915" at bounding box center [279, 80] width 94 height 13
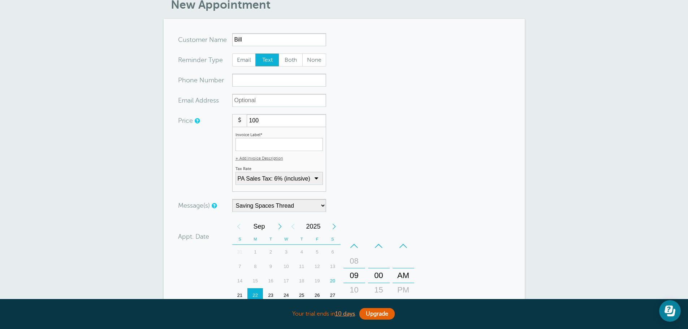
drag, startPoint x: 274, startPoint y: 122, endPoint x: 217, endPoint y: 121, distance: 57.5
click at [217, 121] on div "Price $ 100 Invoice Label* + Add Invoice Description Invoice Description (optio…" at bounding box center [252, 153] width 148 height 78
type input "153.70"
click at [276, 140] on input "Invoice Label*" at bounding box center [279, 144] width 87 height 13
type input "Standard Cleaning"
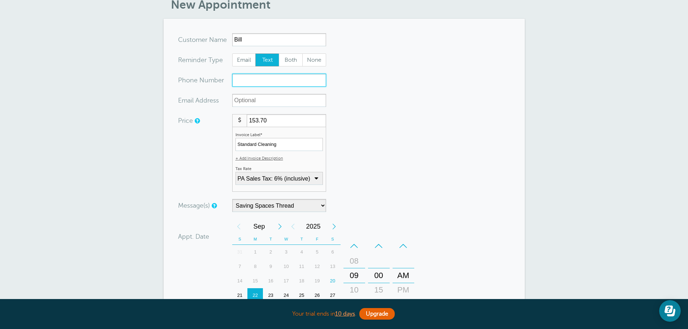
click at [257, 82] on input "xxx-no-autofill" at bounding box center [279, 80] width 94 height 13
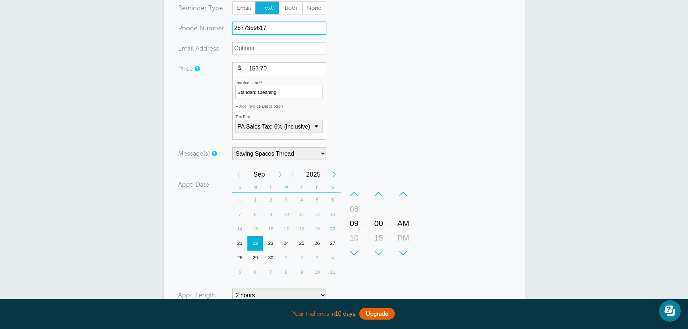
scroll to position [108, 0]
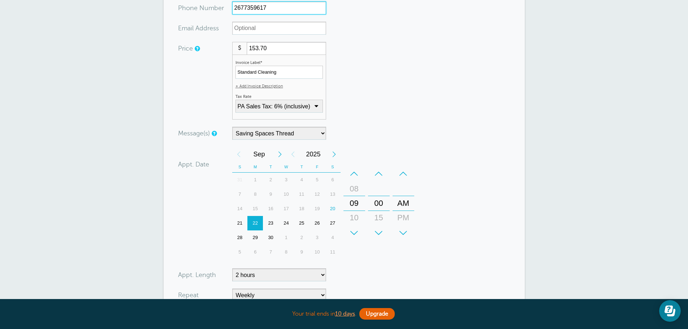
type input "2677359617"
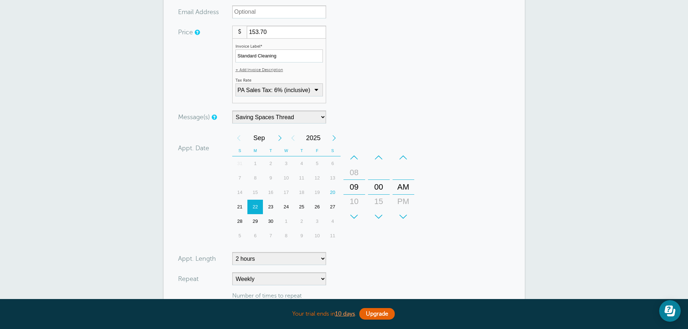
scroll to position [181, 0]
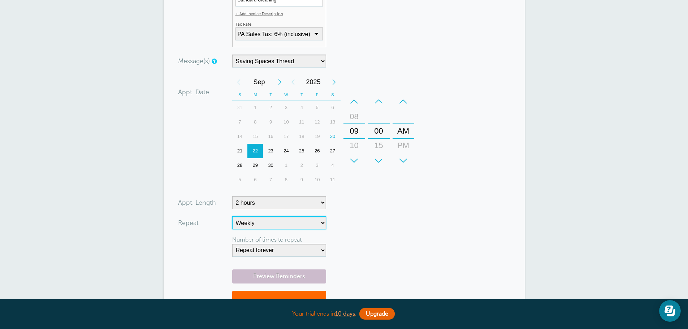
click at [305, 224] on select "No Daily Weekly Every 2 weeks Every 3 weeks Every 4 weeks Monthly Every 5 weeks…" at bounding box center [279, 222] width 94 height 13
select select "RRULE:FREQ=WEEKLY;INTERVAL=2"
click at [232, 216] on select "No Daily Weekly Every 2 weeks Every 3 weeks Every 4 weeks Monthly Every 5 weeks…" at bounding box center [279, 222] width 94 height 13
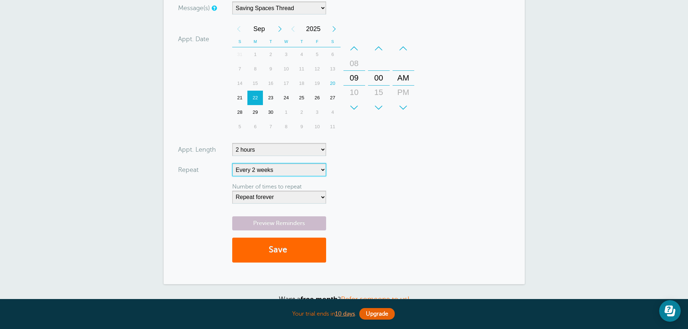
scroll to position [253, 0]
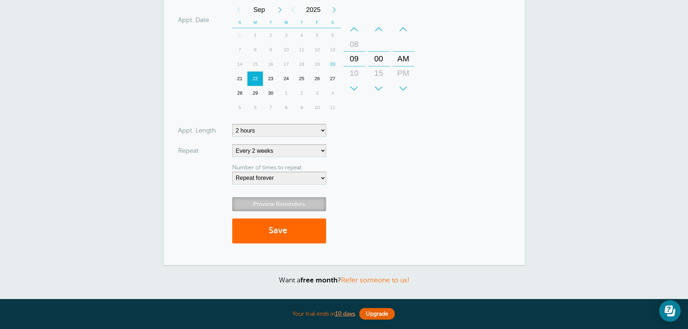
click at [311, 200] on link "Preview Reminders" at bounding box center [279, 204] width 94 height 14
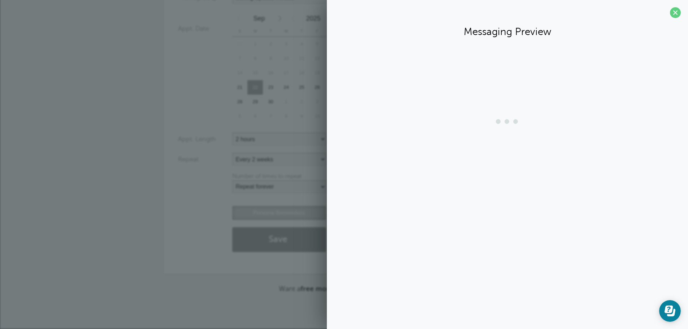
scroll to position [244, 0]
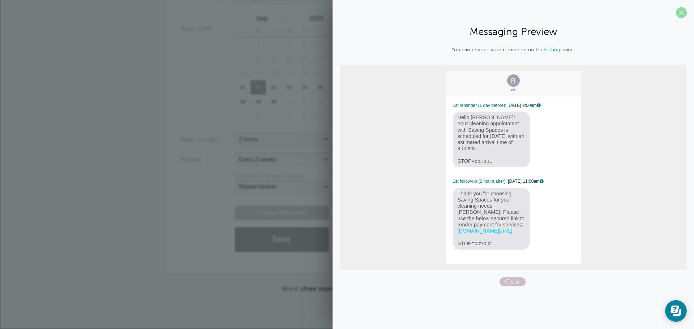
click at [683, 9] on span at bounding box center [681, 12] width 11 height 11
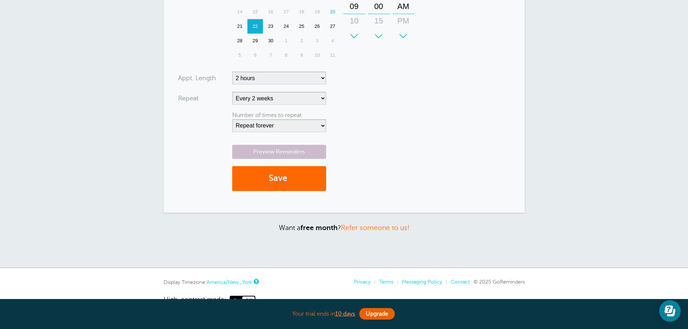
scroll to position [325, 0]
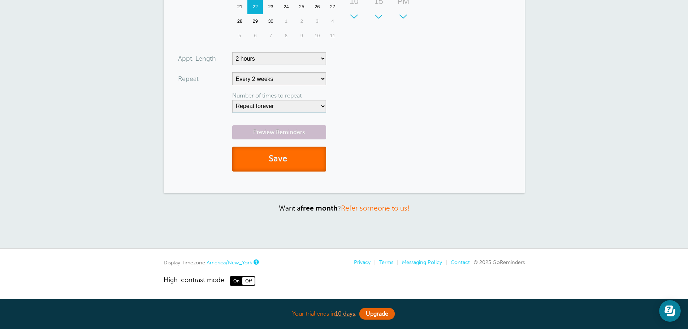
click at [298, 160] on button "Save" at bounding box center [279, 159] width 94 height 25
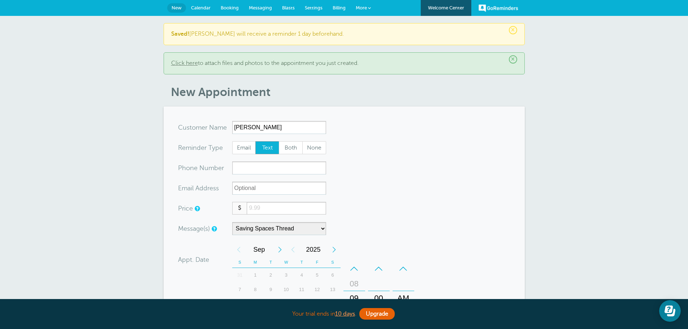
type input "[PERSON_NAME]"
click at [242, 164] on input "xxx-no-autofill" at bounding box center [279, 168] width 94 height 13
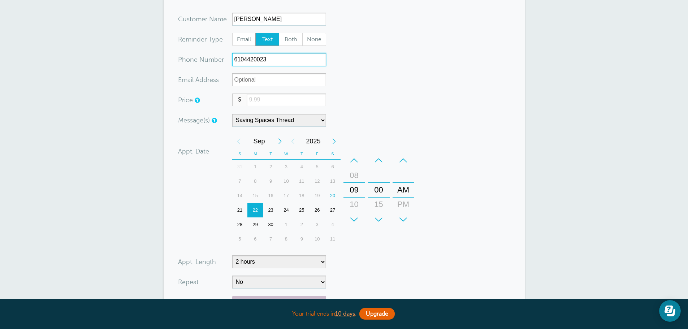
scroll to position [145, 0]
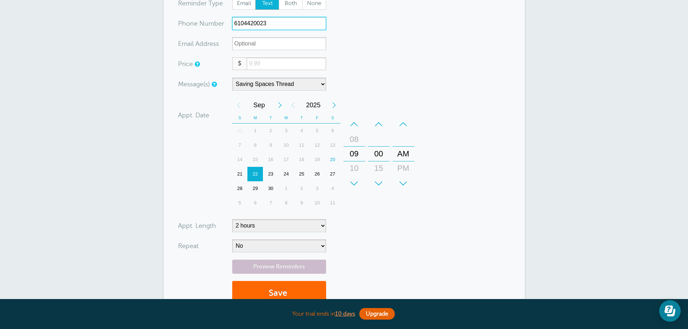
click at [356, 180] on div "+" at bounding box center [355, 183] width 22 height 14
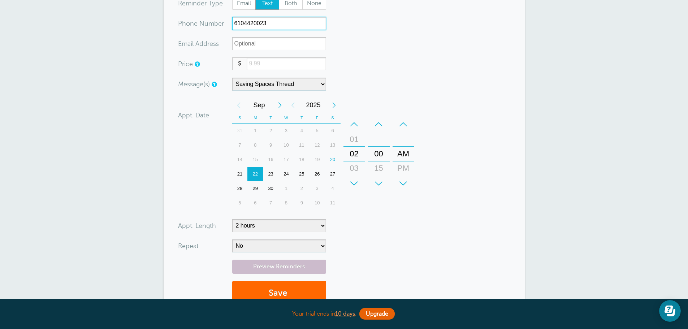
click at [356, 180] on div "+" at bounding box center [355, 183] width 22 height 14
click at [409, 184] on div "+" at bounding box center [404, 183] width 22 height 14
click at [380, 181] on div "+" at bounding box center [379, 183] width 22 height 14
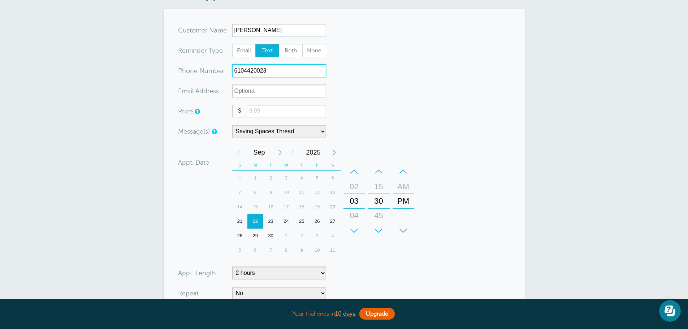
scroll to position [72, 0]
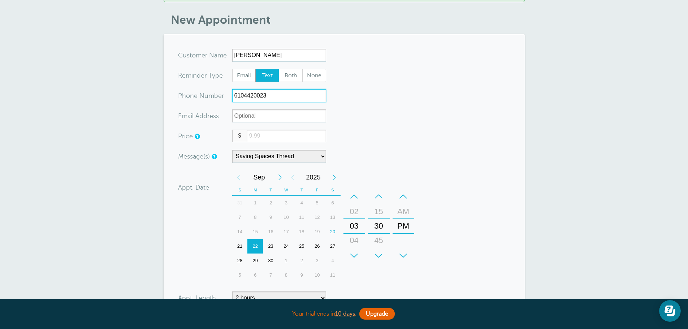
type input "6104420023"
click at [264, 134] on input "number" at bounding box center [286, 136] width 79 height 13
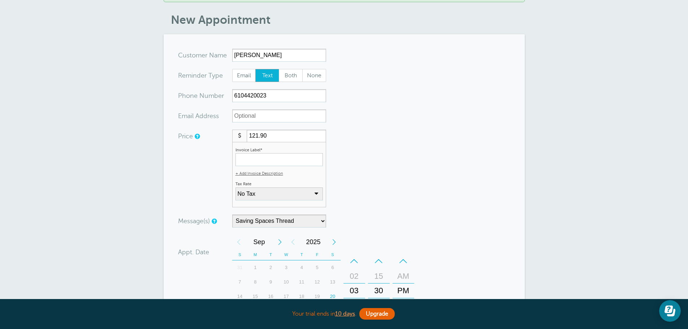
type input "121.90"
click at [376, 138] on form "You are creating a new customer. To use an existing customer select one from th…" at bounding box center [344, 249] width 332 height 401
click at [277, 194] on select "No Tax PA Sales Tax: 6% (inclusive) + Add New Rate" at bounding box center [279, 194] width 87 height 13
select select "17"
click at [236, 188] on select "No Tax PA Sales Tax: 6% (inclusive) + Add New Rate" at bounding box center [279, 194] width 87 height 13
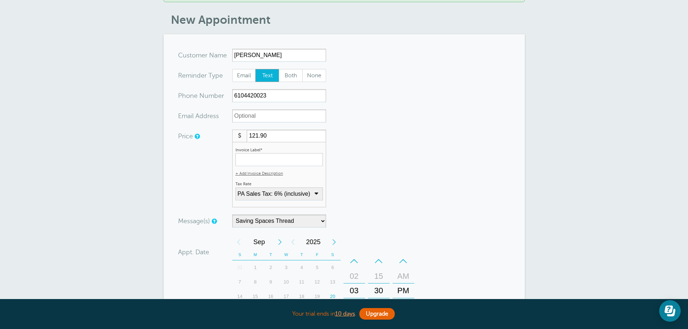
click at [245, 149] on label "Invoice Label*" at bounding box center [249, 150] width 27 height 5
click at [245, 153] on input "Invoice Label*" at bounding box center [279, 159] width 87 height 13
click at [246, 160] on input "Invoice Label*" at bounding box center [279, 159] width 87 height 13
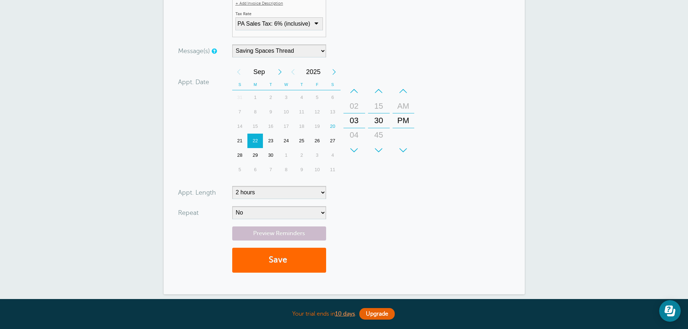
scroll to position [253, 0]
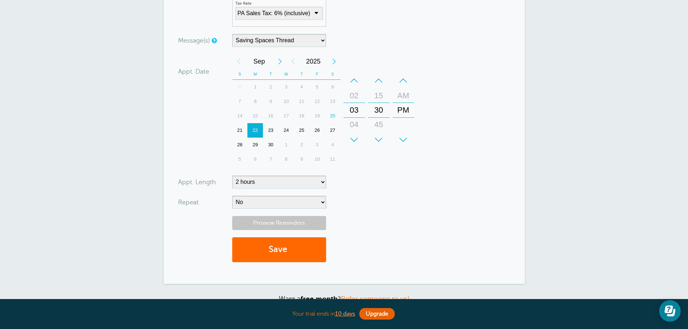
type input "Standard Cleaning"
click at [289, 227] on link "Preview Reminders" at bounding box center [279, 223] width 94 height 14
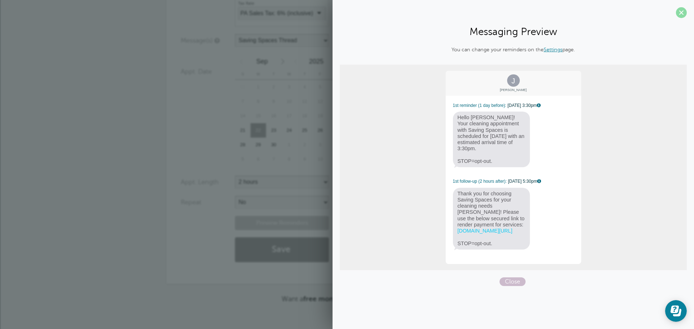
click at [682, 14] on span at bounding box center [681, 12] width 11 height 11
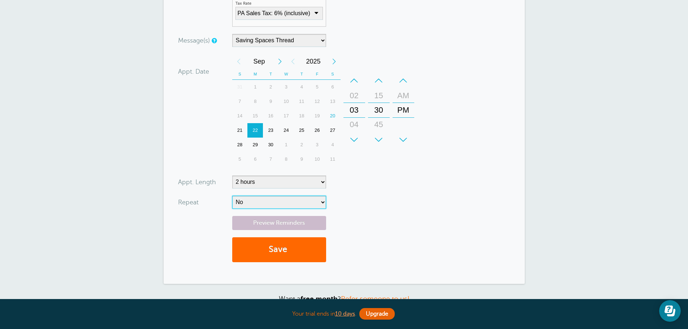
click at [283, 206] on select "No Daily Weekly Every 2 weeks Every 3 weeks Every 4 weeks Monthly Every 5 weeks…" at bounding box center [279, 202] width 94 height 13
select select "RRULE:FREQ=WEEKLY"
click at [232, 196] on select "No Daily Weekly Every 2 weeks Every 3 weeks Every 4 weeks Monthly Every 5 weeks…" at bounding box center [279, 202] width 94 height 13
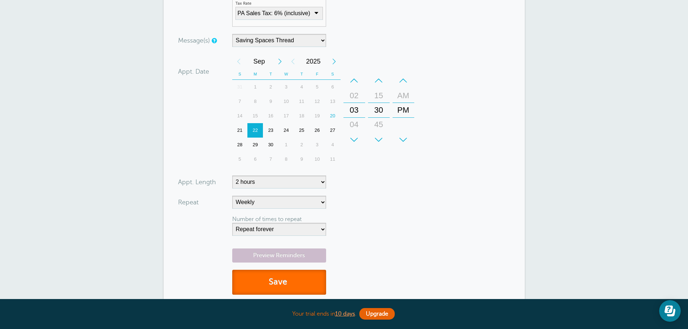
click at [274, 283] on button "Save" at bounding box center [279, 282] width 94 height 25
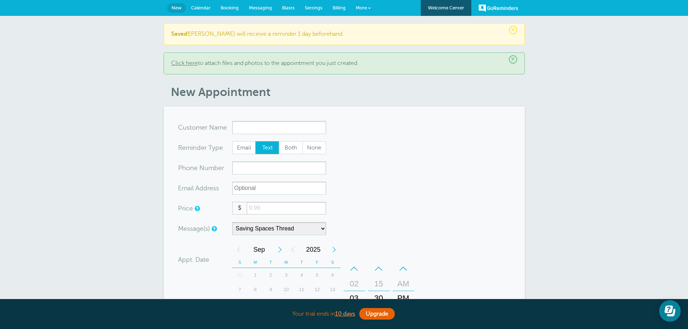
click at [205, 8] on span "Calendar" at bounding box center [201, 7] width 20 height 5
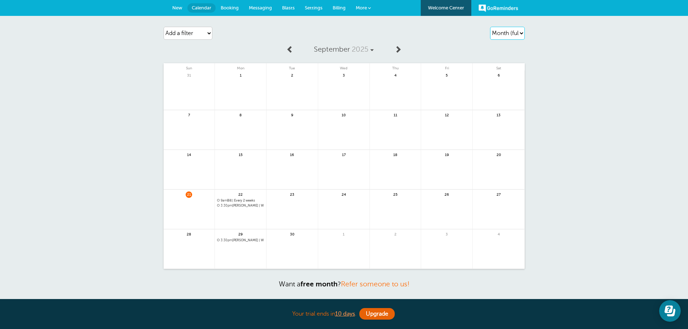
click at [521, 33] on select "Agenda Day Week Month (full view) Month (condensed)" at bounding box center [507, 33] width 35 height 13
click at [490, 27] on select "Agenda Day Week Month (full view) Month (condensed)" at bounding box center [507, 33] width 35 height 13
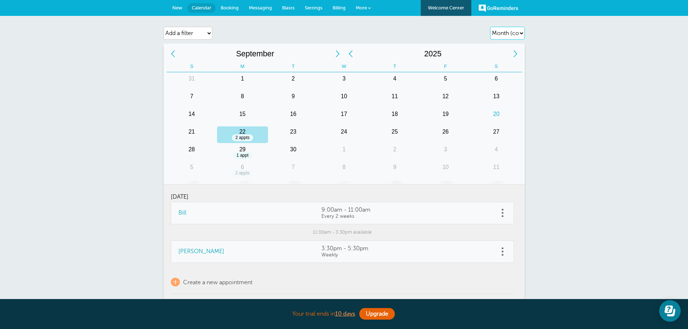
click at [520, 28] on select "Agenda Day Week Month (full view) Month (condensed)" at bounding box center [507, 33] width 35 height 13
select select "month-full"
click at [490, 27] on select "Agenda Day Week Month (full view) Month (condensed)" at bounding box center [507, 33] width 35 height 13
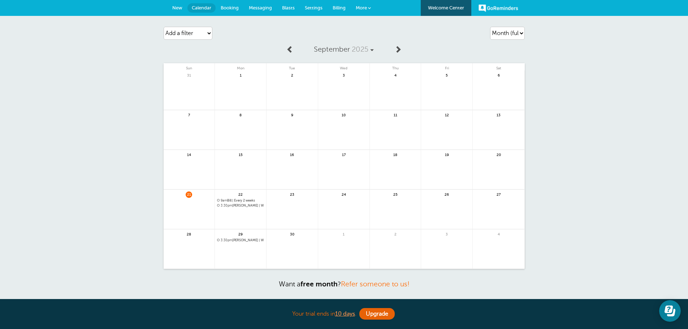
click at [400, 53] on span at bounding box center [398, 49] width 7 height 7
click at [294, 53] on link at bounding box center [290, 50] width 15 height 16
click at [255, 9] on span "Messaging" at bounding box center [260, 7] width 23 height 5
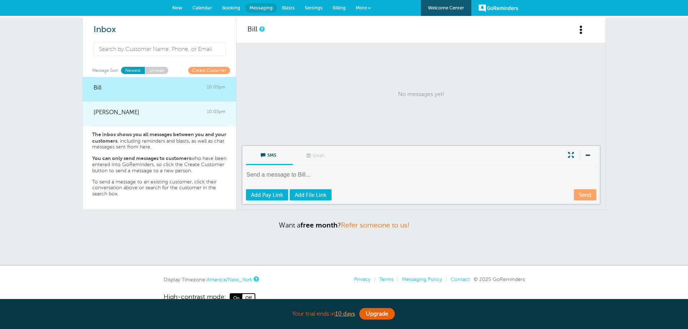
click at [175, 109] on div "[PERSON_NAME] 10:05pm" at bounding box center [160, 109] width 132 height 14
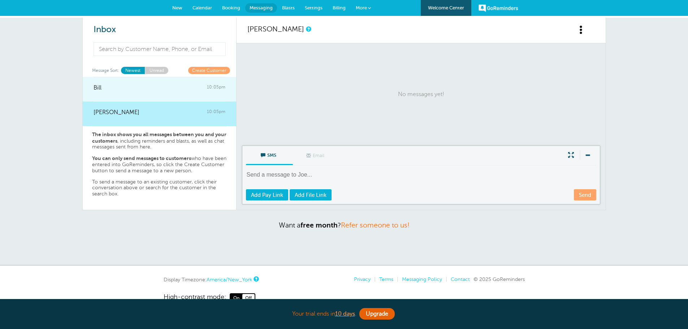
click at [161, 96] on link "Bill 10:05pm" at bounding box center [160, 89] width 154 height 25
